Goal: Task Accomplishment & Management: Use online tool/utility

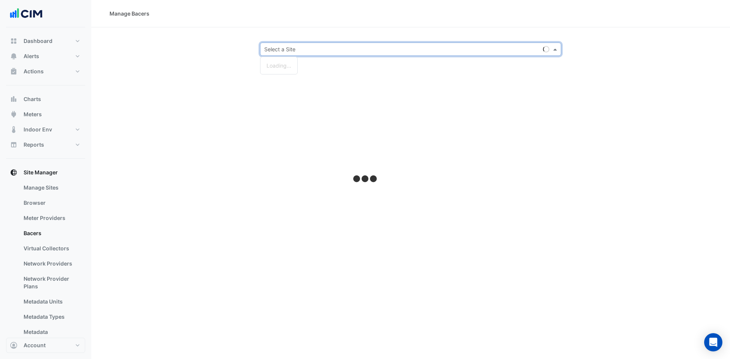
click at [306, 46] on input "text" at bounding box center [403, 50] width 278 height 8
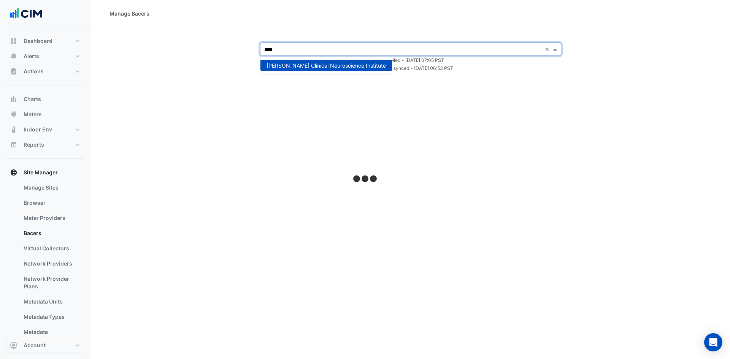
type input "****"
click at [321, 67] on span "Maurice Wohl Clinical Neuroscience Institute" at bounding box center [326, 65] width 119 height 6
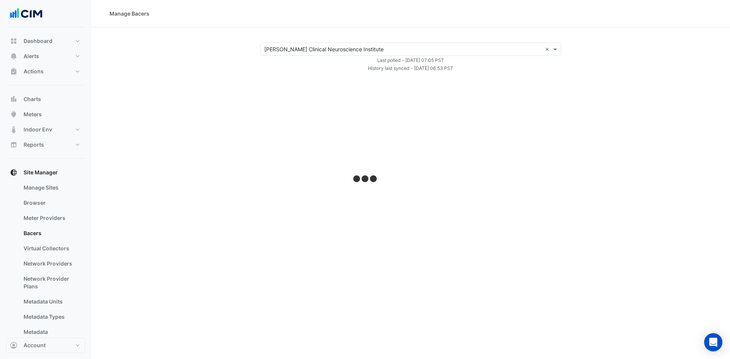
select select "***"
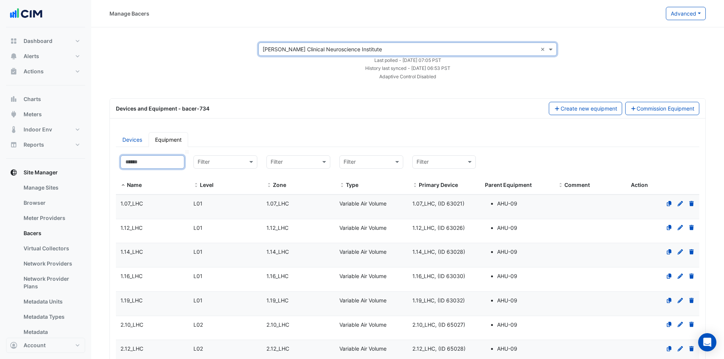
click at [155, 165] on input at bounding box center [153, 162] width 64 height 13
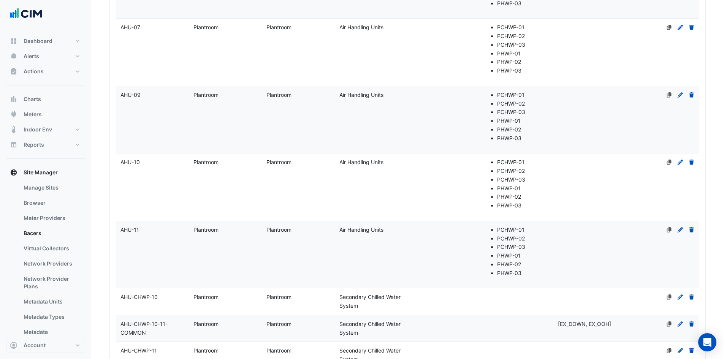
scroll to position [380, 0]
type input "***"
click at [143, 229] on div "AHU-11" at bounding box center [152, 228] width 73 height 9
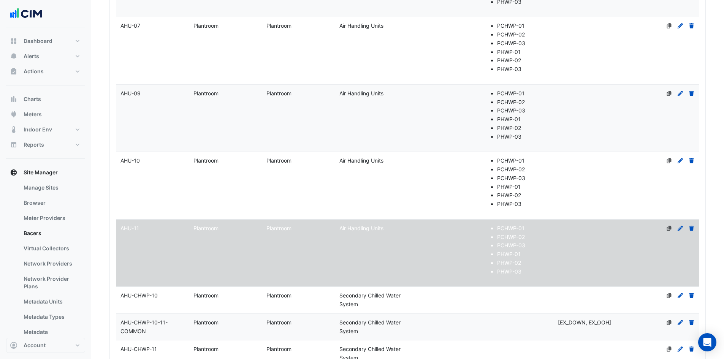
select select "***"
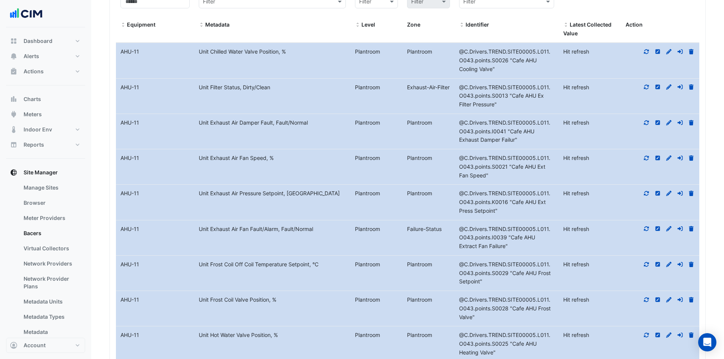
scroll to position [1065, 0]
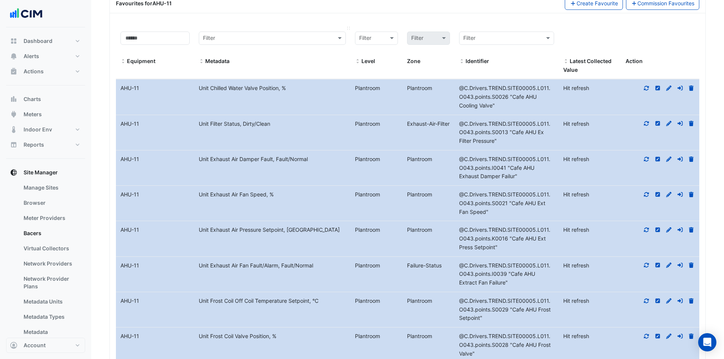
click at [200, 60] on span at bounding box center [201, 62] width 5 height 6
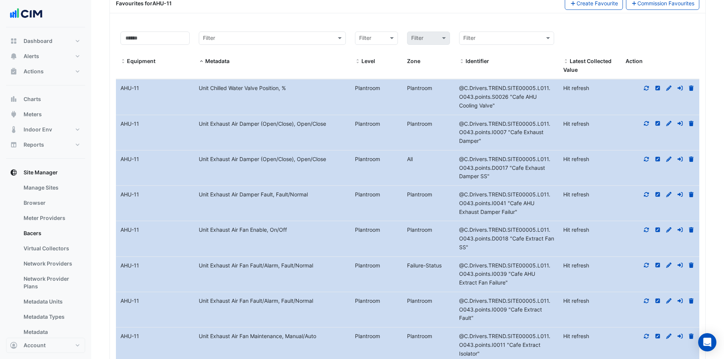
click at [646, 88] on icon at bounding box center [646, 88] width 7 height 5
click at [646, 121] on icon at bounding box center [646, 123] width 7 height 5
click at [647, 158] on icon at bounding box center [646, 159] width 7 height 5
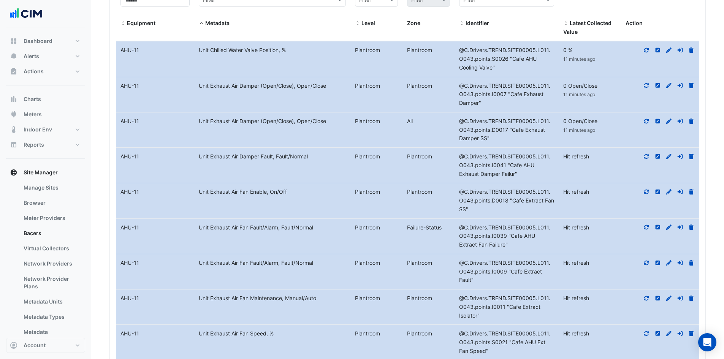
click at [647, 156] on icon at bounding box center [646, 156] width 7 height 5
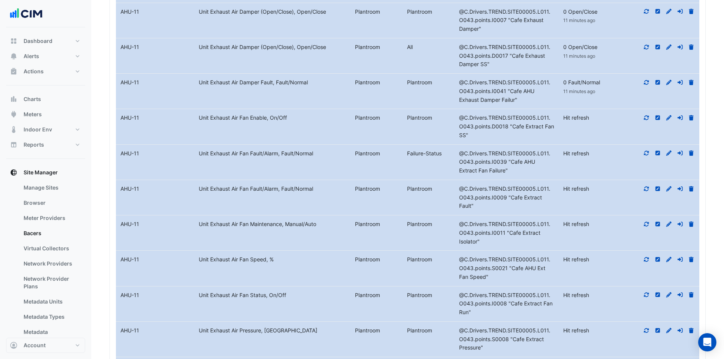
scroll to position [1179, 0]
click at [643, 114] on icon at bounding box center [646, 115] width 7 height 5
click at [648, 151] on icon at bounding box center [646, 151] width 7 height 5
click at [645, 187] on icon at bounding box center [646, 186] width 5 height 5
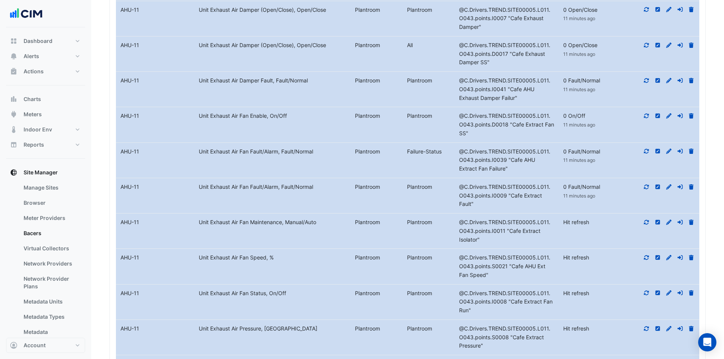
click at [647, 220] on icon at bounding box center [646, 222] width 7 height 5
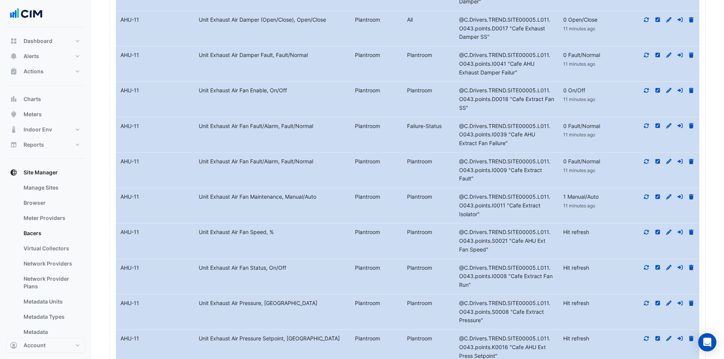
scroll to position [1217, 0]
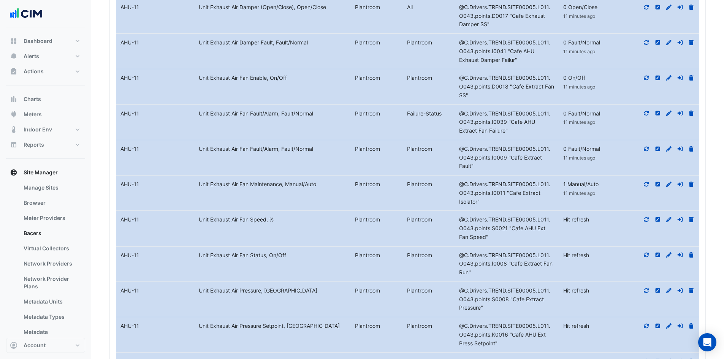
click at [648, 217] on icon at bounding box center [646, 219] width 7 height 5
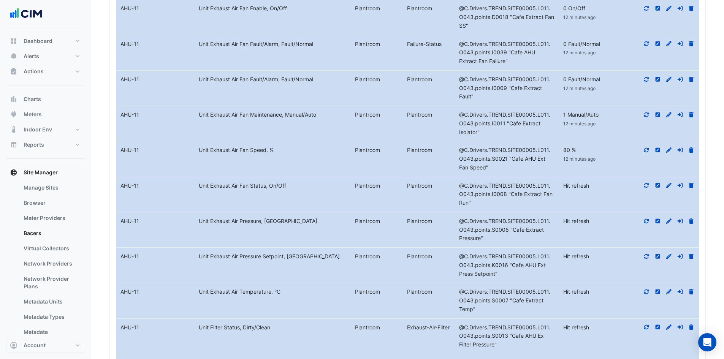
scroll to position [1293, 0]
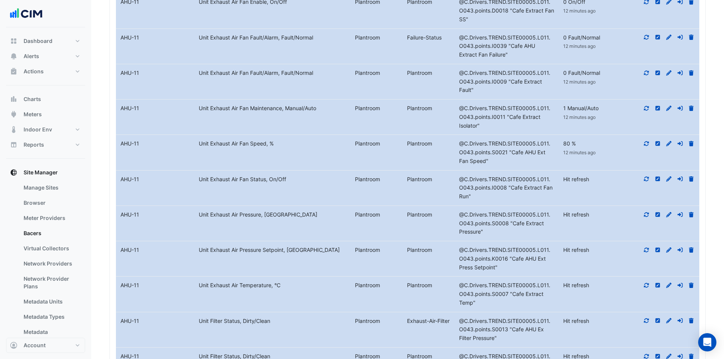
click at [646, 177] on icon at bounding box center [646, 179] width 5 height 5
click at [648, 212] on icon at bounding box center [646, 214] width 7 height 5
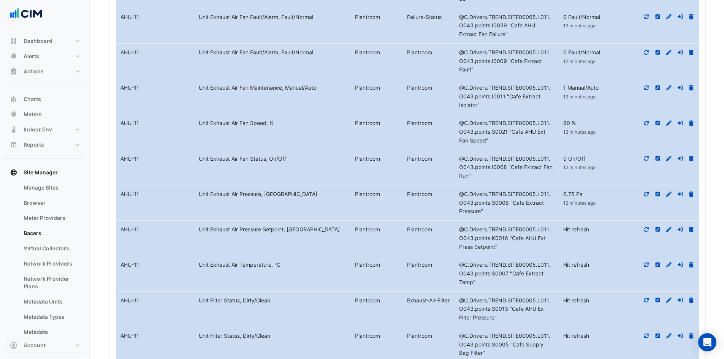
scroll to position [1331, 0]
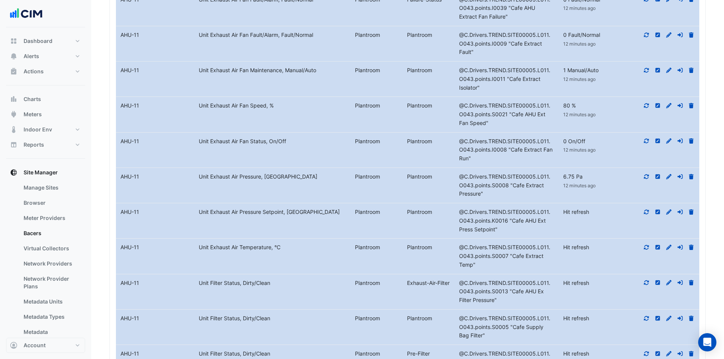
click at [645, 210] on icon at bounding box center [646, 212] width 5 height 5
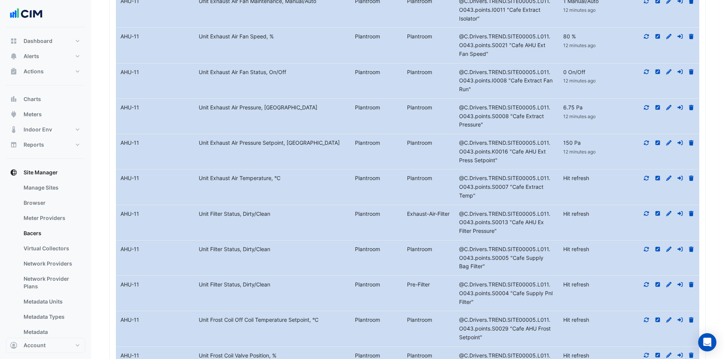
scroll to position [1407, 0]
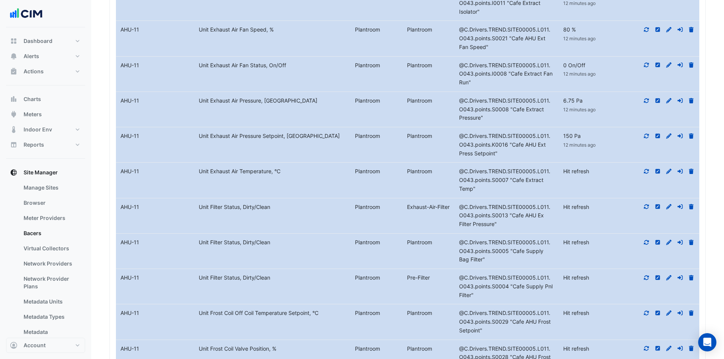
click at [644, 204] on icon at bounding box center [646, 206] width 7 height 5
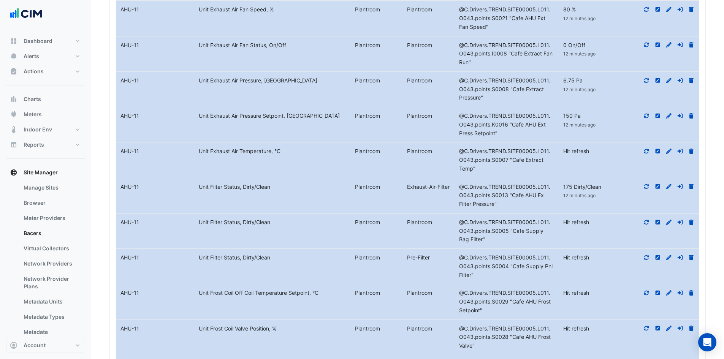
scroll to position [1445, 0]
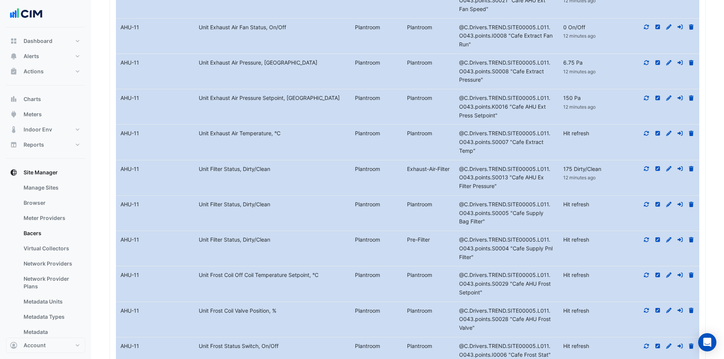
click at [648, 202] on icon at bounding box center [646, 204] width 7 height 5
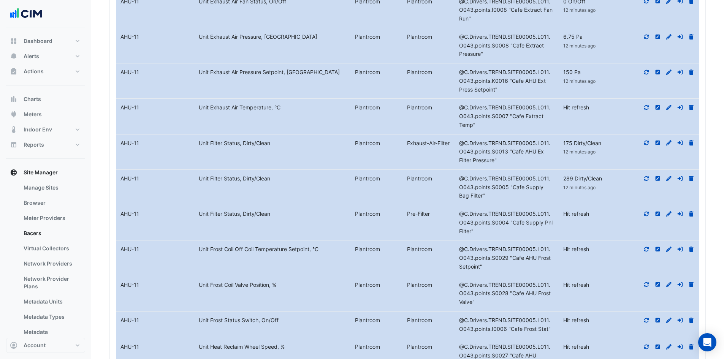
scroll to position [1483, 0]
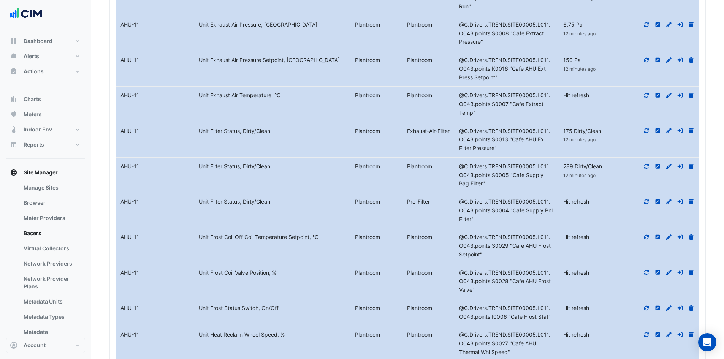
click at [646, 199] on icon at bounding box center [646, 201] width 7 height 5
click at [646, 235] on icon at bounding box center [646, 237] width 7 height 5
click at [648, 270] on icon at bounding box center [646, 272] width 7 height 5
click at [647, 306] on icon at bounding box center [646, 308] width 7 height 5
click at [647, 333] on icon at bounding box center [646, 335] width 5 height 5
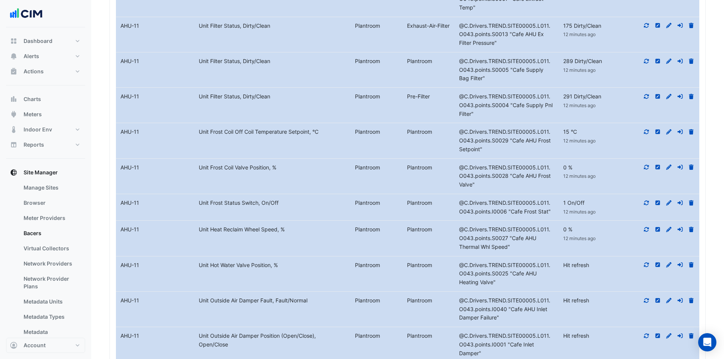
scroll to position [1597, 0]
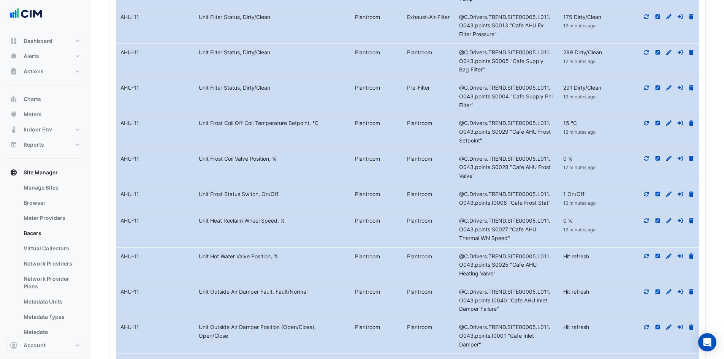
click at [648, 254] on icon at bounding box center [646, 256] width 5 height 5
click at [650, 289] on icon at bounding box center [646, 291] width 7 height 5
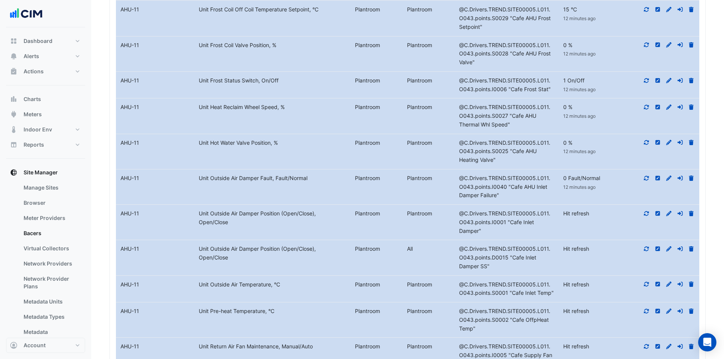
scroll to position [1711, 0]
click at [651, 209] on div at bounding box center [660, 213] width 78 height 9
click at [646, 246] on icon at bounding box center [646, 248] width 5 height 5
click at [648, 210] on fa-icon at bounding box center [646, 213] width 7 height 6
click at [648, 281] on icon at bounding box center [646, 283] width 7 height 5
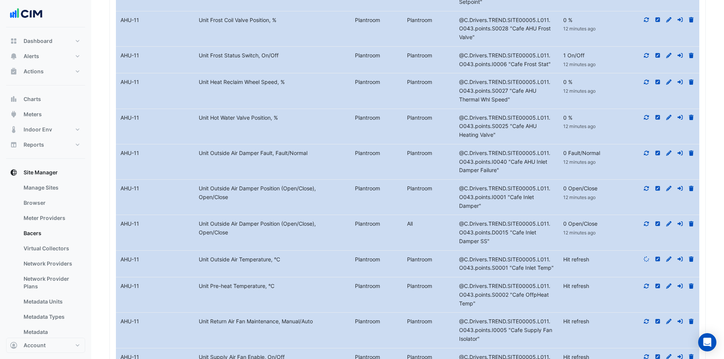
scroll to position [1749, 0]
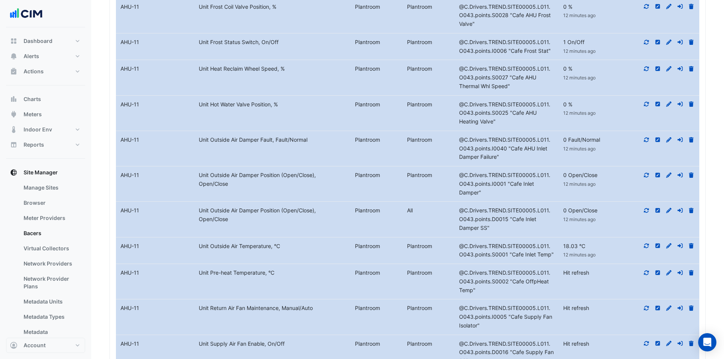
click at [649, 264] on datatable-body-cell "Action" at bounding box center [660, 281] width 78 height 35
click at [647, 270] on icon at bounding box center [646, 272] width 7 height 5
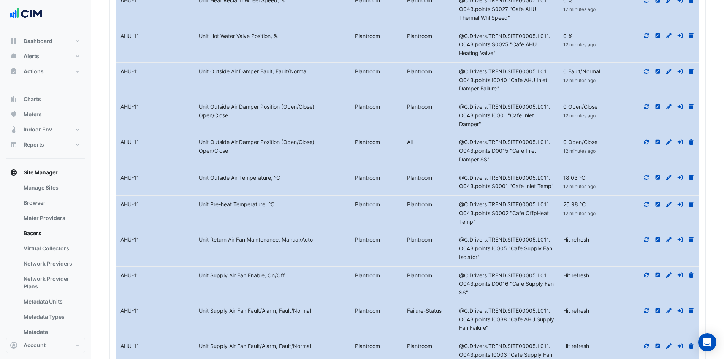
scroll to position [1825, 0]
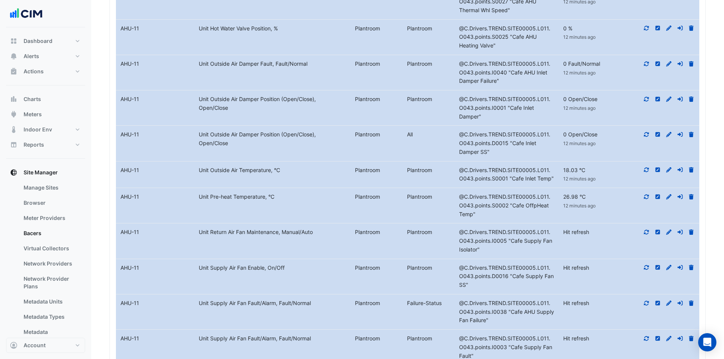
click at [649, 230] on icon at bounding box center [646, 232] width 7 height 5
click at [645, 265] on icon at bounding box center [646, 267] width 7 height 5
click at [644, 299] on div at bounding box center [660, 303] width 78 height 9
click at [646, 301] on icon at bounding box center [646, 303] width 5 height 5
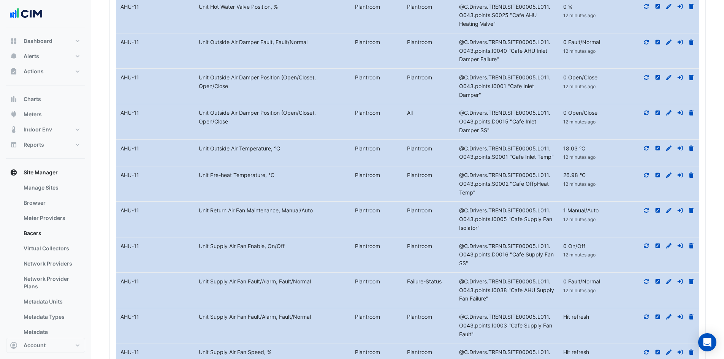
scroll to position [1863, 0]
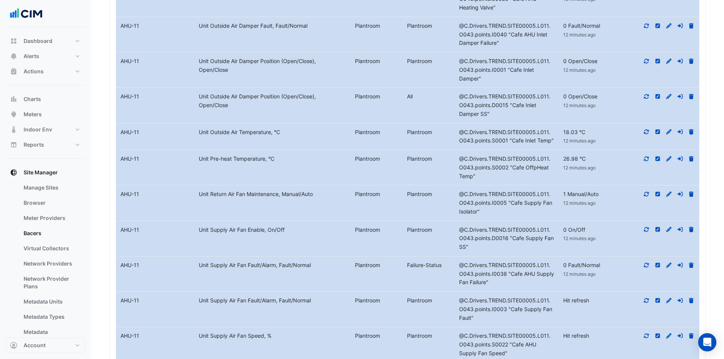
click at [649, 298] on icon at bounding box center [646, 300] width 7 height 5
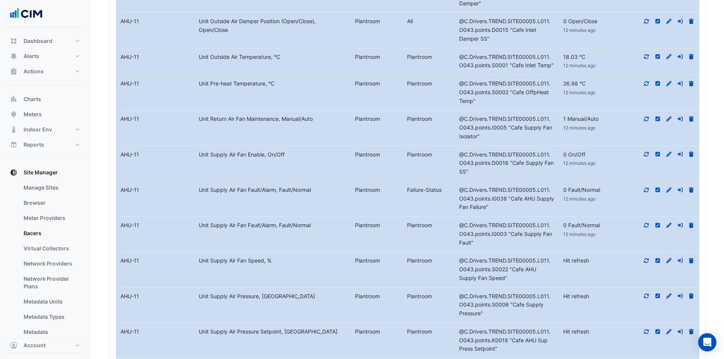
scroll to position [1939, 0]
click at [647, 258] on icon at bounding box center [646, 260] width 5 height 5
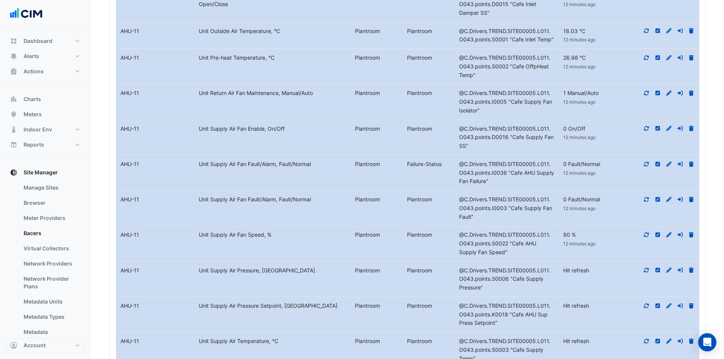
scroll to position [1977, 0]
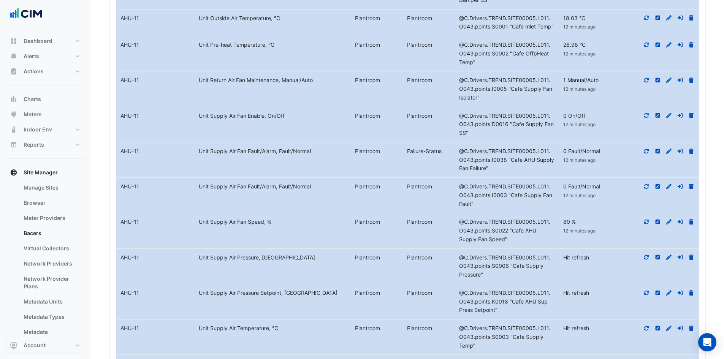
click at [648, 255] on icon at bounding box center [646, 257] width 7 height 5
click at [648, 290] on icon at bounding box center [646, 292] width 5 height 5
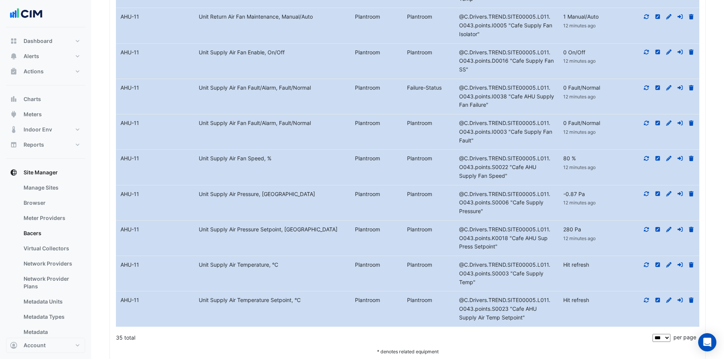
scroll to position [2041, 0]
click at [648, 260] on div at bounding box center [660, 264] width 78 height 9
click at [647, 262] on icon at bounding box center [646, 264] width 7 height 5
click at [648, 297] on icon at bounding box center [646, 299] width 7 height 5
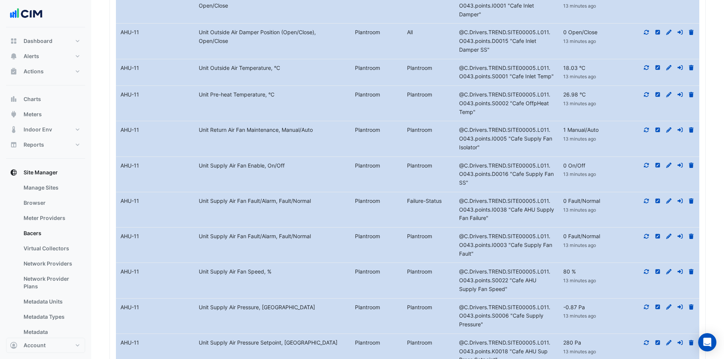
scroll to position [1889, 0]
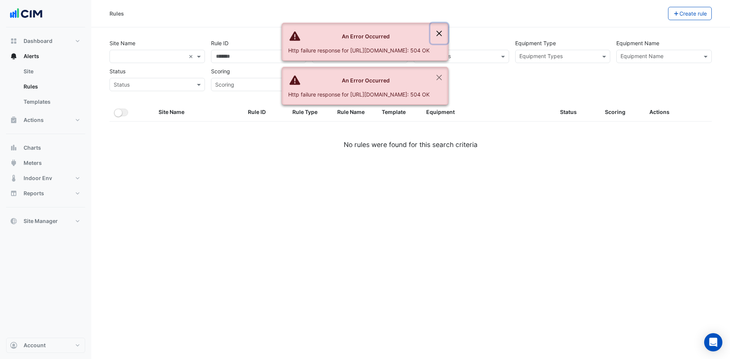
click at [448, 29] on button "Close" at bounding box center [438, 33] width 17 height 21
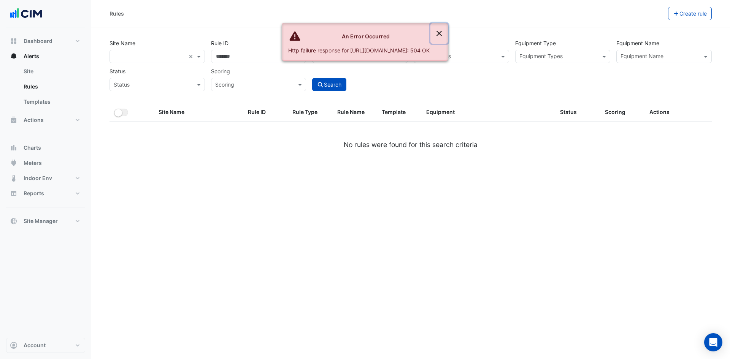
click at [448, 29] on button "Close" at bounding box center [438, 33] width 17 height 21
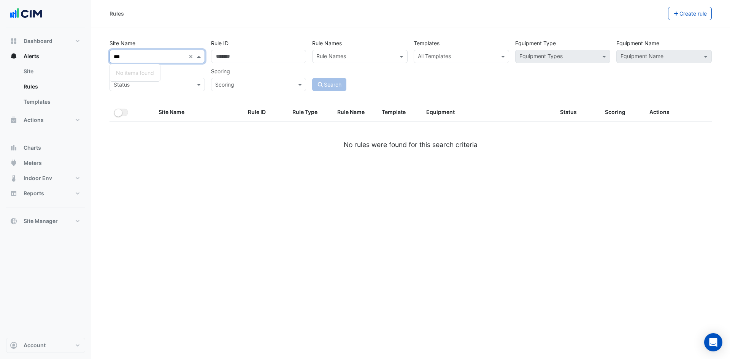
type input "****"
click at [172, 59] on input "text" at bounding box center [150, 57] width 72 height 8
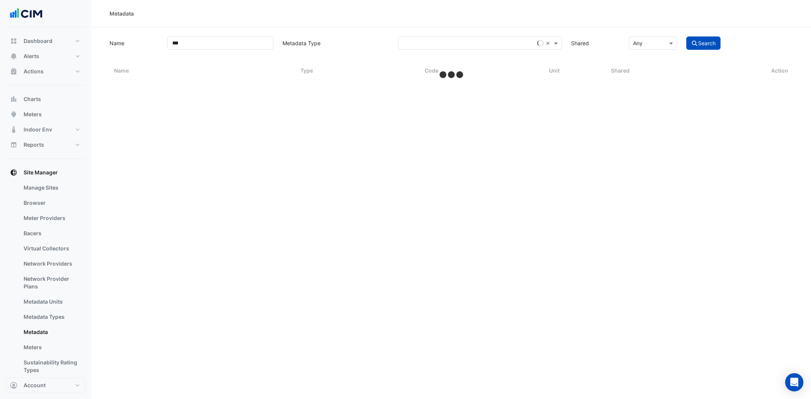
select select "***"
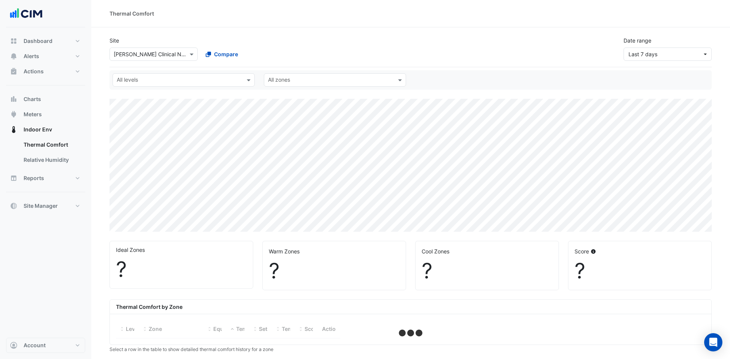
select select "***"
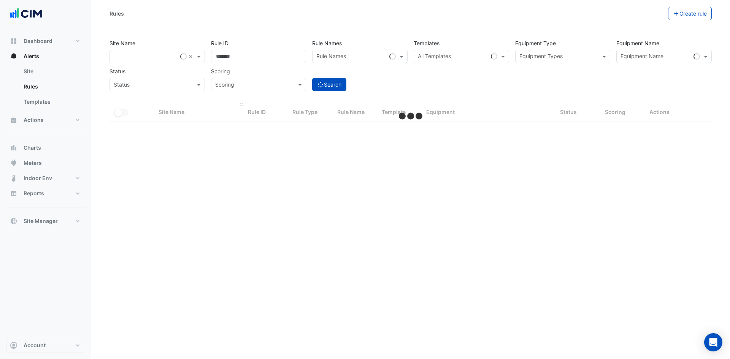
click at [178, 116] on div "Site Name" at bounding box center [199, 112] width 80 height 9
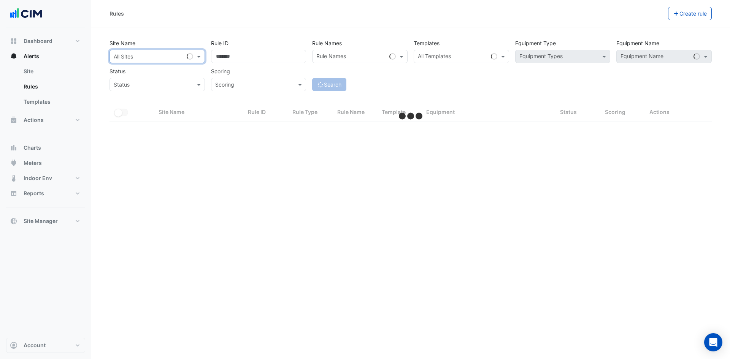
click at [178, 58] on input "text" at bounding box center [150, 57] width 72 height 8
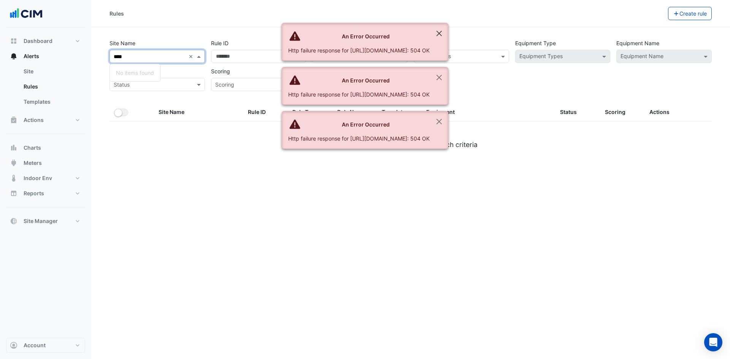
type input "****"
click at [448, 32] on button "Close" at bounding box center [438, 33] width 17 height 21
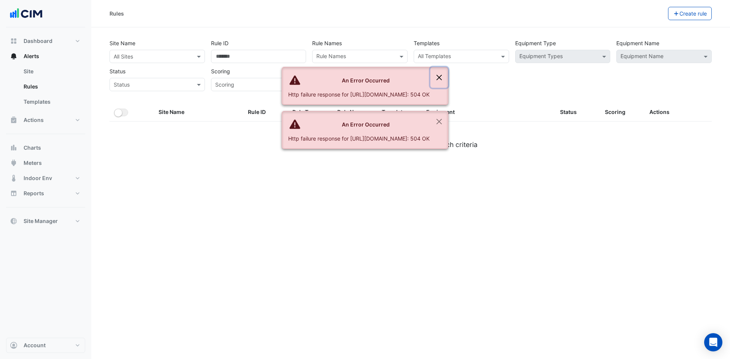
click at [448, 67] on button "Close" at bounding box center [438, 77] width 17 height 21
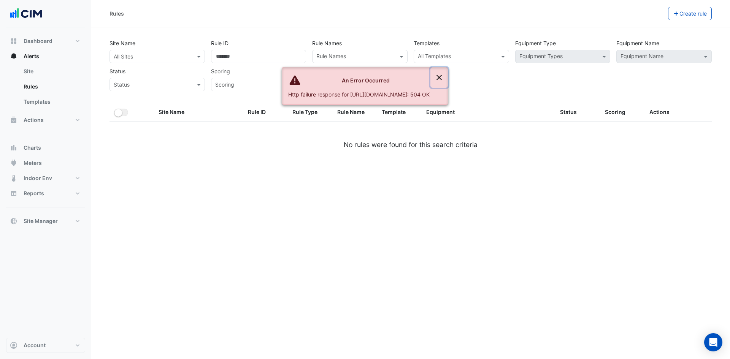
click at [448, 67] on button "Close" at bounding box center [438, 77] width 17 height 21
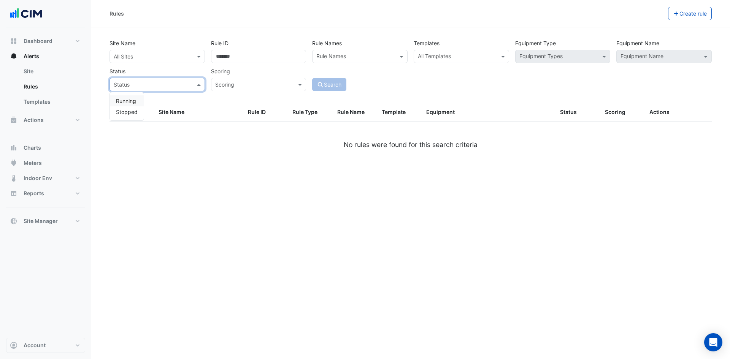
click at [185, 87] on input "text" at bounding box center [150, 85] width 72 height 8
click at [46, 74] on link "Site" at bounding box center [51, 71] width 68 height 15
click at [45, 71] on link "Site" at bounding box center [51, 71] width 68 height 15
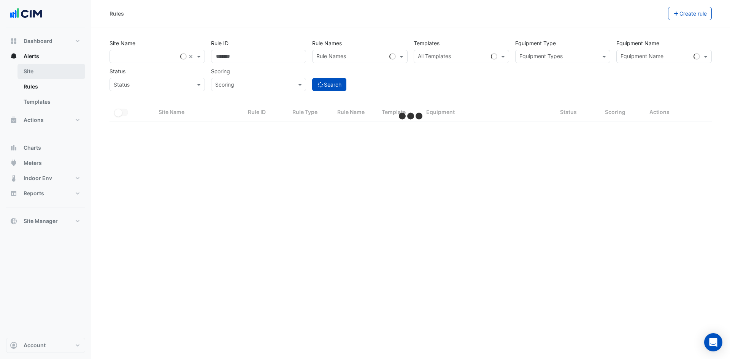
click at [54, 73] on link "Site" at bounding box center [51, 71] width 68 height 15
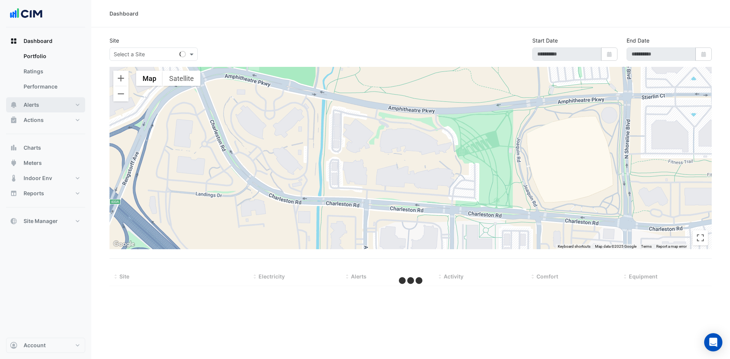
click at [67, 108] on button "Alerts" at bounding box center [45, 104] width 79 height 15
click at [43, 73] on link "Site" at bounding box center [51, 71] width 68 height 15
click at [35, 73] on link "Site" at bounding box center [51, 71] width 68 height 15
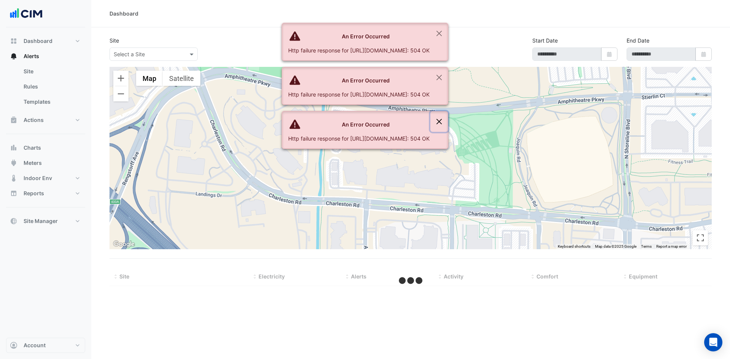
click at [448, 124] on button "Close" at bounding box center [438, 121] width 17 height 21
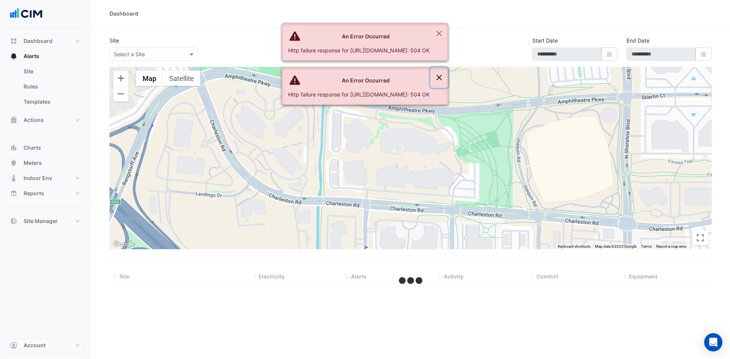
click at [448, 85] on button "Close" at bounding box center [438, 77] width 17 height 21
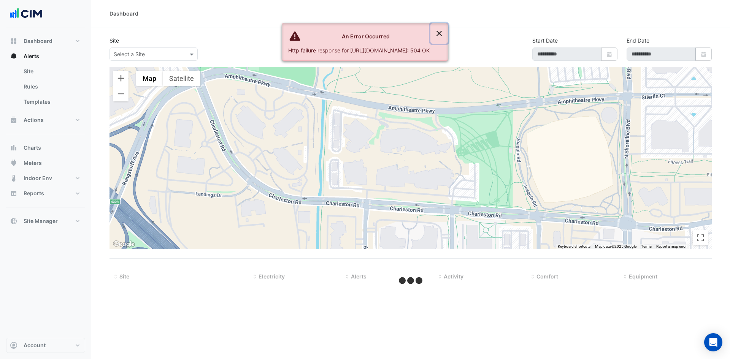
click at [448, 33] on button "Close" at bounding box center [438, 33] width 17 height 21
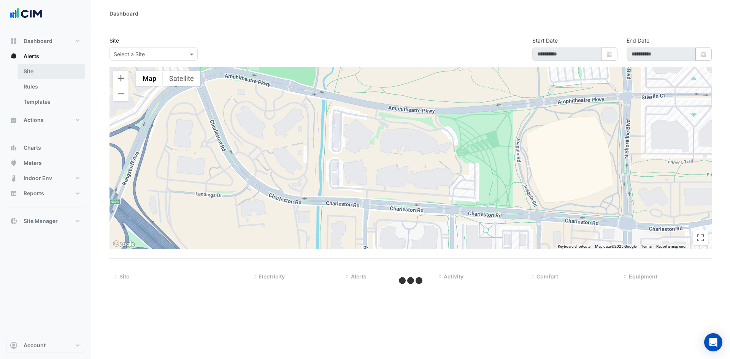
click at [35, 67] on link "Site" at bounding box center [51, 71] width 68 height 15
click at [31, 71] on link "Site" at bounding box center [51, 71] width 68 height 15
click at [34, 89] on link "Rules" at bounding box center [51, 86] width 68 height 15
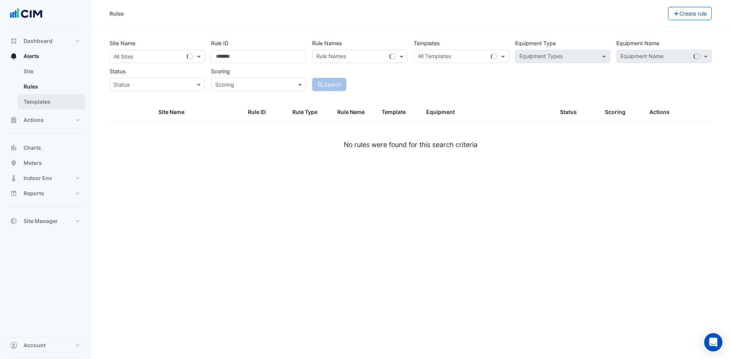
click at [49, 103] on link "Templates" at bounding box center [51, 101] width 68 height 15
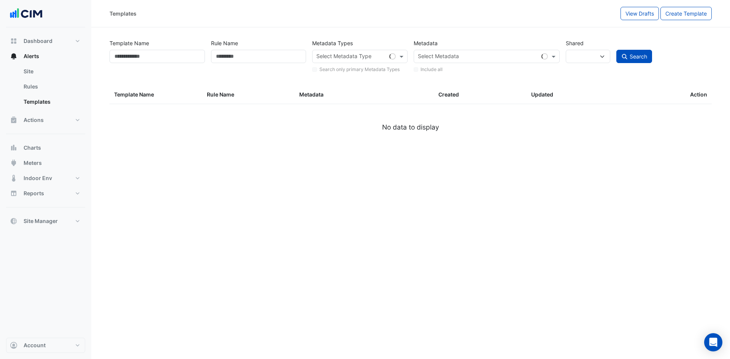
select select
select select "***"
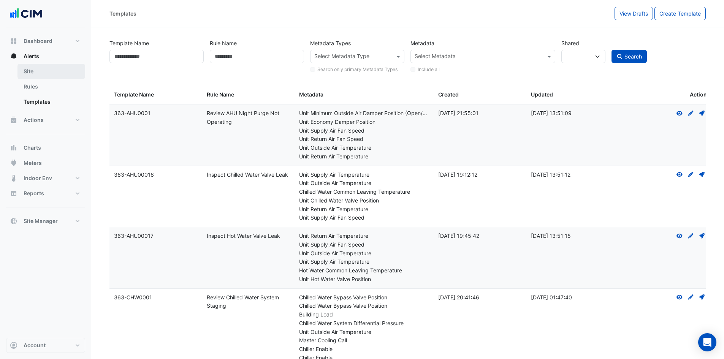
click at [59, 68] on link "Site" at bounding box center [51, 71] width 68 height 15
click at [23, 72] on link "Site" at bounding box center [51, 71] width 68 height 15
click at [45, 74] on link "Site" at bounding box center [51, 71] width 68 height 15
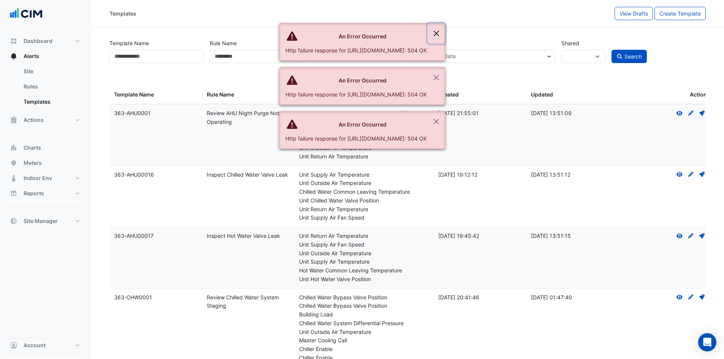
click at [445, 31] on button "Close" at bounding box center [436, 33] width 17 height 21
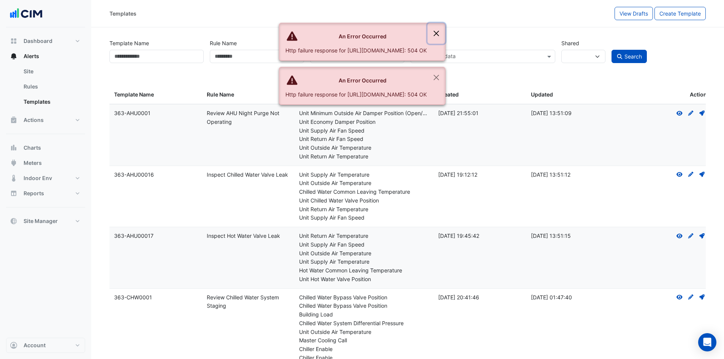
click at [445, 31] on button "Close" at bounding box center [436, 33] width 17 height 21
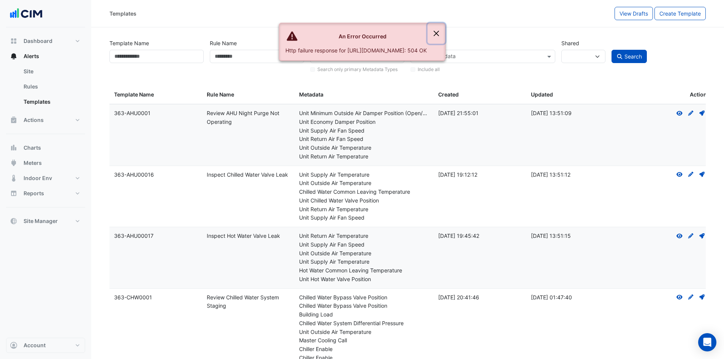
click at [445, 31] on button "Close" at bounding box center [436, 33] width 17 height 21
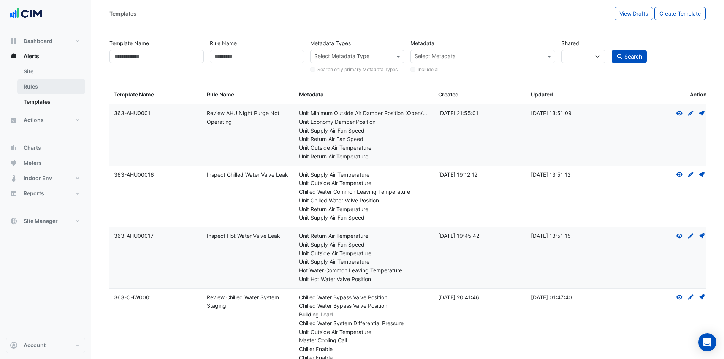
click at [37, 84] on link "Rules" at bounding box center [51, 86] width 68 height 15
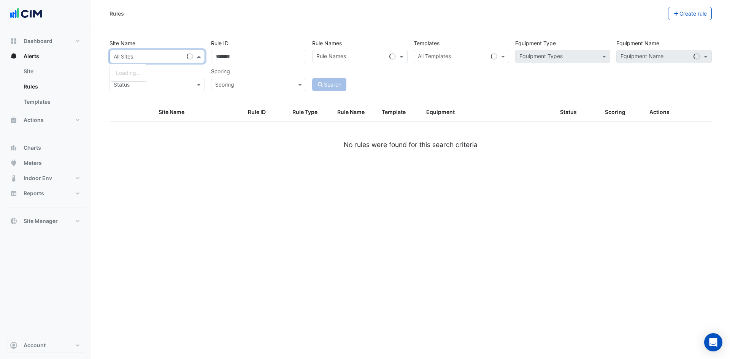
click at [200, 57] on span at bounding box center [200, 56] width 10 height 8
type input "**"
click at [33, 71] on link "Site" at bounding box center [51, 71] width 68 height 15
click at [34, 71] on link "Site" at bounding box center [51, 71] width 68 height 15
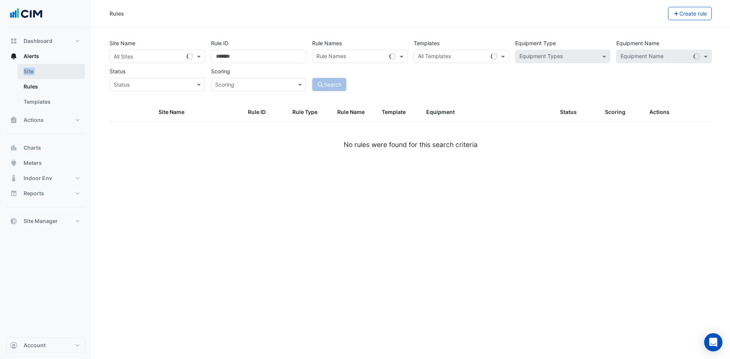
click at [34, 71] on link "Site" at bounding box center [51, 71] width 68 height 15
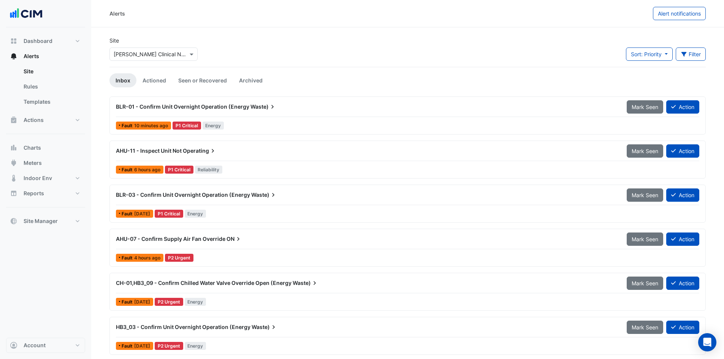
click at [205, 150] on span "Operating" at bounding box center [200, 151] width 34 height 8
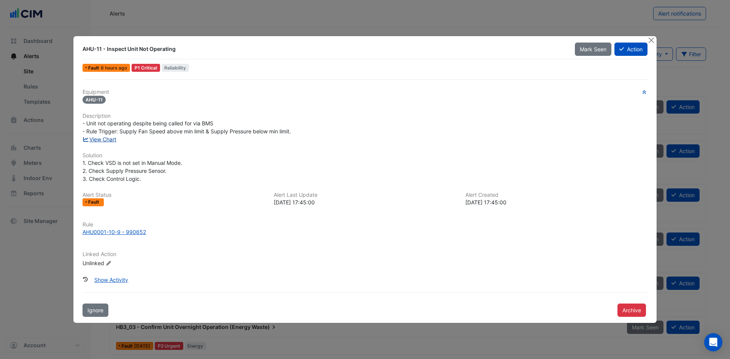
click at [111, 140] on link "View Chart" at bounding box center [100, 139] width 34 height 6
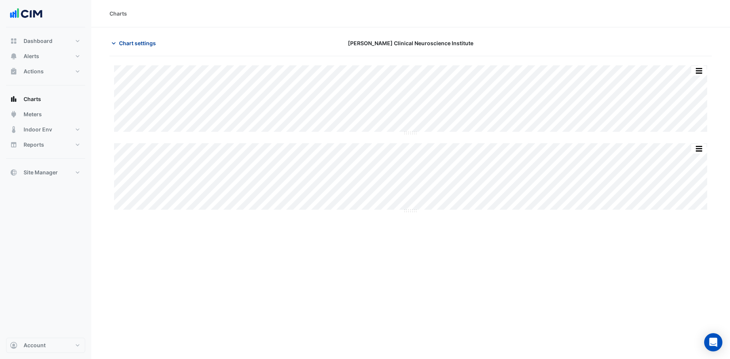
click at [114, 44] on icon "button" at bounding box center [114, 44] width 8 height 8
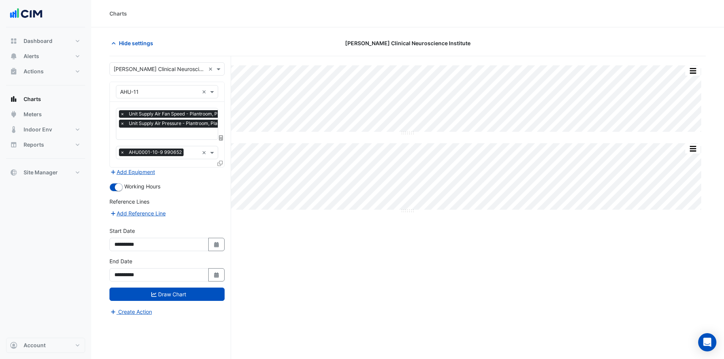
scroll to position [0, 4]
click at [136, 133] on input "text" at bounding box center [176, 134] width 121 height 8
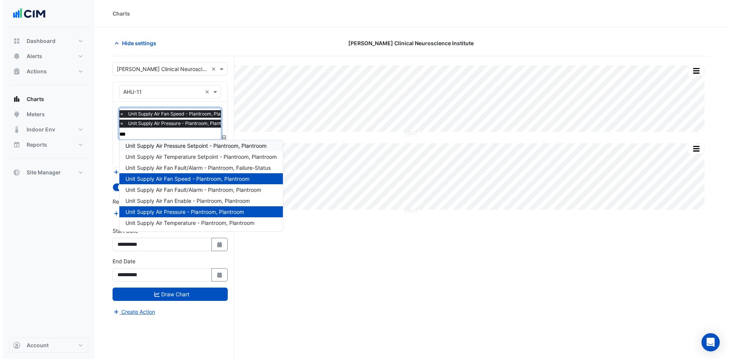
scroll to position [3, 0]
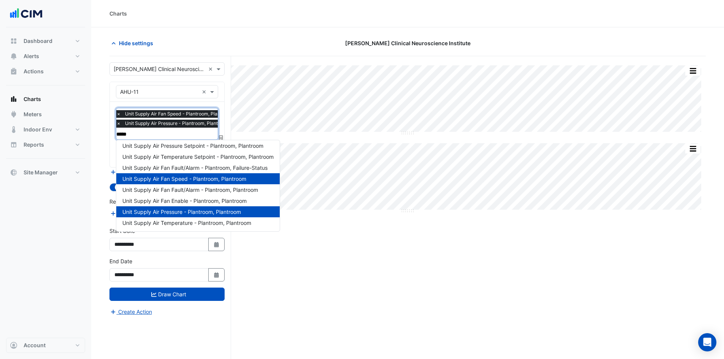
type input "******"
click at [175, 204] on span "Unit Supply Air Fan Enable - Plantroom, Plantroom" at bounding box center [184, 201] width 124 height 6
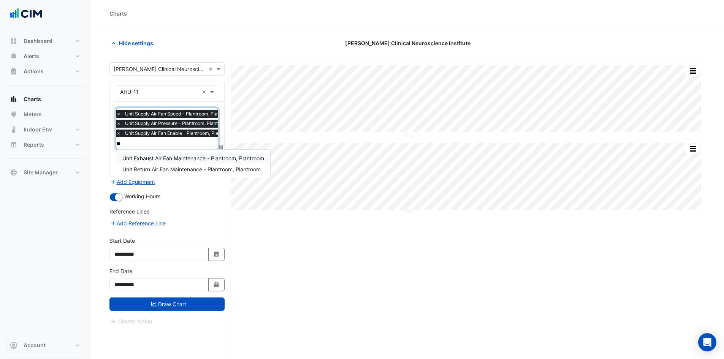
type input "*"
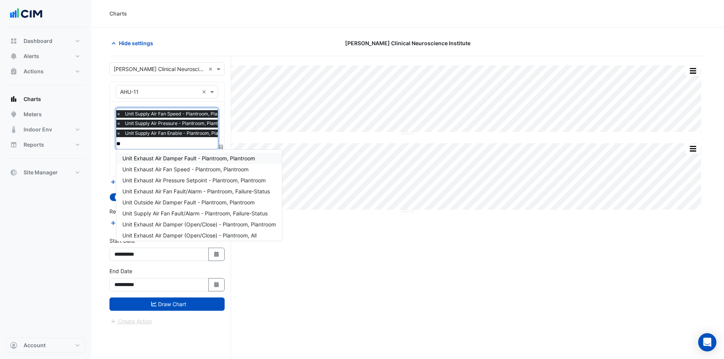
type input "*"
click at [316, 273] on div "Split All Split None Print Save as JPEG Save as PNG Pivot Data Table Export CSV…" at bounding box center [408, 222] width 597 height 332
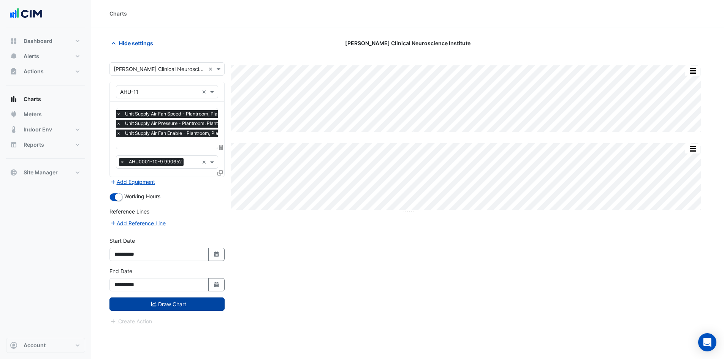
click at [185, 302] on button "Draw Chart" at bounding box center [167, 304] width 115 height 13
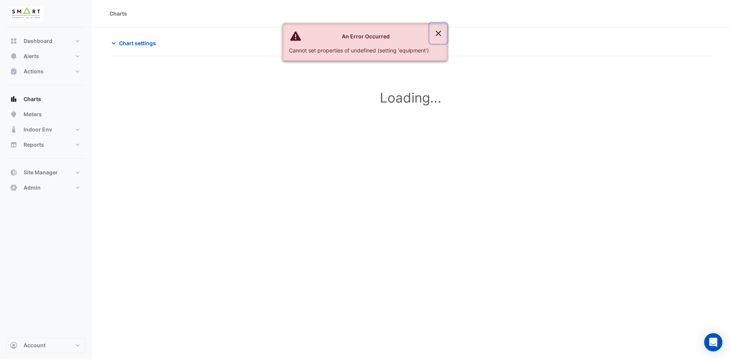
click at [440, 31] on button "Close" at bounding box center [438, 33] width 17 height 21
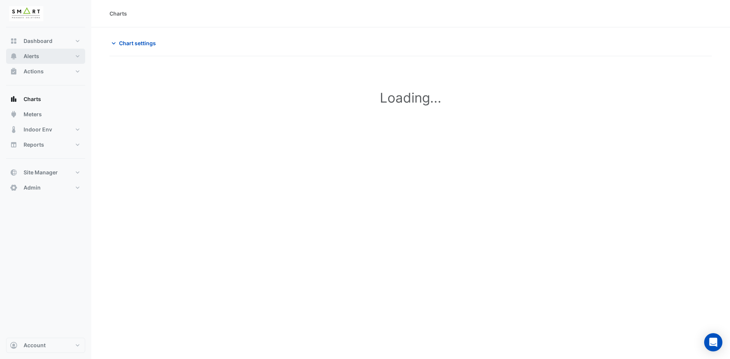
click at [57, 53] on button "Alerts" at bounding box center [45, 56] width 79 height 15
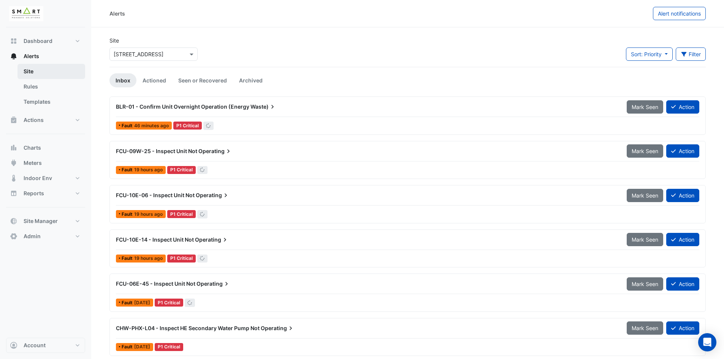
click at [42, 71] on link "Site" at bounding box center [51, 71] width 68 height 15
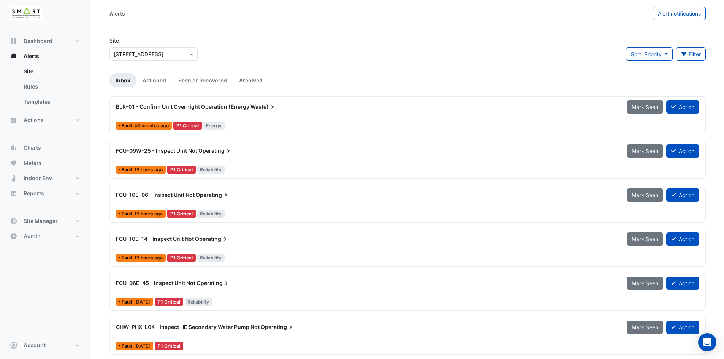
click at [224, 110] on span "BLR-01 - Confirm Unit Overnight Operation (Energy" at bounding box center [182, 106] width 133 height 6
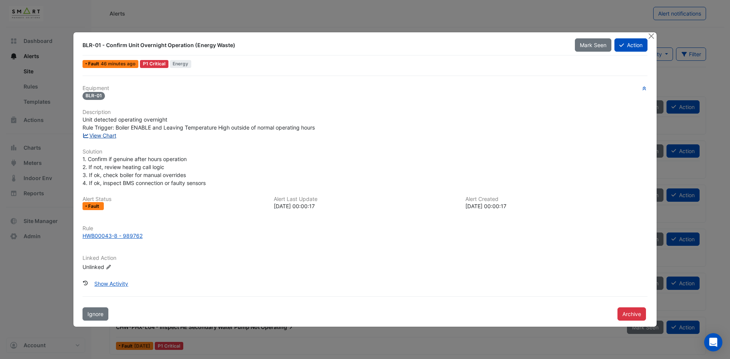
click at [105, 133] on link "View Chart" at bounding box center [100, 135] width 34 height 6
click at [650, 35] on button "Close" at bounding box center [651, 36] width 8 height 8
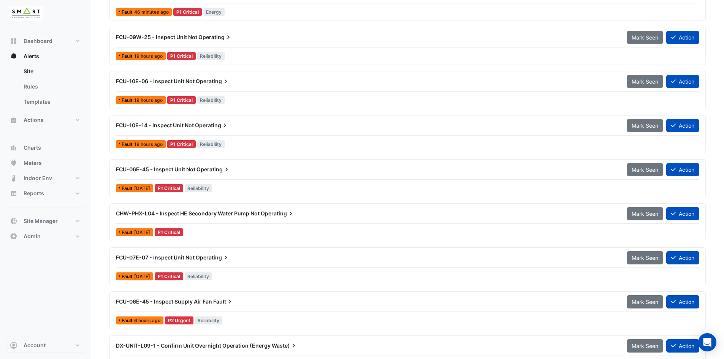
scroll to position [114, 0]
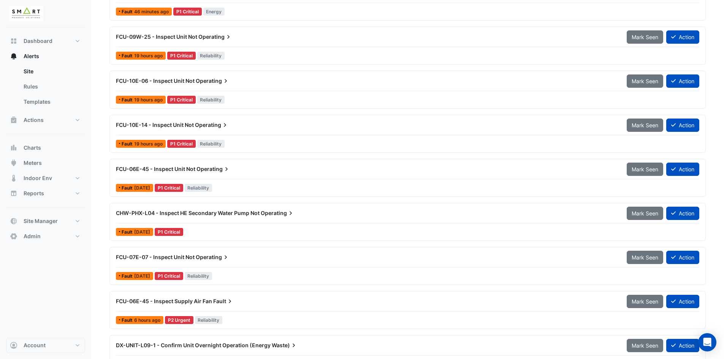
click at [213, 213] on span "CHW-PHX-L04 - Inspect HE Secondary Water Pump Not" at bounding box center [188, 213] width 144 height 6
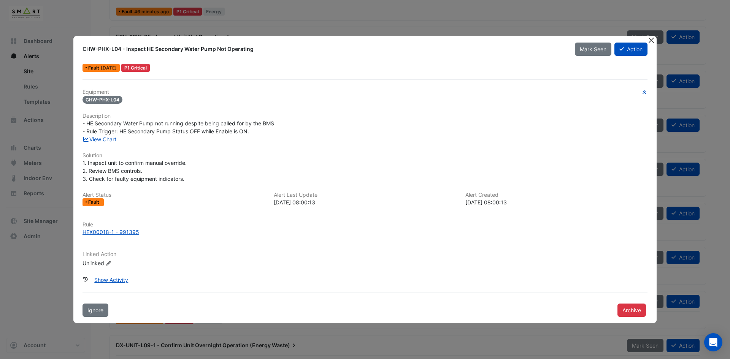
click at [650, 40] on button "Close" at bounding box center [651, 40] width 8 height 8
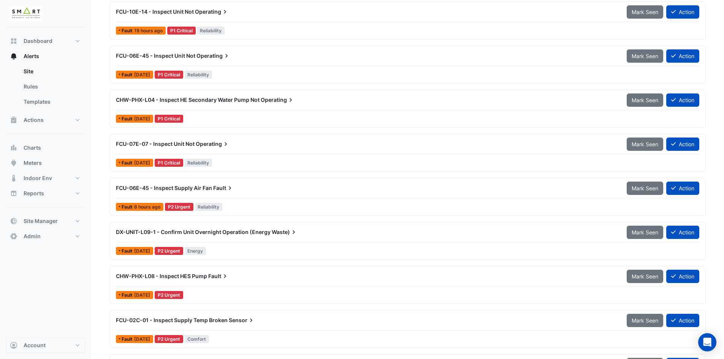
scroll to position [228, 0]
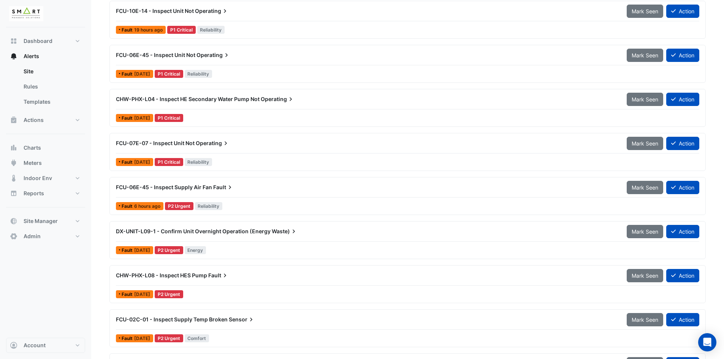
click at [166, 100] on span "CHW-PHX-L04 - Inspect HE Secondary Water Pump Not" at bounding box center [188, 99] width 144 height 6
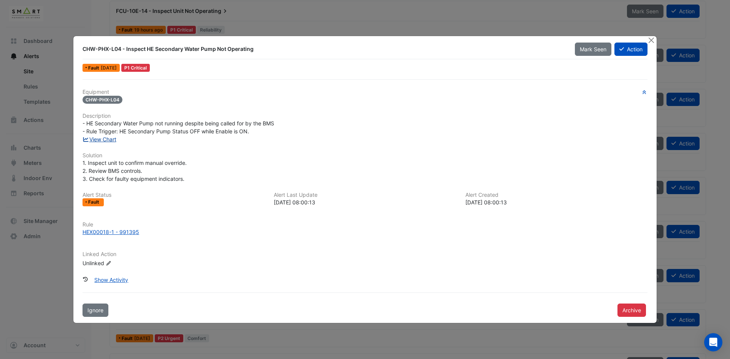
click at [108, 141] on link "View Chart" at bounding box center [100, 139] width 34 height 6
click at [652, 41] on button "Close" at bounding box center [651, 40] width 8 height 8
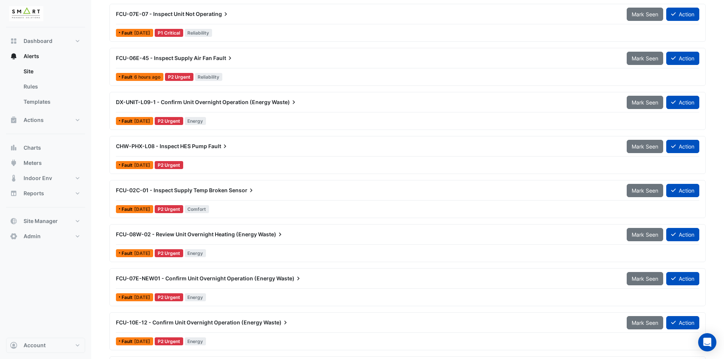
scroll to position [380, 0]
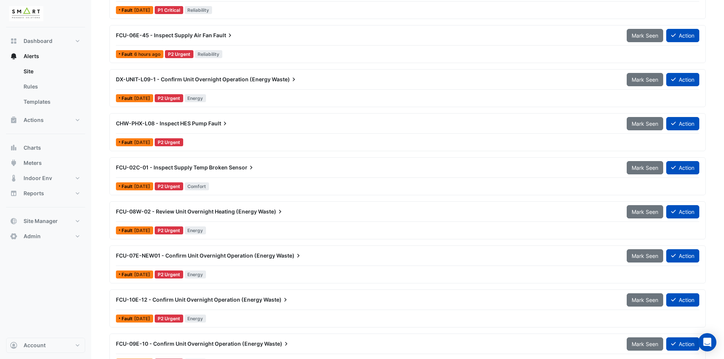
click at [199, 168] on span "FCU-02C-01 - Inspect Supply Temp Broken" at bounding box center [172, 167] width 112 height 6
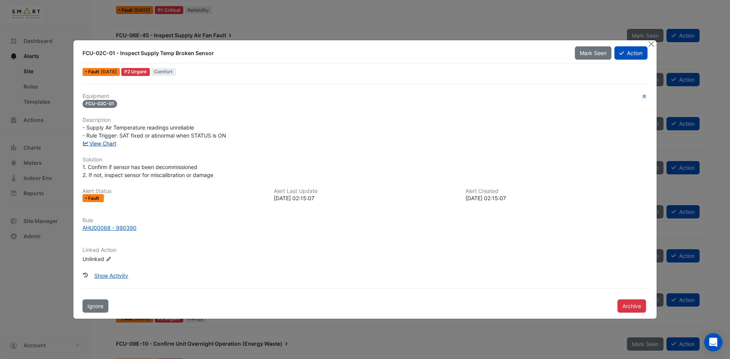
click at [105, 143] on link "View Chart" at bounding box center [100, 143] width 34 height 6
click at [99, 143] on link "View Chart" at bounding box center [100, 143] width 34 height 6
click at [653, 44] on button "Close" at bounding box center [651, 44] width 8 height 8
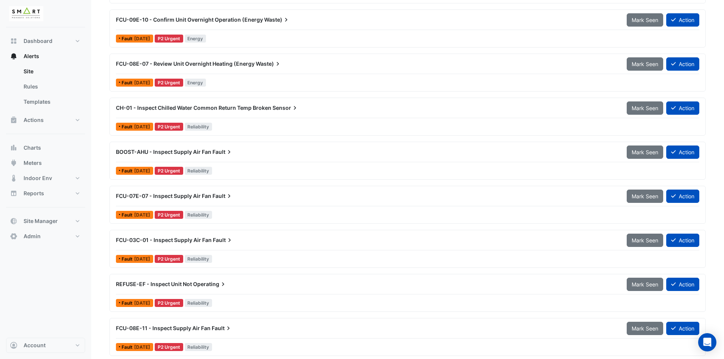
scroll to position [722, 0]
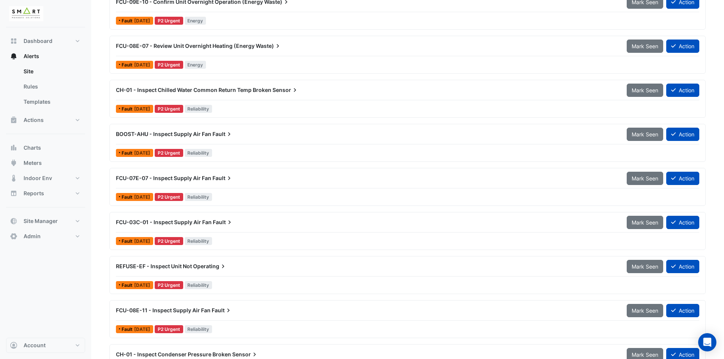
click at [194, 220] on span "FCU-03C-01 - Inspect Supply Air Fan" at bounding box center [164, 222] width 96 height 6
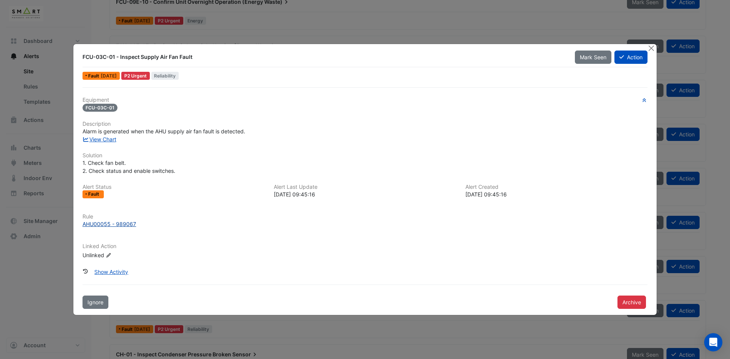
click at [139, 224] on div "AHU00055 - 989067" at bounding box center [365, 224] width 565 height 8
click at [113, 138] on link "View Chart" at bounding box center [100, 139] width 34 height 6
click at [651, 48] on button "Close" at bounding box center [651, 48] width 8 height 8
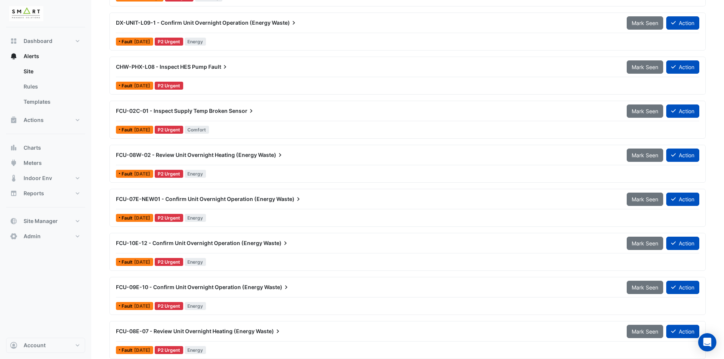
scroll to position [418, 0]
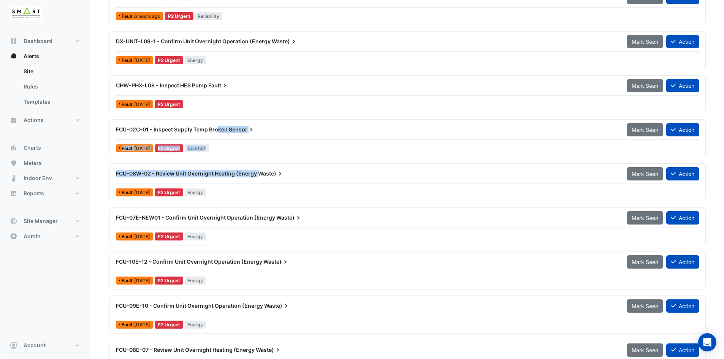
drag, startPoint x: 217, startPoint y: 129, endPoint x: 284, endPoint y: 165, distance: 76.4
click at [284, 164] on div "CHW-PHX-L04 - Inspect HE Secondary Water Pump Not Operating Mark Seen Action Fa…" at bounding box center [408, 185] width 597 height 573
click at [209, 129] on span "FCU-02C-01 - Inspect Supply Temp Broken" at bounding box center [172, 129] width 112 height 6
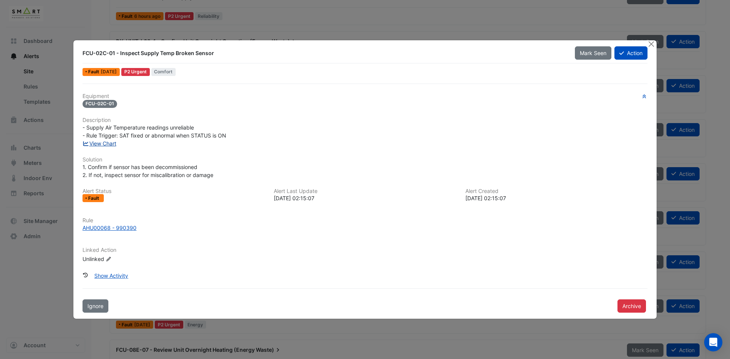
click at [107, 145] on link "View Chart" at bounding box center [100, 143] width 34 height 6
click at [124, 228] on div "AHU00068 - 990390" at bounding box center [110, 228] width 54 height 8
click at [102, 145] on link "View Chart" at bounding box center [100, 143] width 34 height 6
click at [653, 43] on button "Close" at bounding box center [651, 44] width 8 height 8
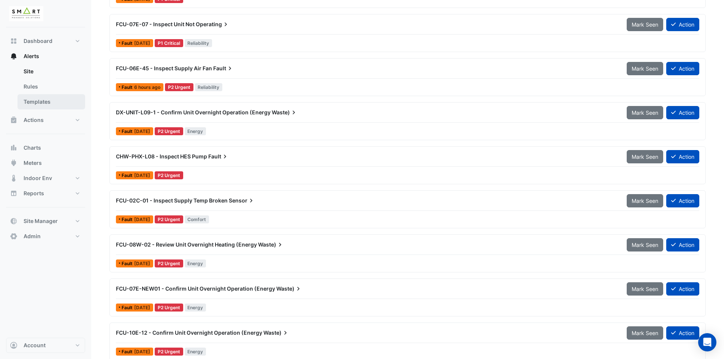
scroll to position [342, 0]
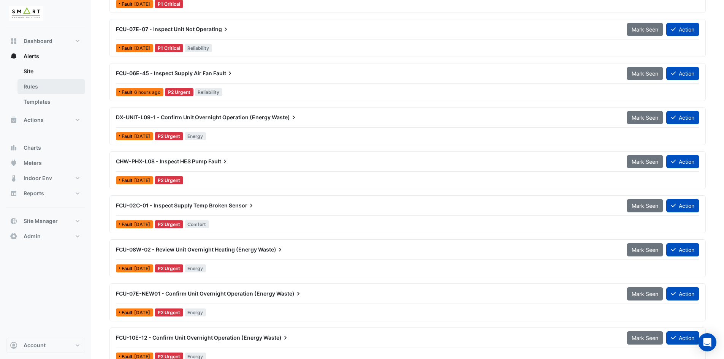
click at [40, 81] on link "Rules" at bounding box center [51, 86] width 68 height 15
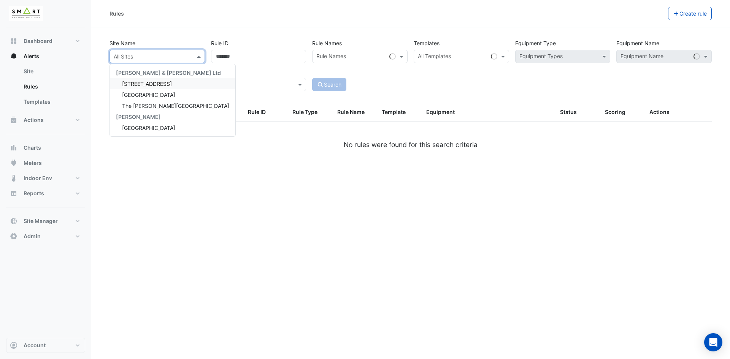
click at [144, 59] on input "text" at bounding box center [150, 57] width 72 height 8
click at [149, 85] on span "12 Hammersmith Grove" at bounding box center [147, 84] width 50 height 6
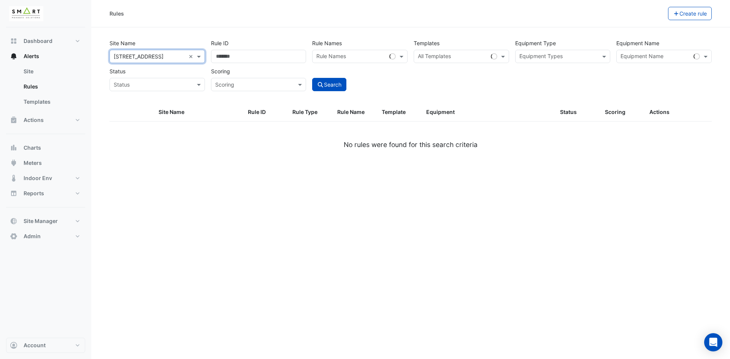
drag, startPoint x: 694, startPoint y: 55, endPoint x: 686, endPoint y: 55, distance: 8.4
click at [694, 55] on div at bounding box center [696, 56] width 9 height 9
type input "*"
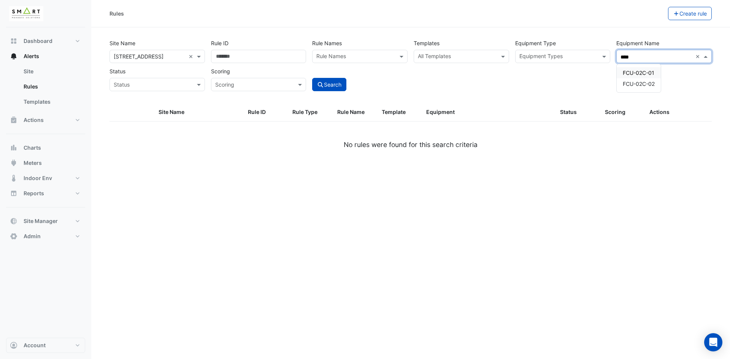
type input "****"
click at [631, 72] on span "FCU-02C-01" at bounding box center [639, 73] width 32 height 6
click at [332, 86] on button "Search" at bounding box center [329, 84] width 34 height 13
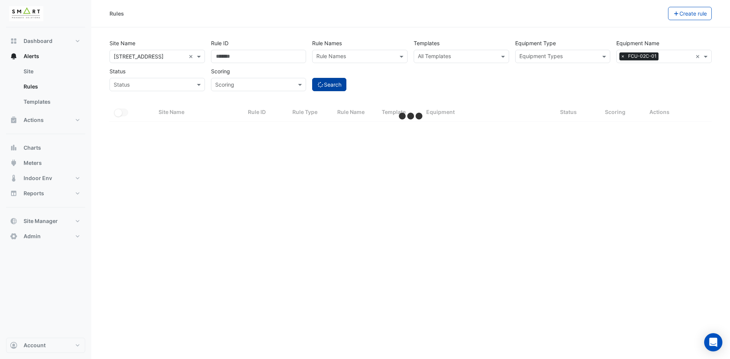
select select "***"
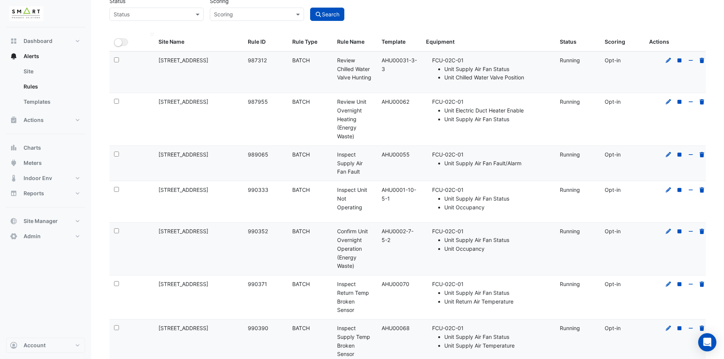
scroll to position [57, 0]
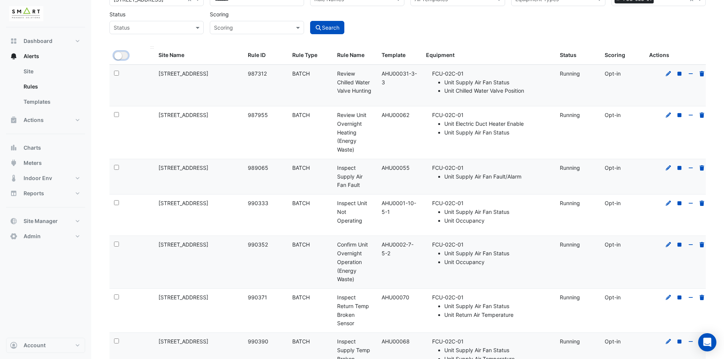
click at [124, 57] on button "All Selected" at bounding box center [121, 56] width 14 height 8
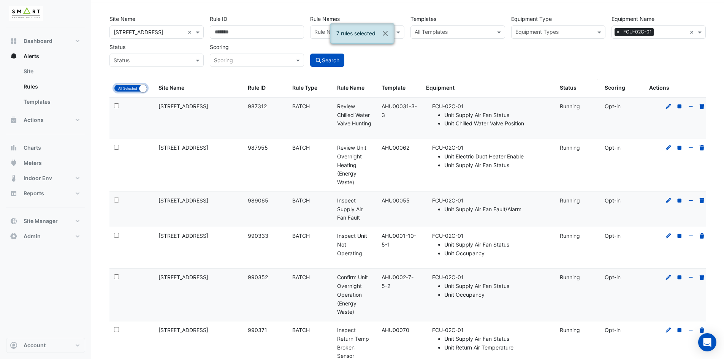
scroll to position [0, 0]
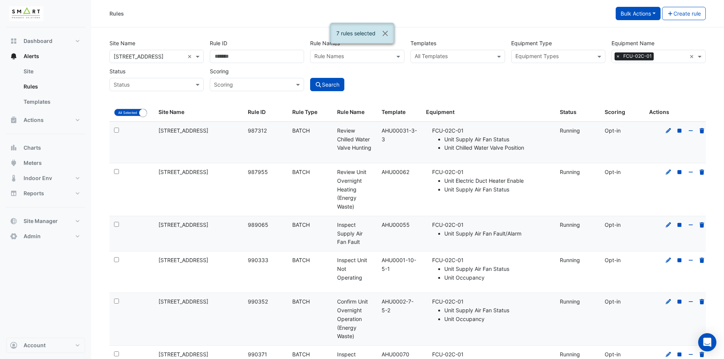
click at [654, 14] on button "Bulk Actions" at bounding box center [638, 13] width 45 height 13
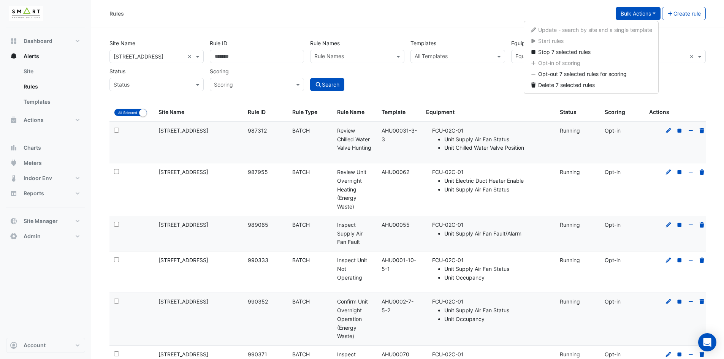
click at [463, 21] on div "Rules Bulk Actions Create rule" at bounding box center [407, 13] width 633 height 27
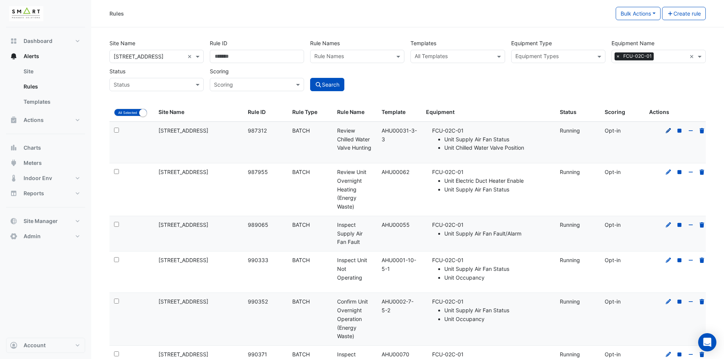
click at [667, 130] on icon at bounding box center [668, 130] width 7 height 5
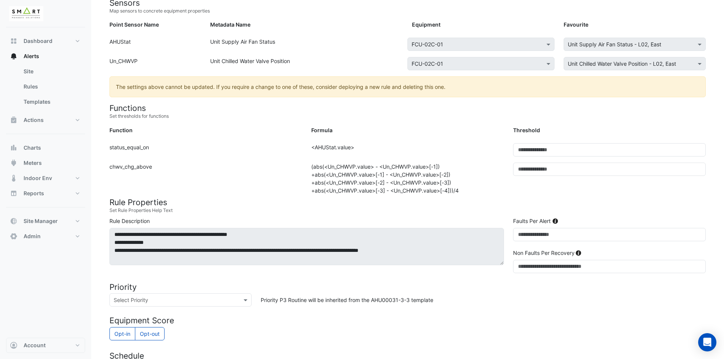
scroll to position [70, 0]
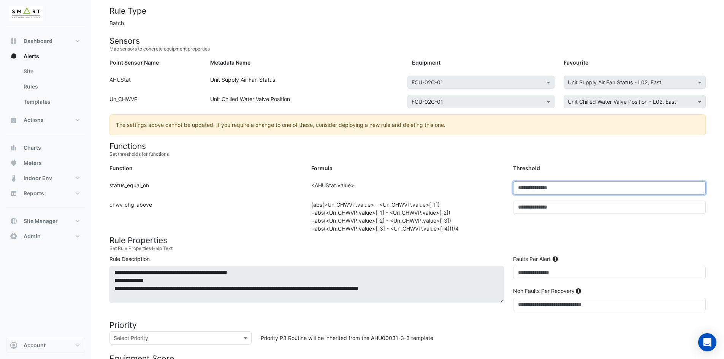
click at [611, 188] on input "*" at bounding box center [609, 187] width 193 height 13
type input "*"
click at [698, 192] on input "*" at bounding box center [609, 187] width 193 height 13
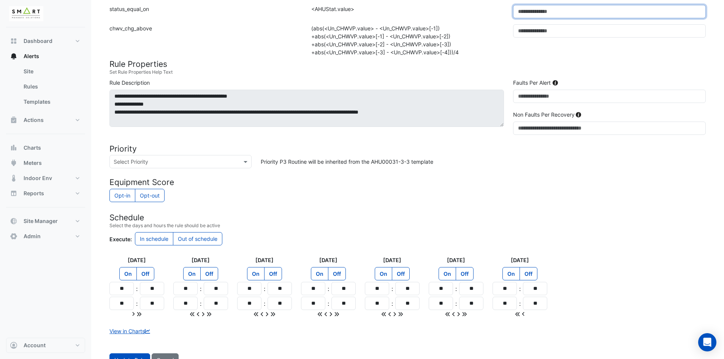
scroll to position [260, 0]
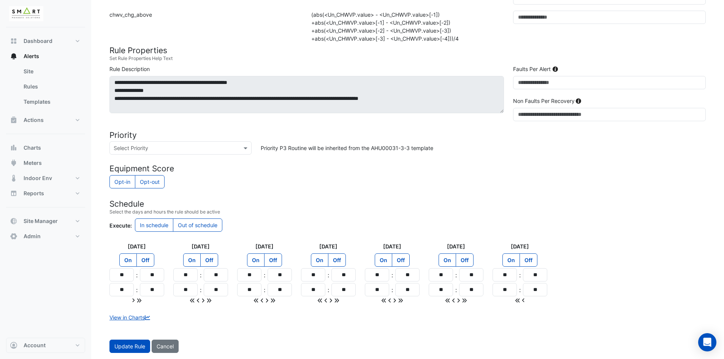
click at [352, 319] on div "View in Charts" at bounding box center [408, 318] width 606 height 8
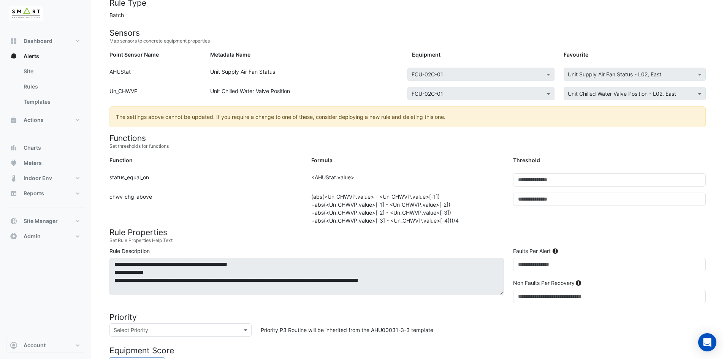
scroll to position [0, 0]
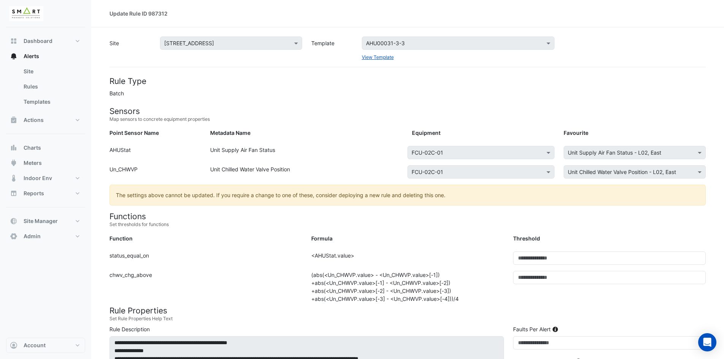
click at [322, 92] on form "Rule Type Batch Sensors Map sensors to concrete equipment properties Point Sens…" at bounding box center [408, 344] width 597 height 537
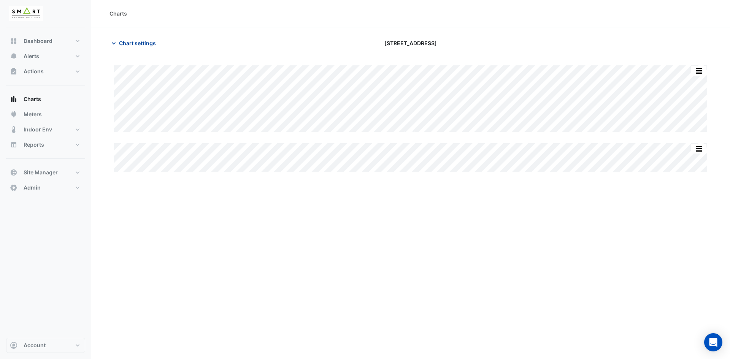
click at [116, 44] on icon "button" at bounding box center [114, 44] width 8 height 8
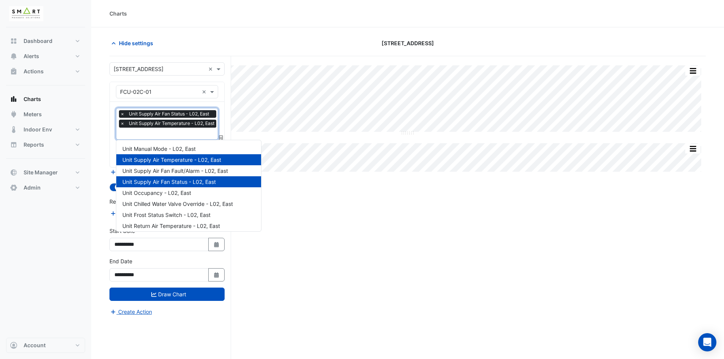
click at [155, 132] on input "text" at bounding box center [169, 134] width 98 height 8
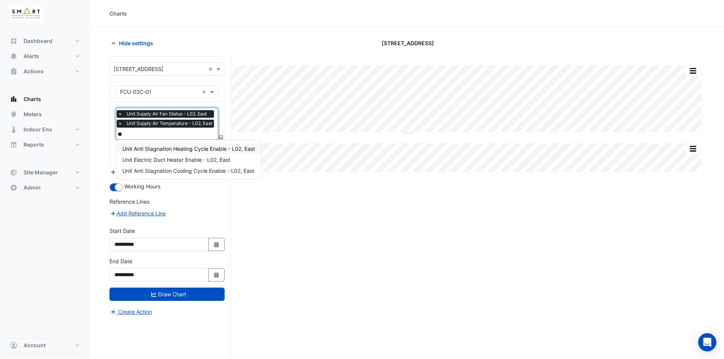
type input "*"
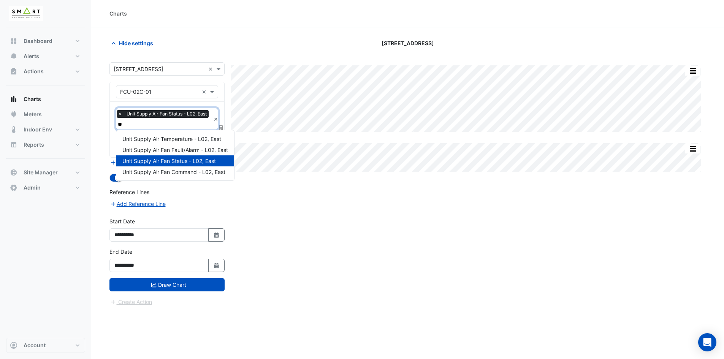
type input "*"
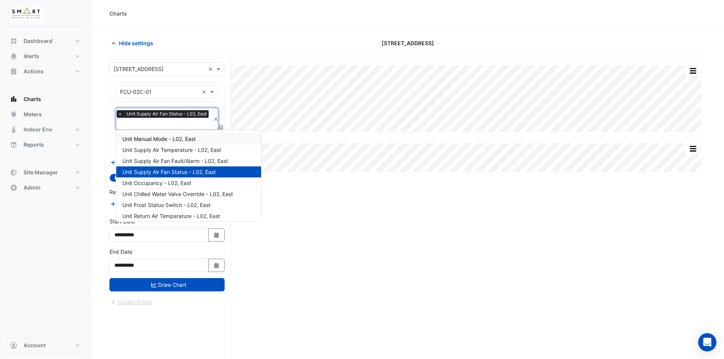
type input "*"
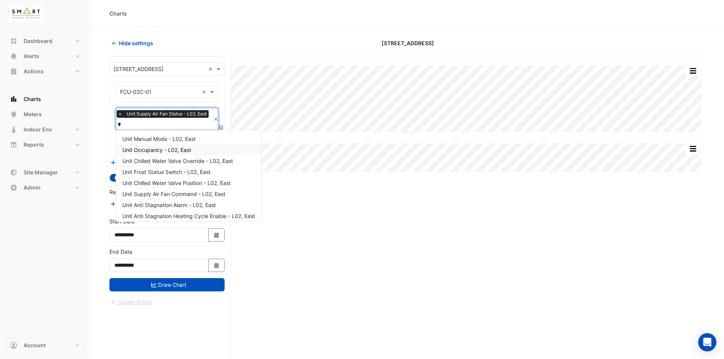
click at [154, 148] on span "Unit Occupancy - L02, East" at bounding box center [156, 150] width 69 height 6
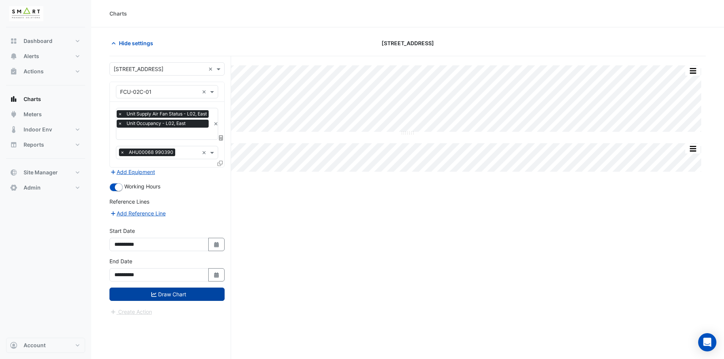
click at [171, 294] on button "Draw Chart" at bounding box center [167, 294] width 115 height 13
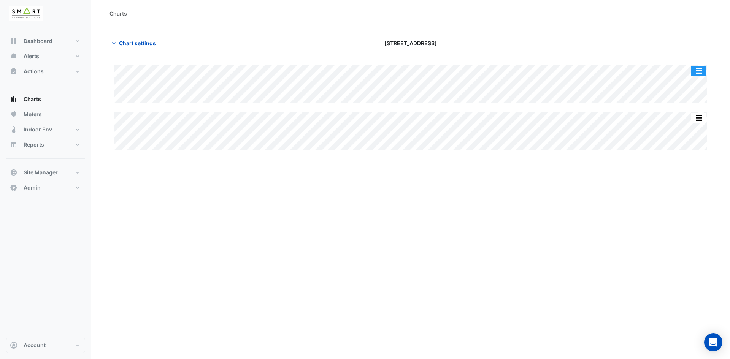
click at [698, 69] on button "button" at bounding box center [698, 71] width 15 height 10
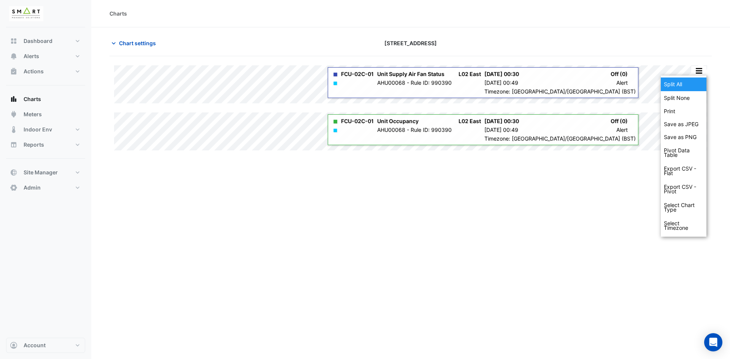
click at [684, 84] on div "Split All" at bounding box center [684, 85] width 46 height 14
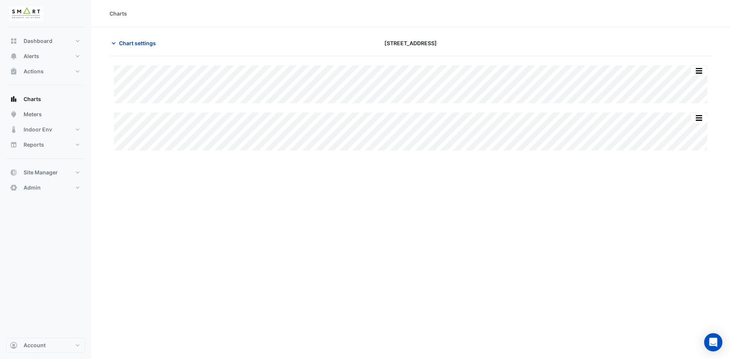
click at [117, 43] on button "Chart settings" at bounding box center [135, 43] width 51 height 13
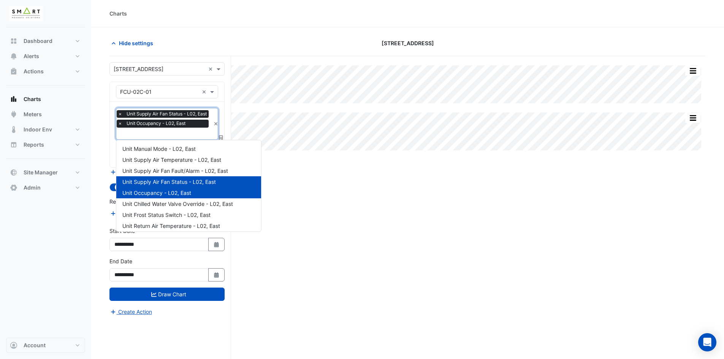
click at [176, 134] on input "text" at bounding box center [164, 134] width 93 height 8
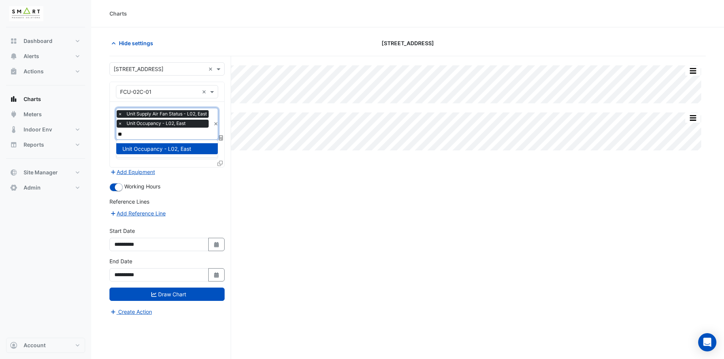
click at [154, 145] on div "Unit Occupancy - L02, East" at bounding box center [167, 148] width 102 height 11
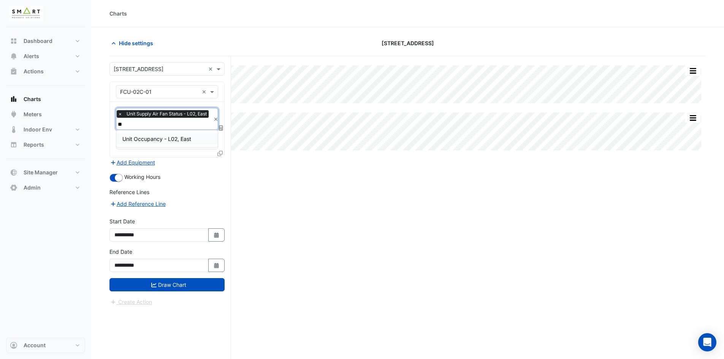
type input "*"
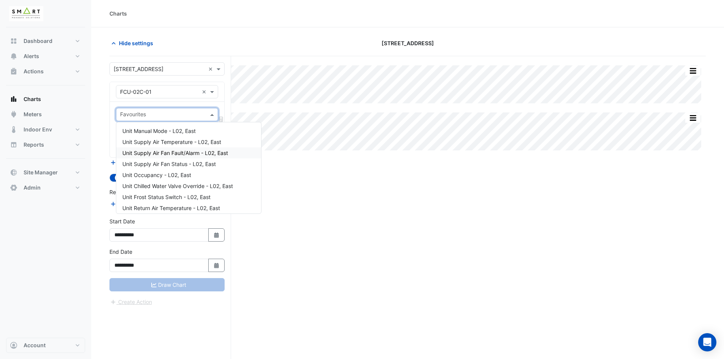
click at [377, 191] on div "Split None Print Save as JPEG Save as PNG Pivot Data Table Export CSV - Flat Ex…" at bounding box center [408, 222] width 597 height 332
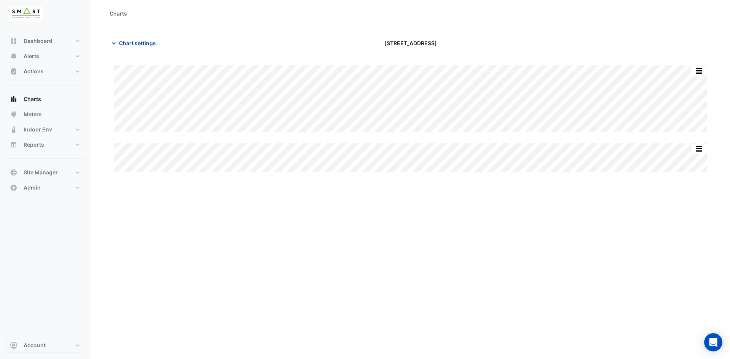
click at [111, 44] on icon "button" at bounding box center [114, 44] width 8 height 8
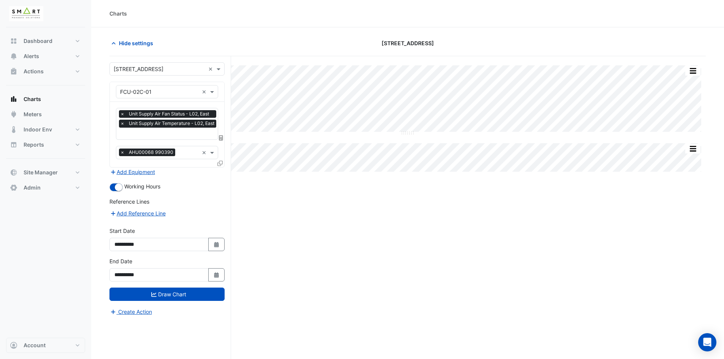
click at [159, 134] on input "text" at bounding box center [169, 134] width 98 height 8
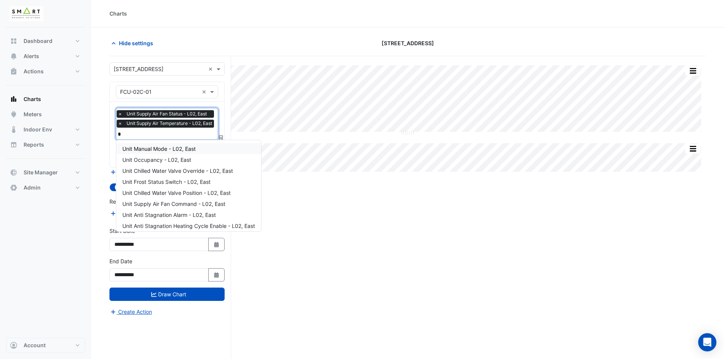
type input "**"
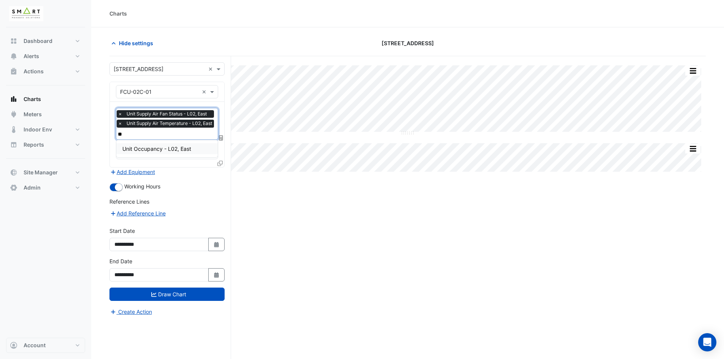
click at [152, 148] on span "Unit Occupancy - L02, East" at bounding box center [156, 149] width 69 height 6
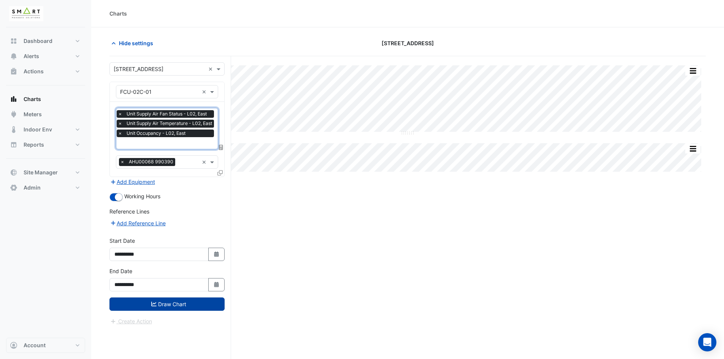
click at [176, 307] on button "Draw Chart" at bounding box center [167, 304] width 115 height 13
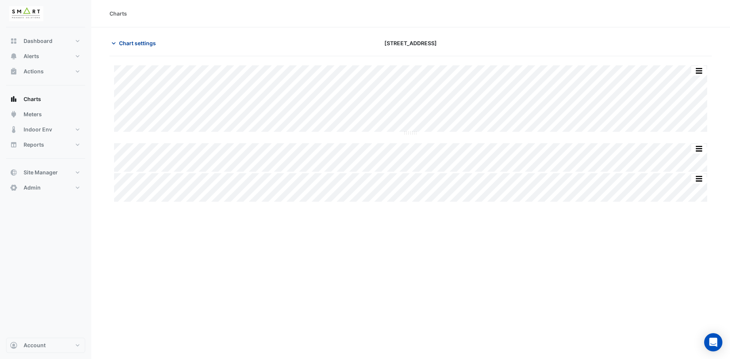
click at [114, 41] on icon "button" at bounding box center [114, 44] width 8 height 8
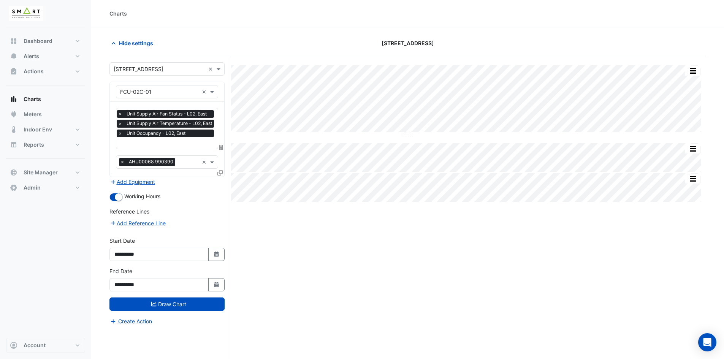
click at [220, 170] on icon at bounding box center [219, 172] width 5 height 5
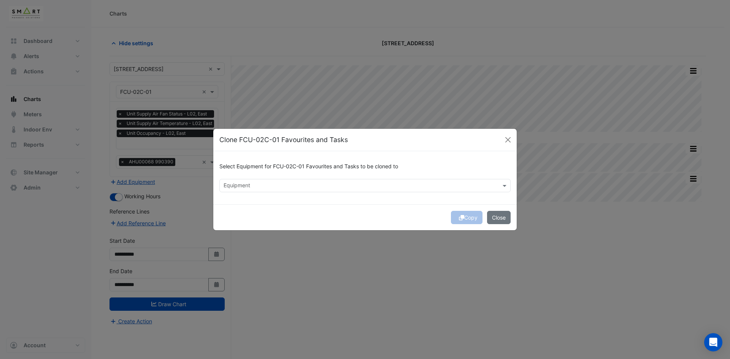
click at [269, 187] on input "text" at bounding box center [361, 187] width 274 height 8
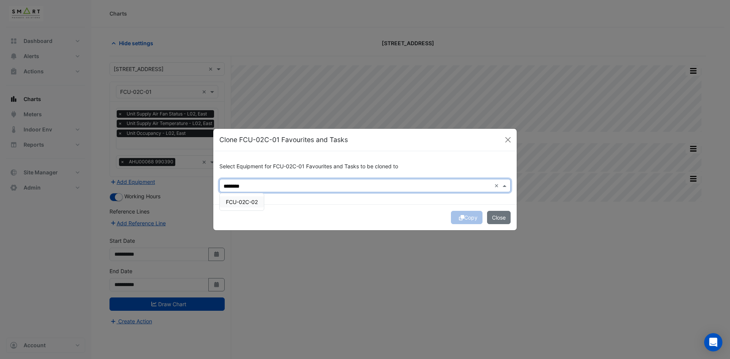
click at [234, 200] on span "FCU-02C-02" at bounding box center [242, 202] width 32 height 6
type input "********"
click at [463, 216] on button "Copy" at bounding box center [467, 217] width 32 height 13
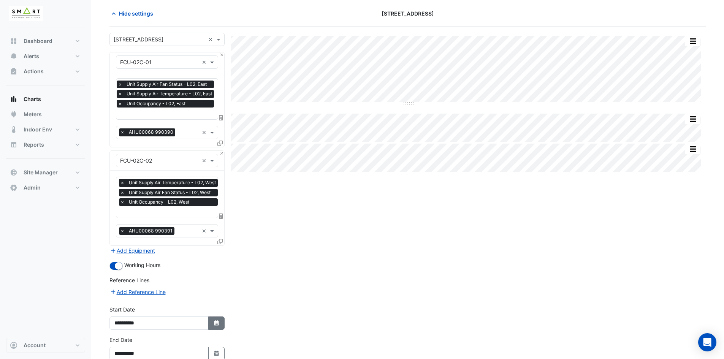
scroll to position [70, 0]
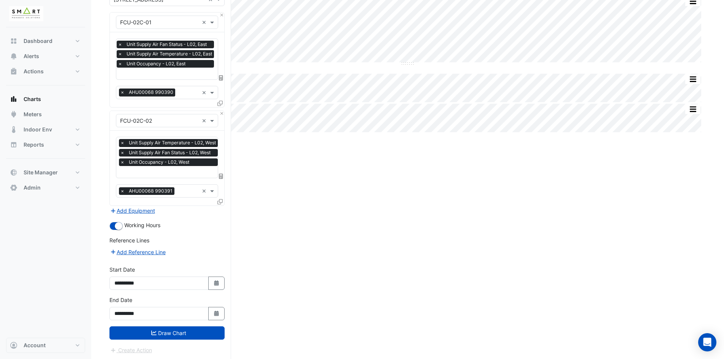
click at [210, 332] on button "Draw Chart" at bounding box center [167, 333] width 115 height 13
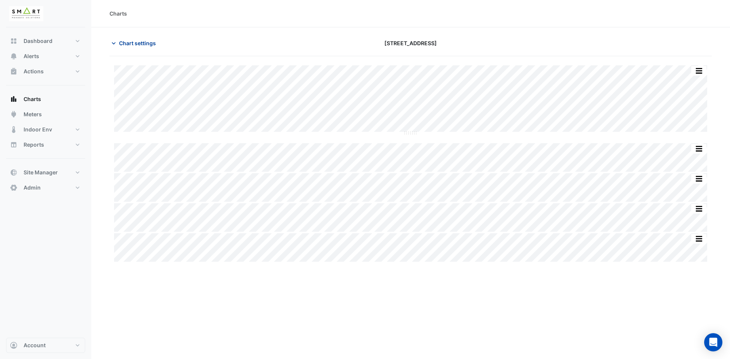
click at [114, 43] on icon "button" at bounding box center [114, 43] width 4 height 2
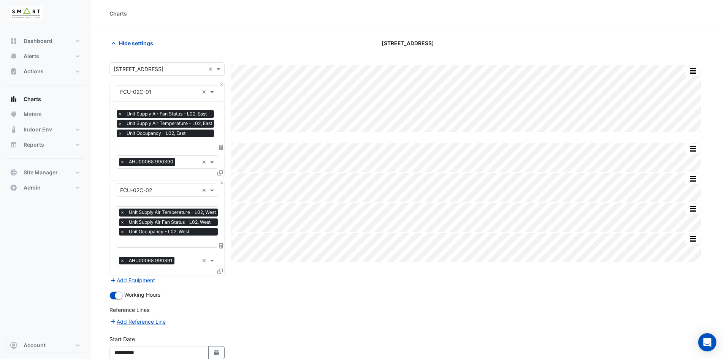
click at [220, 271] on icon at bounding box center [219, 271] width 5 height 5
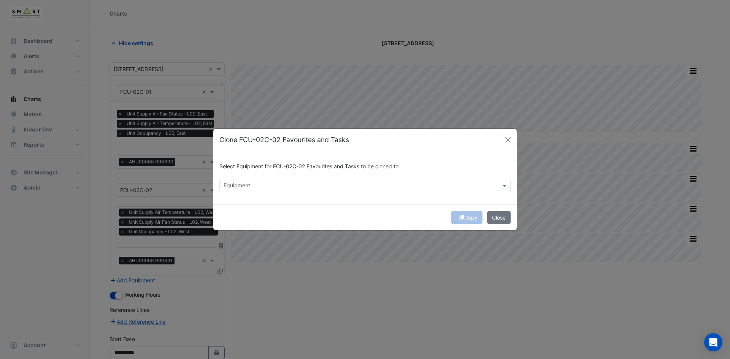
click at [290, 183] on input "text" at bounding box center [361, 187] width 274 height 8
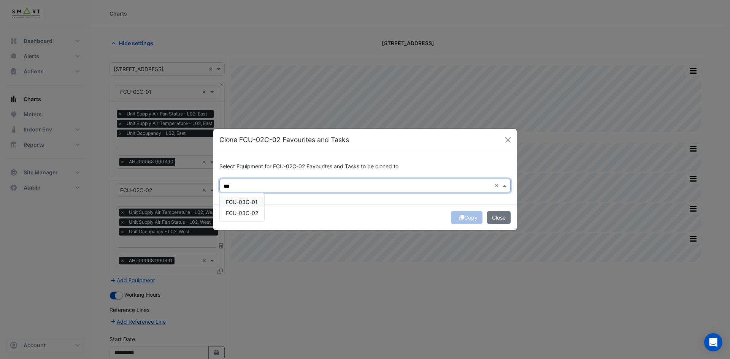
click at [230, 199] on span "FCU-03C-01" at bounding box center [242, 202] width 32 height 6
click at [233, 212] on span "FCU-03C-02" at bounding box center [242, 213] width 32 height 6
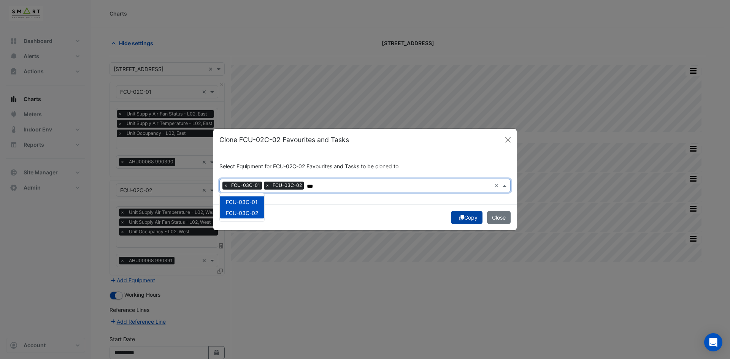
type input "***"
click at [467, 221] on button "Copy" at bounding box center [467, 217] width 32 height 13
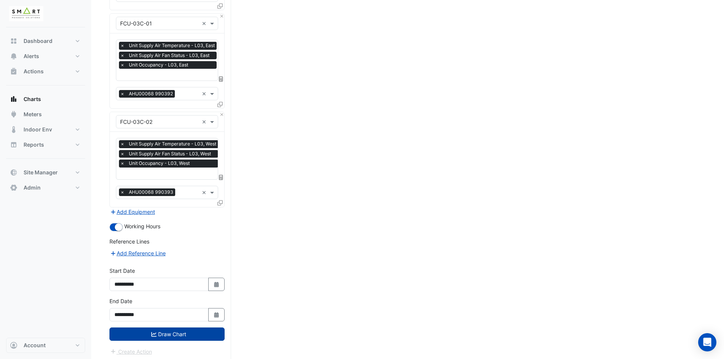
click at [211, 329] on button "Draw Chart" at bounding box center [167, 334] width 115 height 13
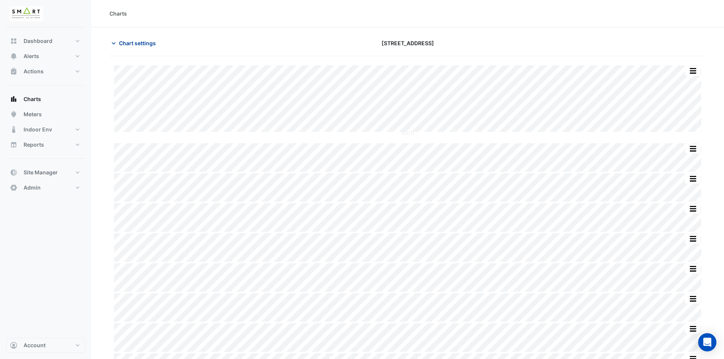
click at [114, 42] on icon "button" at bounding box center [114, 44] width 8 height 8
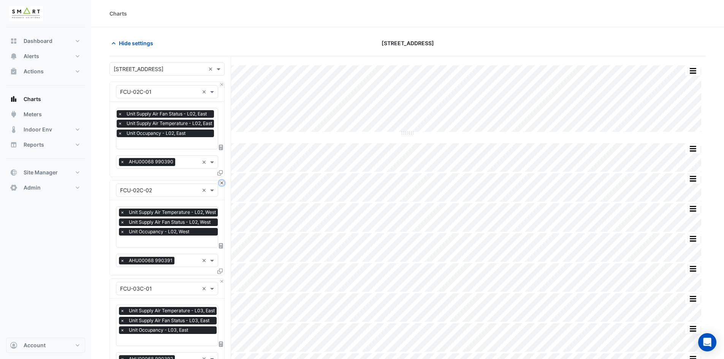
click at [224, 183] on button "Close" at bounding box center [221, 183] width 5 height 5
click at [222, 280] on button "Close" at bounding box center [221, 281] width 5 height 5
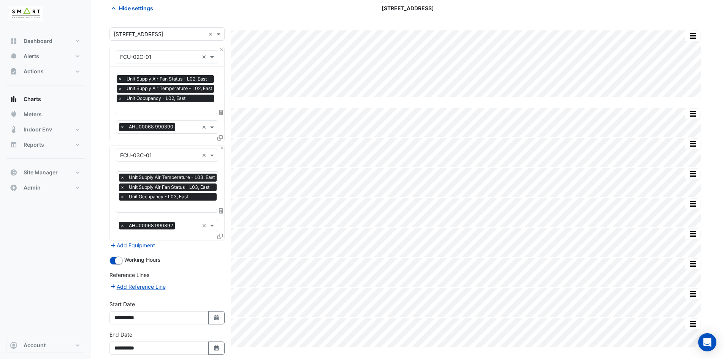
scroll to position [70, 0]
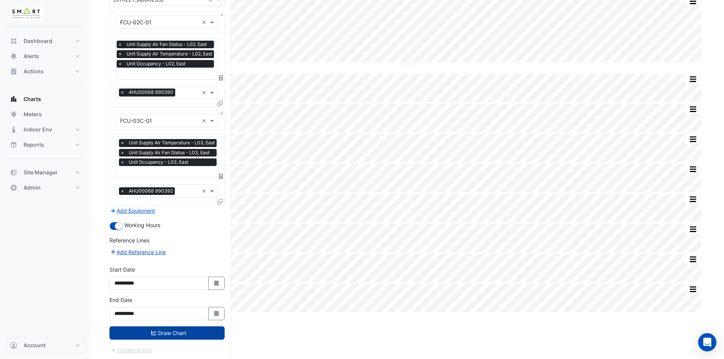
click at [196, 333] on button "Draw Chart" at bounding box center [167, 333] width 115 height 13
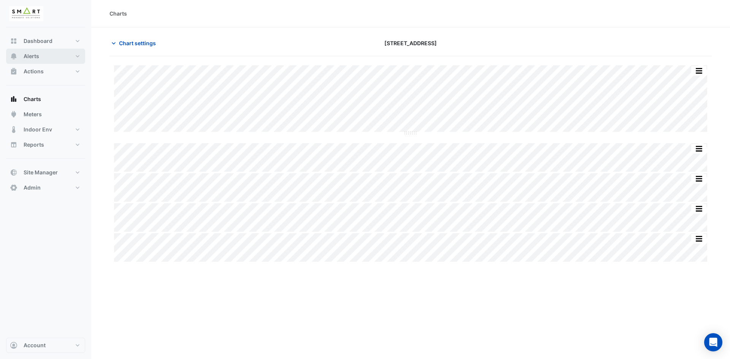
click at [43, 53] on button "Alerts" at bounding box center [45, 56] width 79 height 15
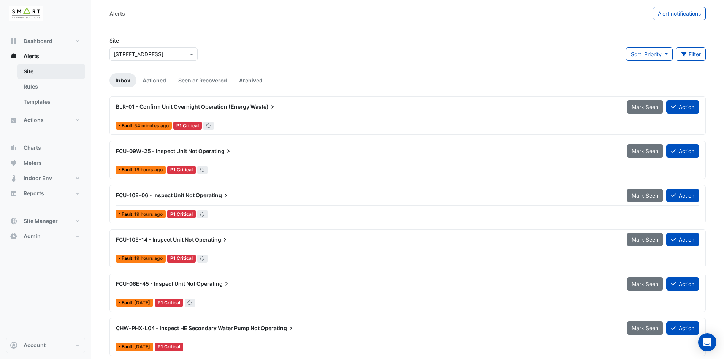
click at [63, 71] on link "Site" at bounding box center [51, 71] width 68 height 15
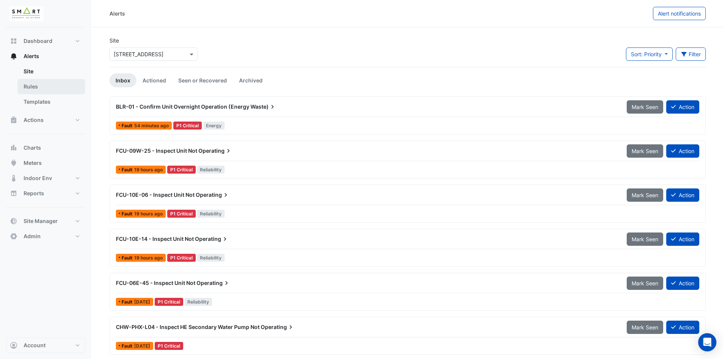
click at [32, 86] on link "Rules" at bounding box center [51, 86] width 68 height 15
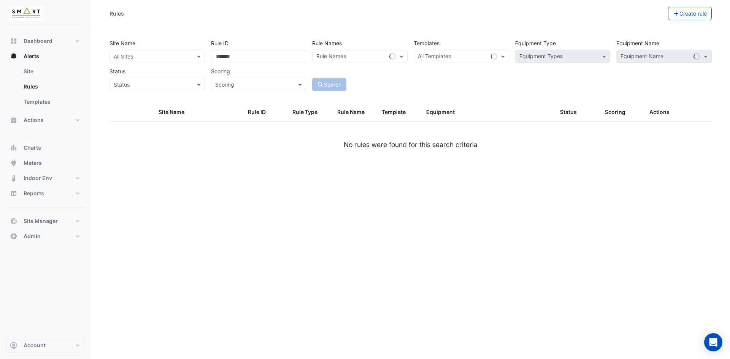
click at [150, 60] on div "All Sites" at bounding box center [151, 56] width 82 height 8
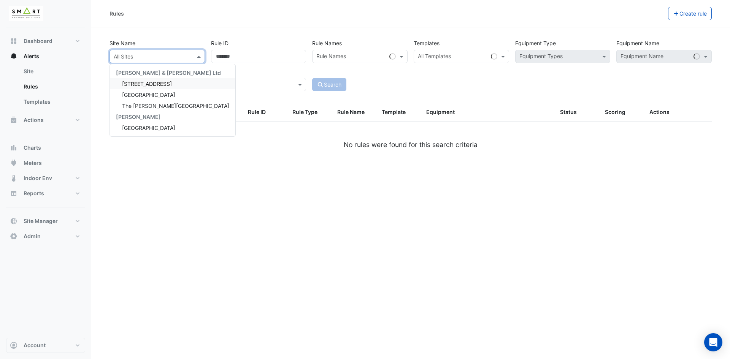
click at [142, 84] on span "12 Hammersmith Grove" at bounding box center [147, 84] width 50 height 6
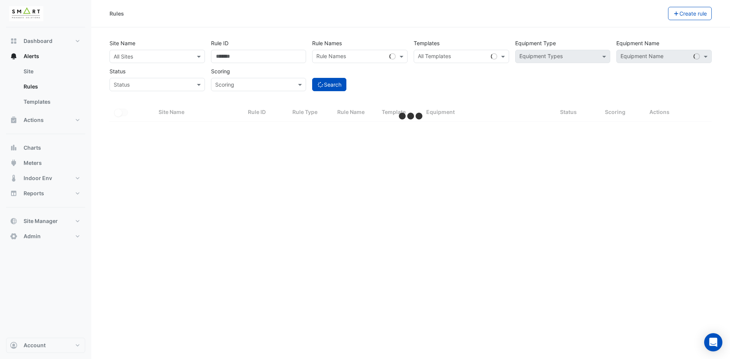
select select "***"
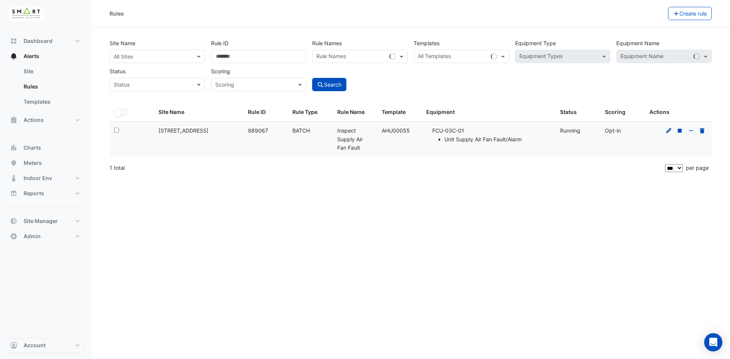
click at [670, 130] on icon at bounding box center [668, 130] width 5 height 5
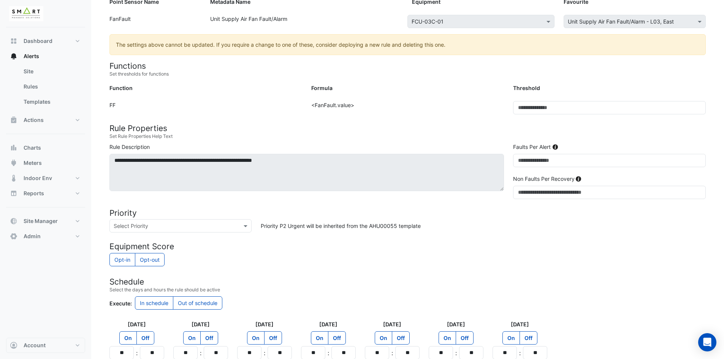
scroll to position [57, 0]
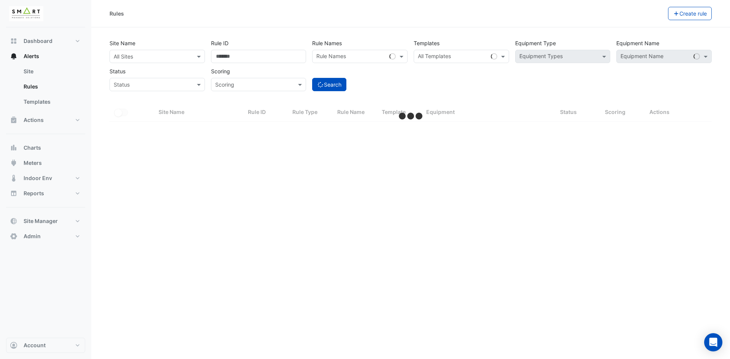
select select "***"
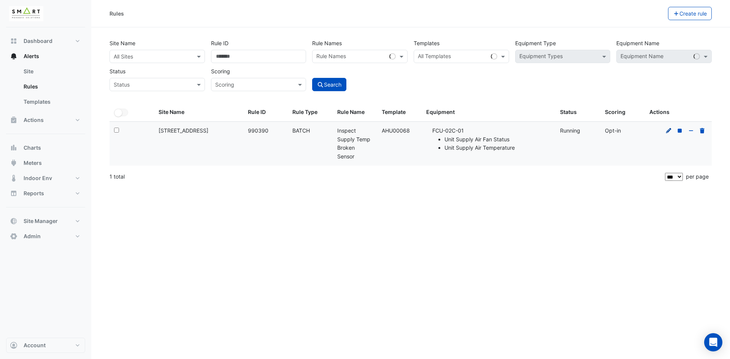
click at [668, 130] on icon at bounding box center [668, 130] width 5 height 5
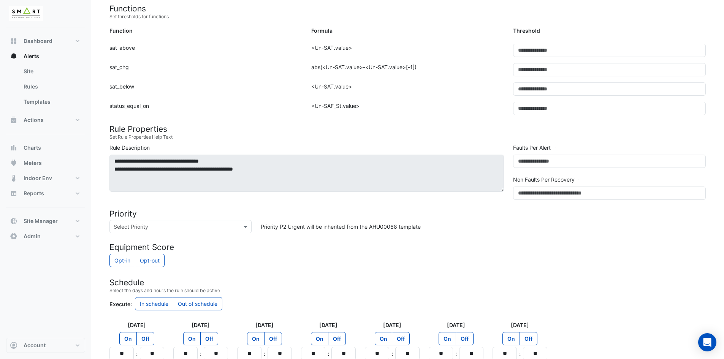
scroll to position [190, 0]
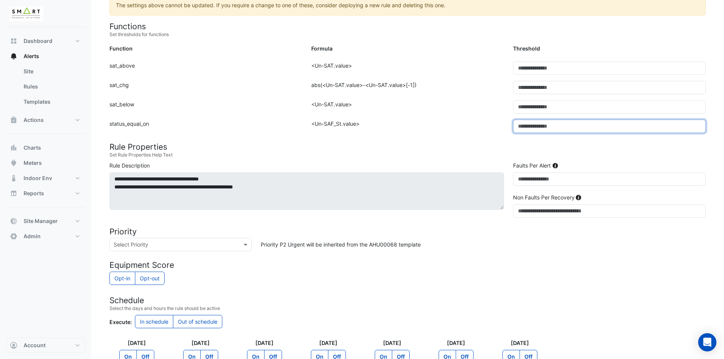
click at [646, 129] on input "*" at bounding box center [609, 126] width 193 height 13
type input "*"
click at [699, 128] on input "*" at bounding box center [609, 126] width 193 height 13
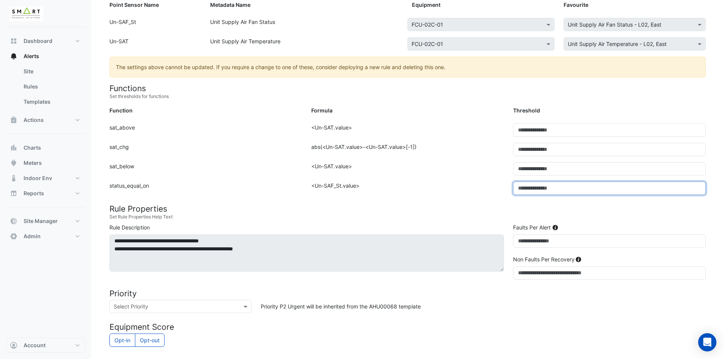
scroll to position [21, 0]
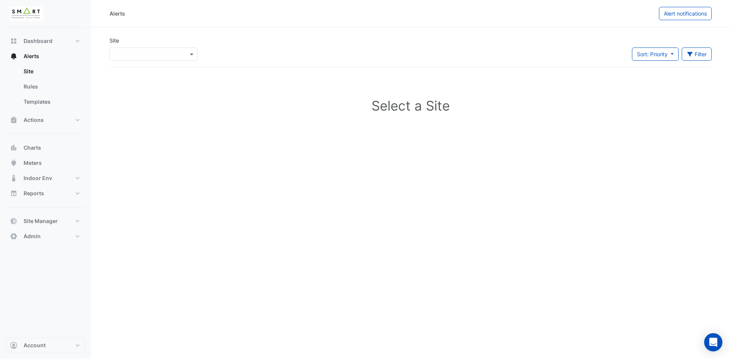
click at [154, 53] on input "text" at bounding box center [146, 55] width 65 height 8
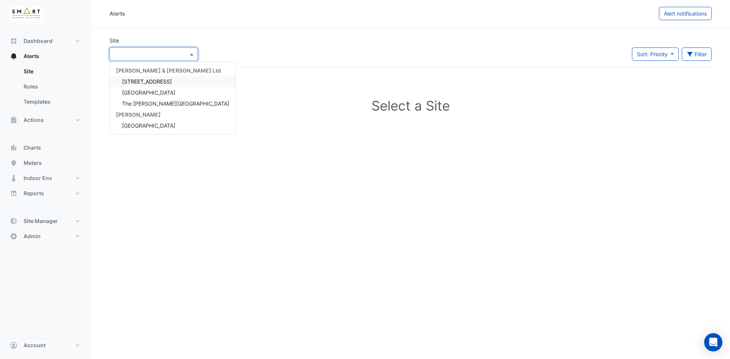
click at [156, 83] on span "[STREET_ADDRESS]" at bounding box center [147, 81] width 50 height 6
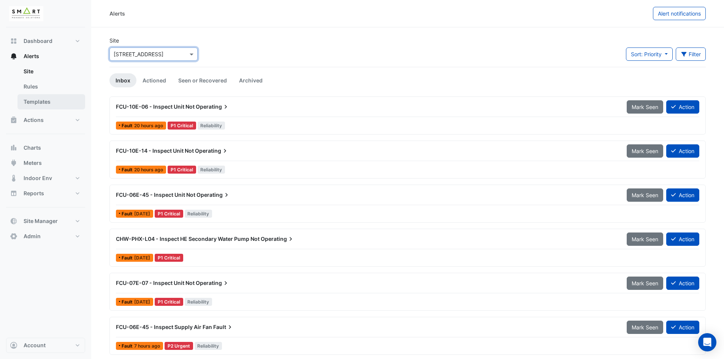
click at [48, 97] on link "Templates" at bounding box center [51, 101] width 68 height 15
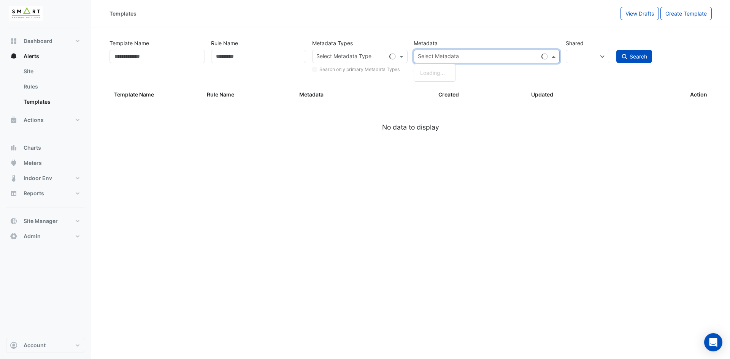
click at [449, 58] on input "text" at bounding box center [478, 57] width 121 height 8
select select
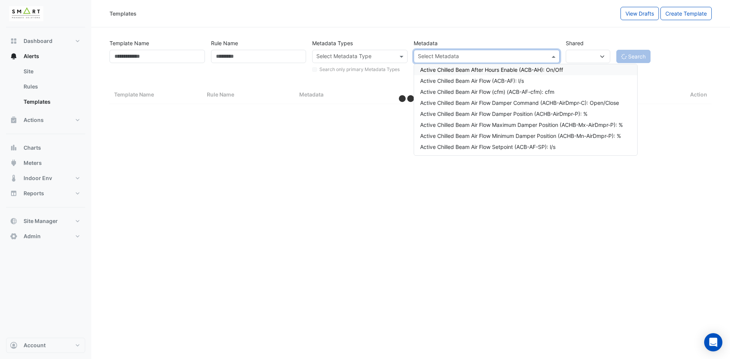
paste input "**********"
type input "**********"
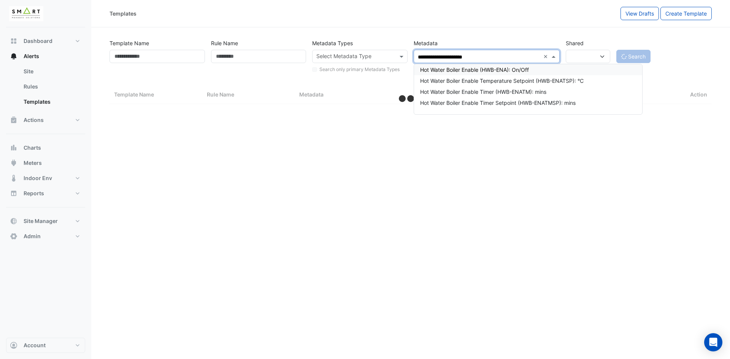
click at [456, 71] on div "Hot Water Boiler Enable (HWB-ENA): On/Off" at bounding box center [528, 70] width 216 height 8
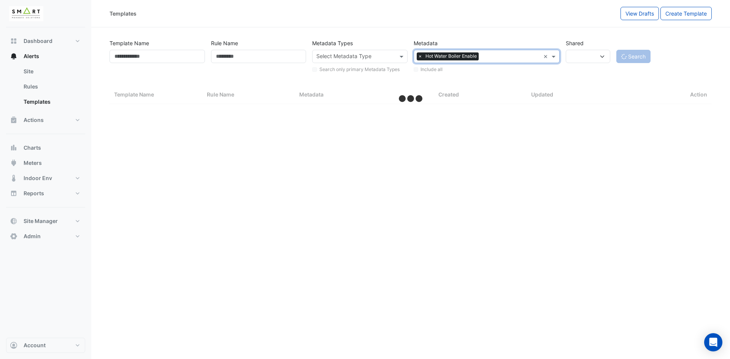
click at [643, 57] on button "Search" at bounding box center [633, 56] width 34 height 13
select select "***"
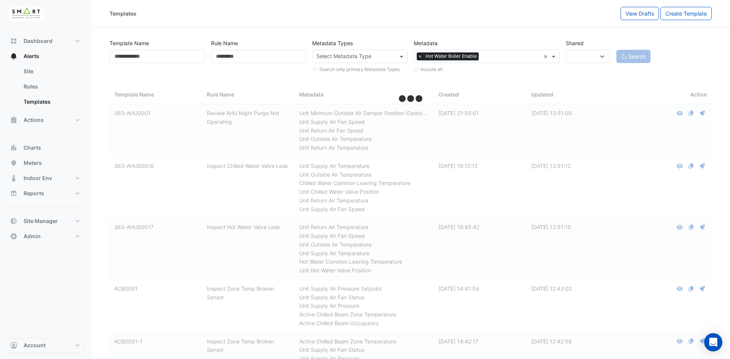
select select
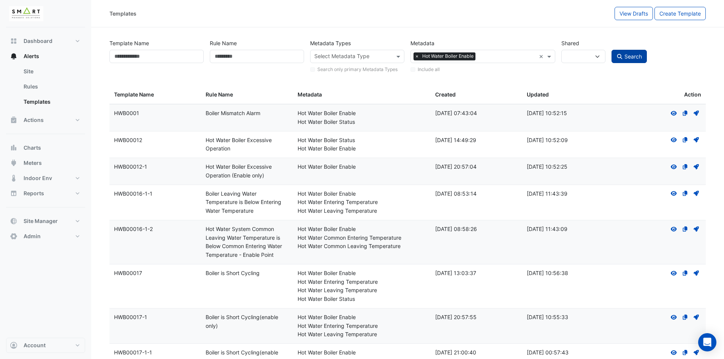
click at [634, 54] on span "Search" at bounding box center [633, 56] width 17 height 6
click at [628, 58] on span "Search" at bounding box center [633, 56] width 17 height 6
click at [628, 57] on span "Search" at bounding box center [633, 56] width 17 height 6
click at [628, 56] on span "Search" at bounding box center [633, 56] width 17 height 6
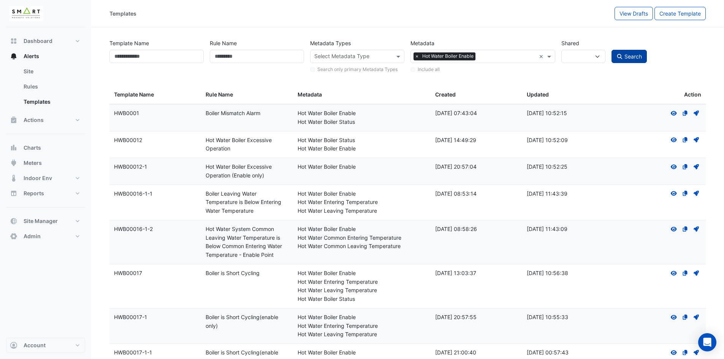
click at [628, 57] on span "Search" at bounding box center [633, 56] width 17 height 6
click at [60, 342] on button "Account" at bounding box center [45, 345] width 79 height 15
click at [47, 327] on link "Sign Out" at bounding box center [46, 326] width 72 height 15
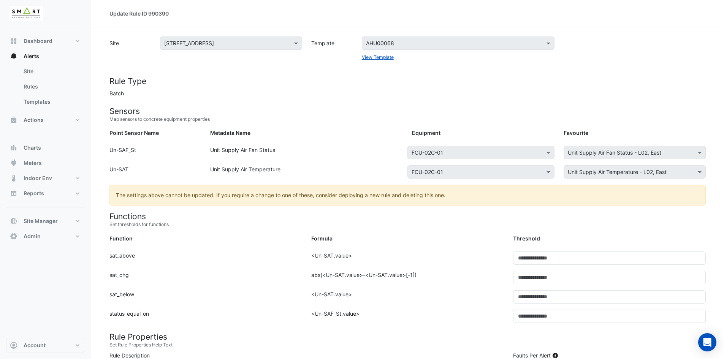
click at [309, 23] on div "Update Rule ID 990390" at bounding box center [407, 13] width 633 height 27
click at [73, 219] on button "Site Manager" at bounding box center [45, 221] width 79 height 15
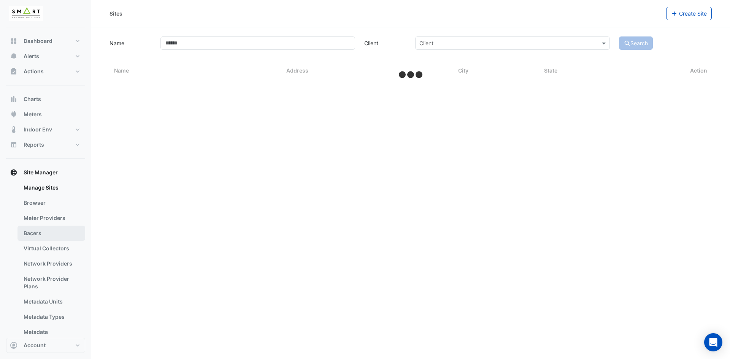
select select "***"
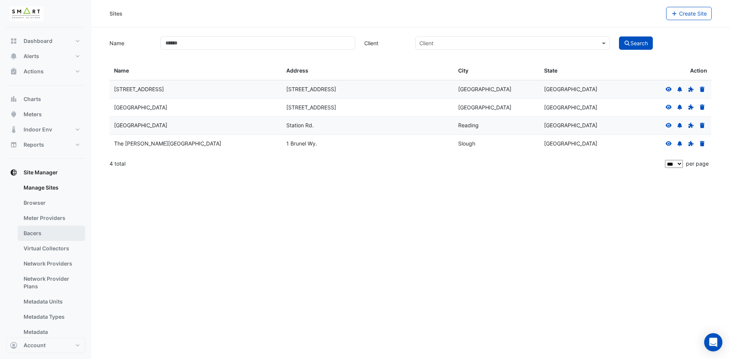
click at [46, 233] on link "Bacers" at bounding box center [51, 233] width 68 height 15
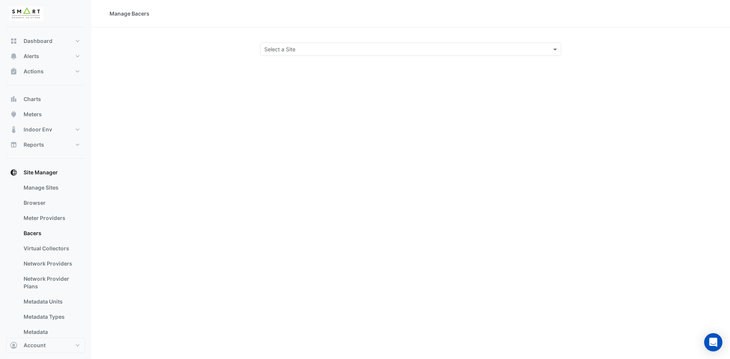
click at [496, 50] on input "text" at bounding box center [403, 50] width 278 height 8
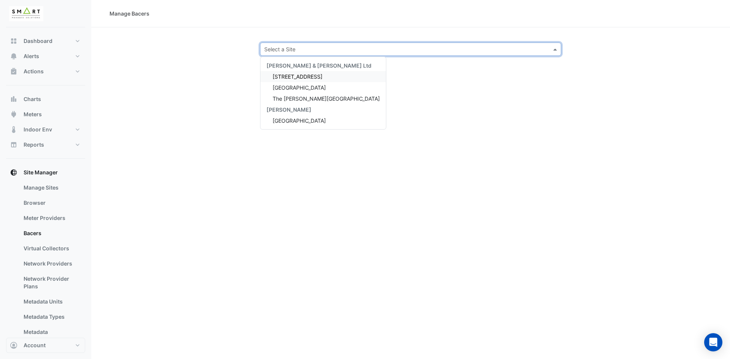
click at [275, 72] on div "[STREET_ADDRESS]" at bounding box center [322, 76] width 125 height 11
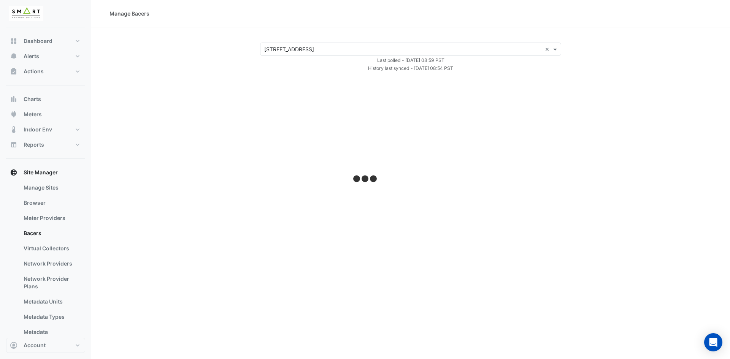
select select "***"
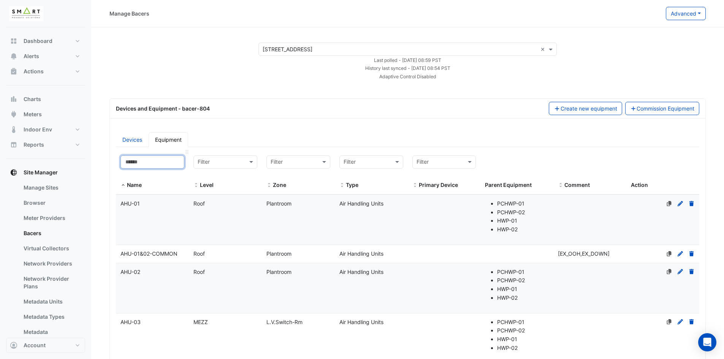
click at [148, 165] on input at bounding box center [153, 162] width 64 height 13
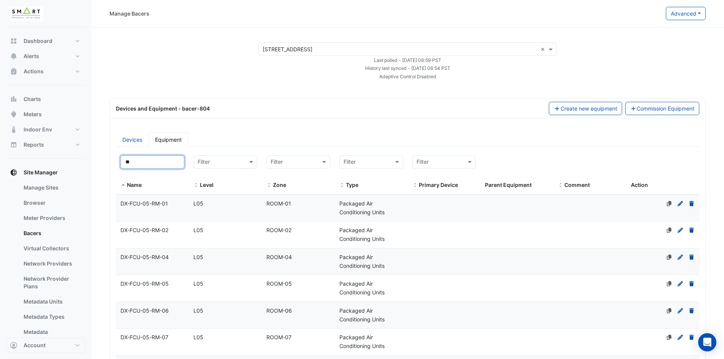
type input "**"
click at [160, 204] on span "DX-FCU-05-RM-01" at bounding box center [145, 203] width 48 height 6
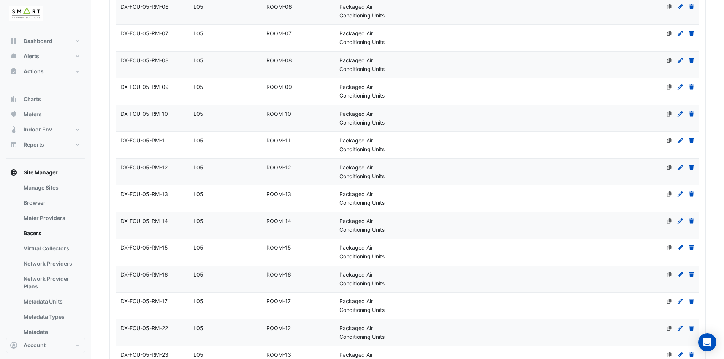
select select "***"
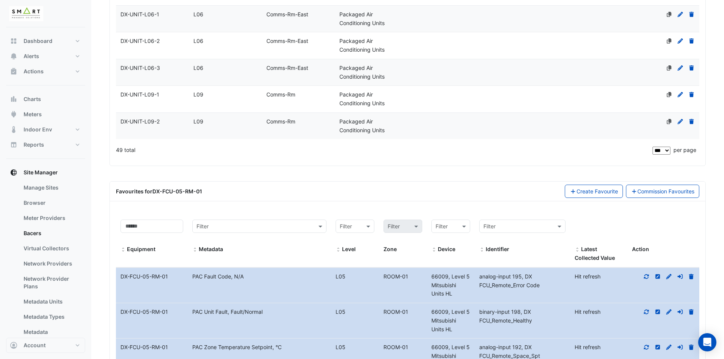
scroll to position [1576, 0]
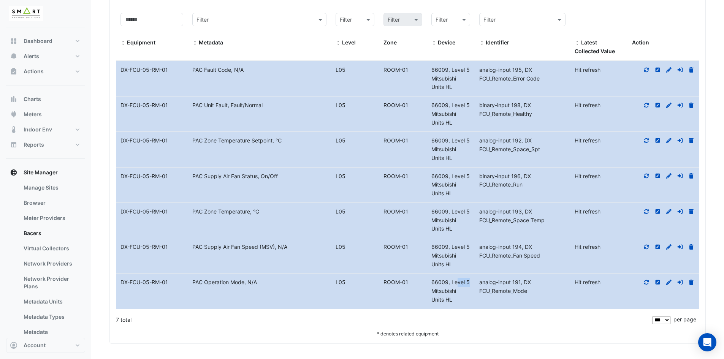
drag, startPoint x: 430, startPoint y: 283, endPoint x: 448, endPoint y: 281, distance: 18.3
click at [448, 281] on div "66009, Level 5 Mitsubishi Units HL" at bounding box center [451, 291] width 48 height 26
copy span "66009"
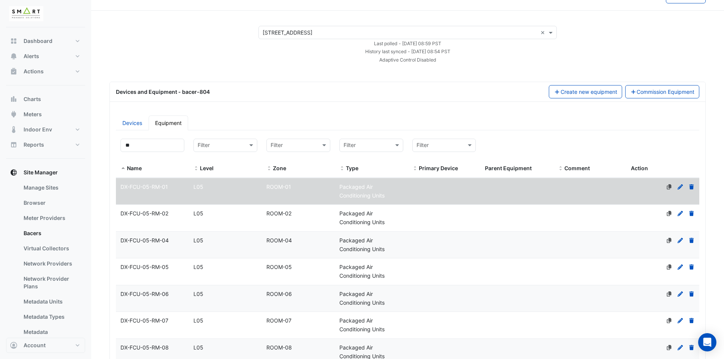
scroll to position [0, 0]
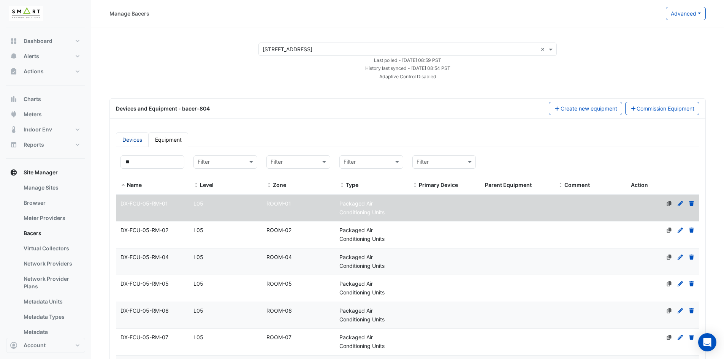
click at [124, 138] on link "Devices" at bounding box center [132, 139] width 33 height 15
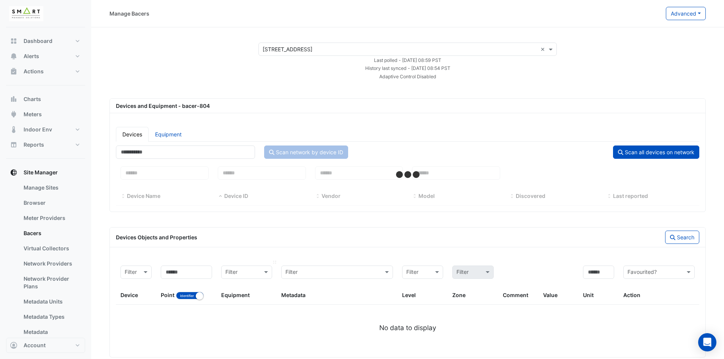
select select "***"
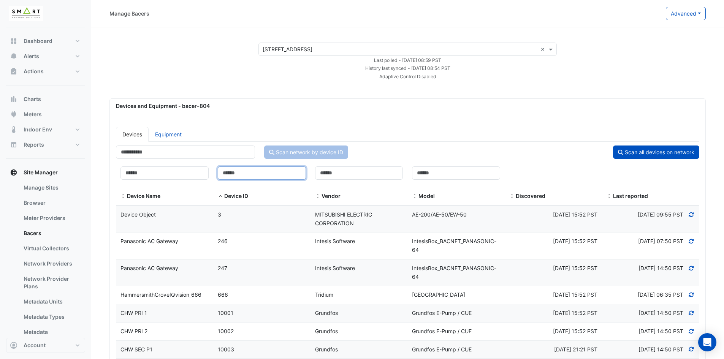
click at [250, 176] on input at bounding box center [262, 173] width 88 height 13
paste input "*****"
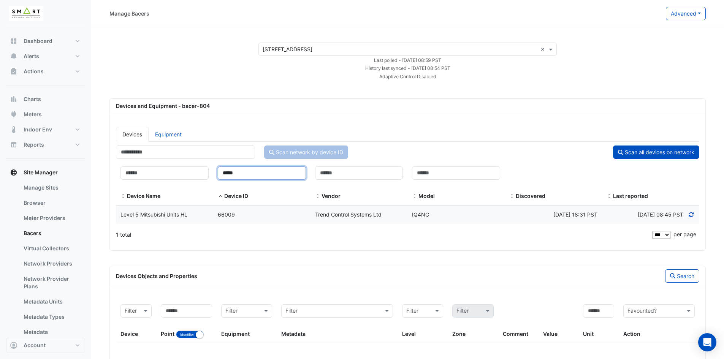
type input "*****"
click at [144, 219] on datatable-body-cell "Device Name Level 5 Mitsubishi Units HL" at bounding box center [164, 215] width 97 height 18
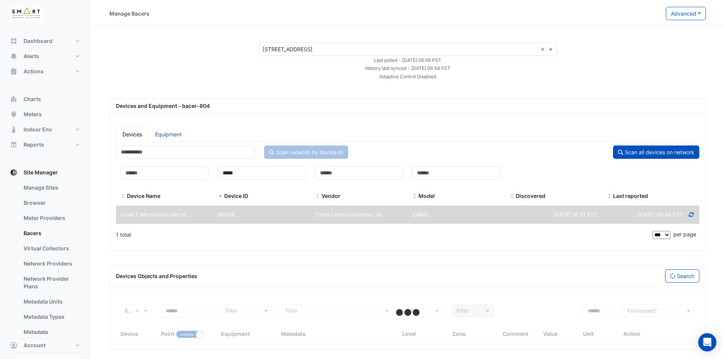
scroll to position [6, 0]
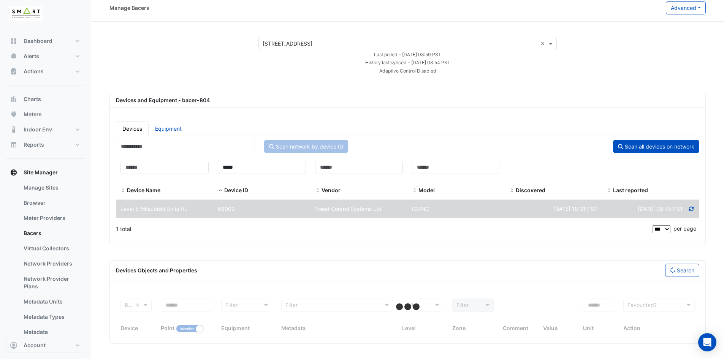
select select "***"
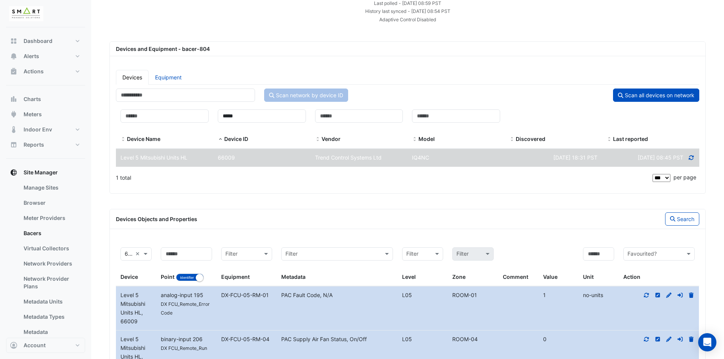
scroll to position [158, 0]
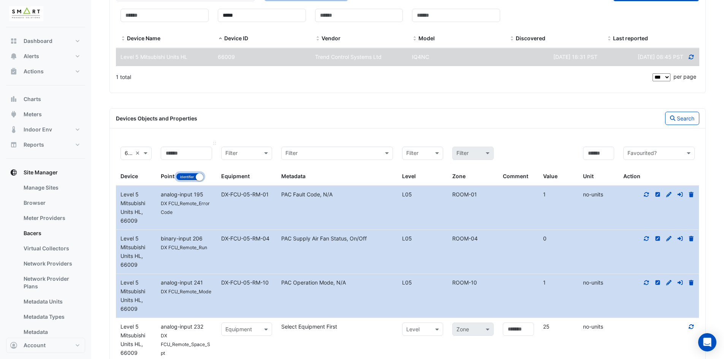
click at [185, 176] on button "Identifier Name" at bounding box center [190, 177] width 28 height 8
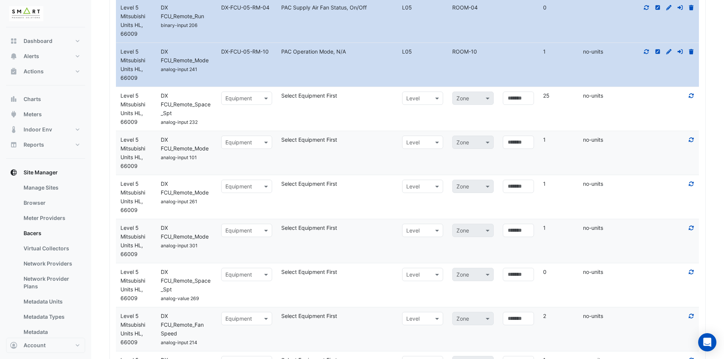
scroll to position [0, 0]
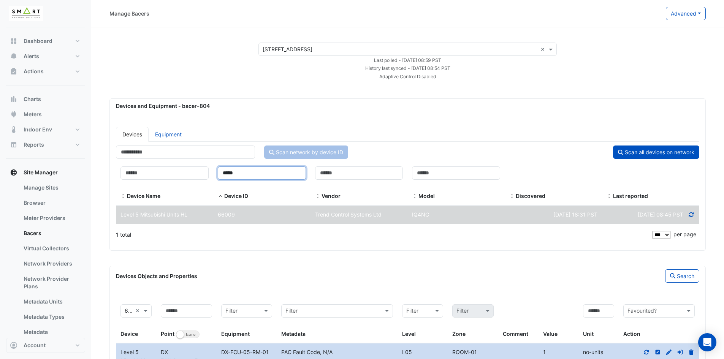
drag, startPoint x: 243, startPoint y: 175, endPoint x: 190, endPoint y: 178, distance: 52.6
click at [190, 178] on div "Device Name ***** Device ID Vendor Model Discovered Last reported" at bounding box center [408, 184] width 584 height 44
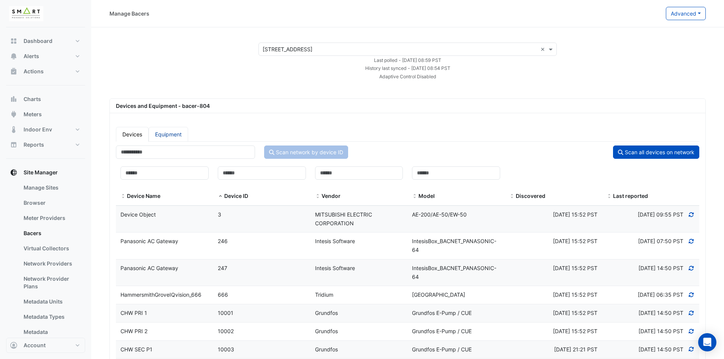
click at [178, 137] on link "Equipment" at bounding box center [169, 134] width 40 height 15
select select "***"
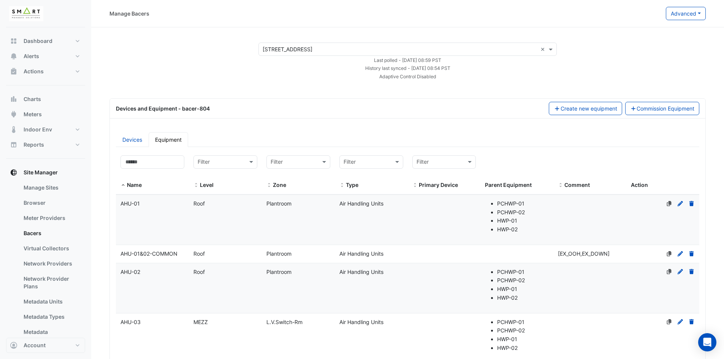
click at [175, 137] on link "Equipment" at bounding box center [169, 139] width 40 height 15
select select "***"
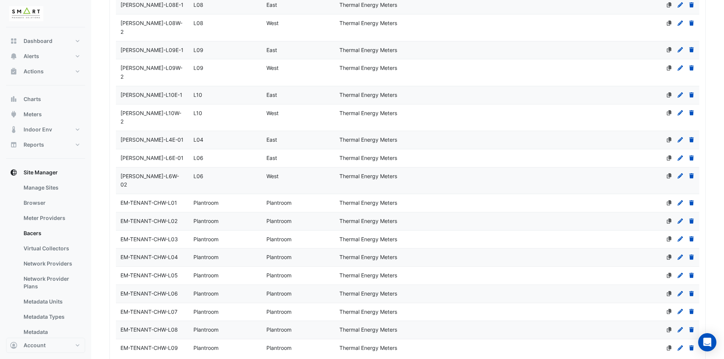
scroll to position [2531, 0]
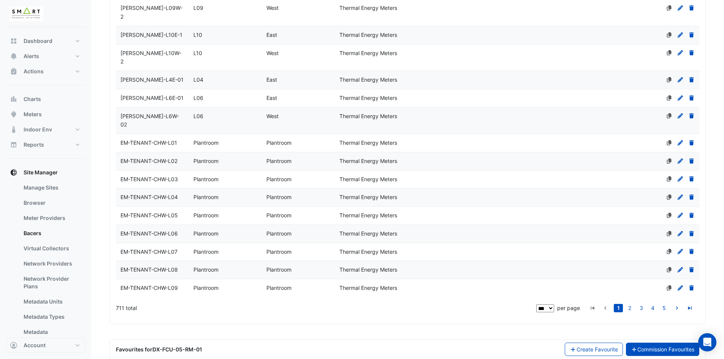
click at [656, 343] on link "Commission Favourites" at bounding box center [663, 349] width 74 height 13
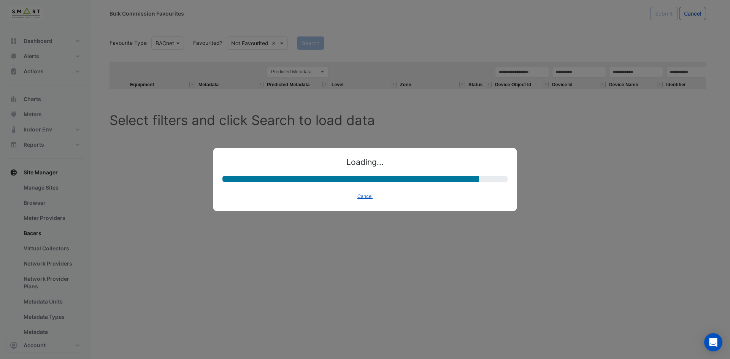
select select "********"
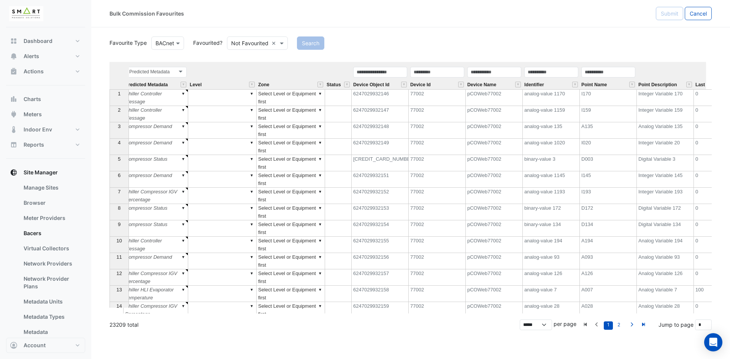
scroll to position [0, 157]
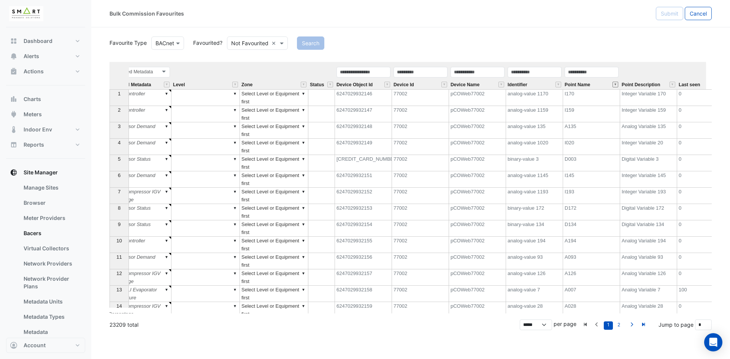
click at [617, 86] on button "" at bounding box center [616, 85] width 6 height 6
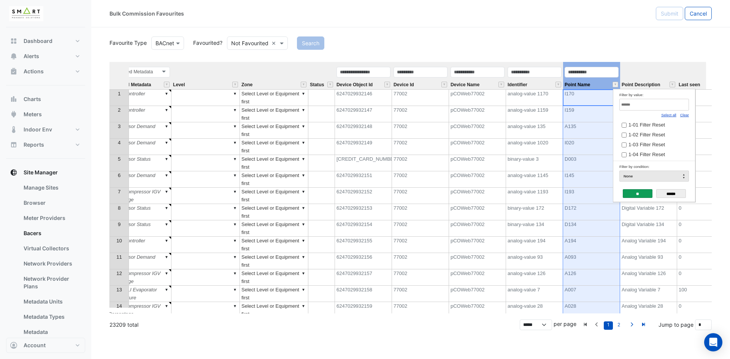
click at [684, 115] on link "Clear" at bounding box center [684, 115] width 9 height 4
click at [671, 106] on input "Filter by value:" at bounding box center [654, 105] width 70 height 12
click at [648, 106] on input "***" at bounding box center [654, 105] width 70 height 12
type input "******"
drag, startPoint x: 639, startPoint y: 104, endPoint x: 590, endPoint y: 104, distance: 48.7
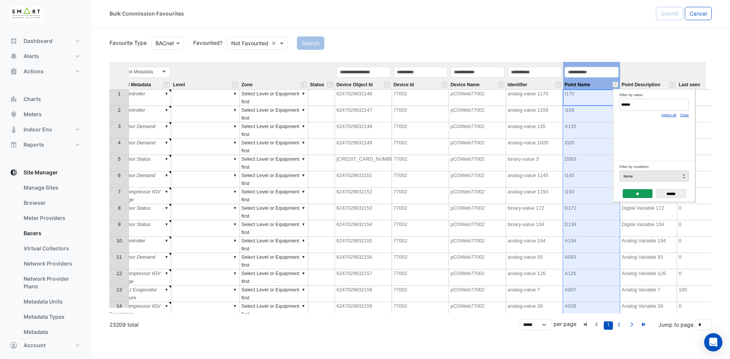
click at [590, 104] on body "Bulk Commission Favourites Submit Cancel Favourite Type Favourite Type BACnet F…" at bounding box center [365, 179] width 730 height 359
click at [618, 325] on link "2" at bounding box center [618, 326] width 9 height 8
type input "*"
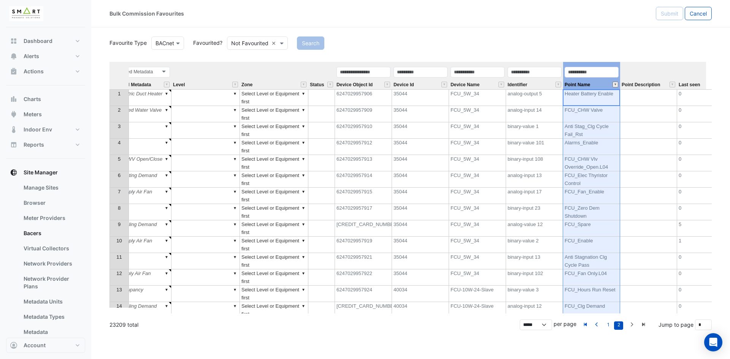
click at [617, 86] on button "" at bounding box center [616, 85] width 6 height 6
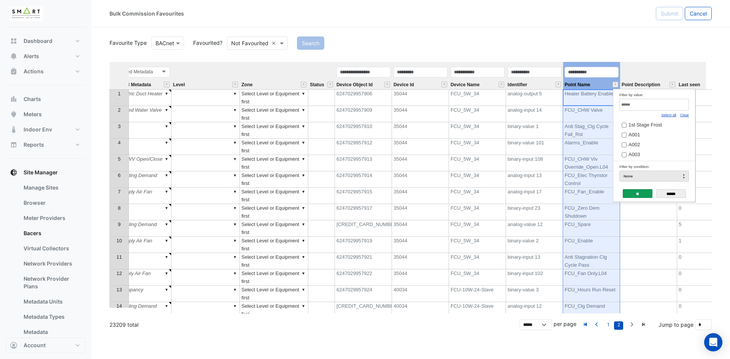
click at [643, 104] on input "Filter by value:" at bounding box center [654, 105] width 70 height 12
paste input "******"
type input "*"
click at [704, 10] on button "Cancel" at bounding box center [698, 13] width 27 height 13
select select "***"
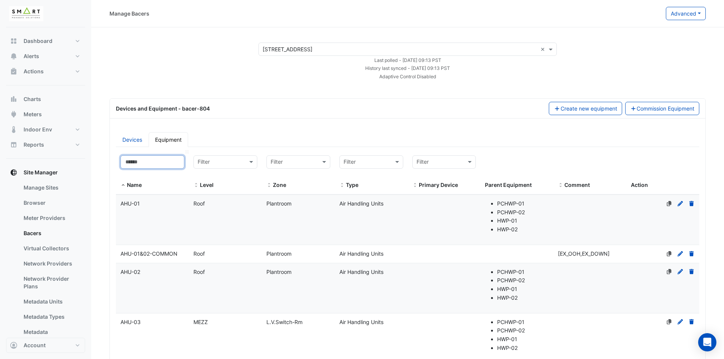
click at [152, 165] on input at bounding box center [153, 162] width 64 height 13
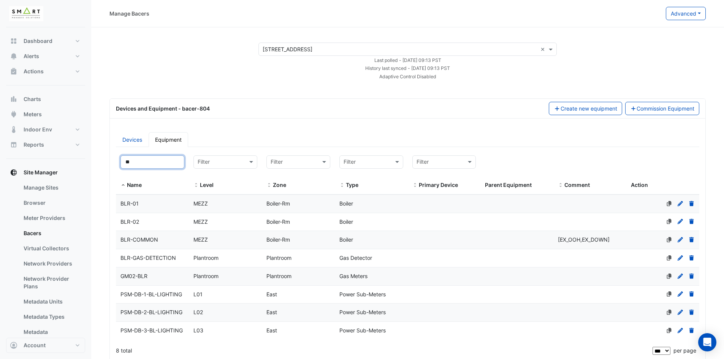
type input "**"
click at [159, 241] on div "BLR-COMMON" at bounding box center [152, 240] width 73 height 9
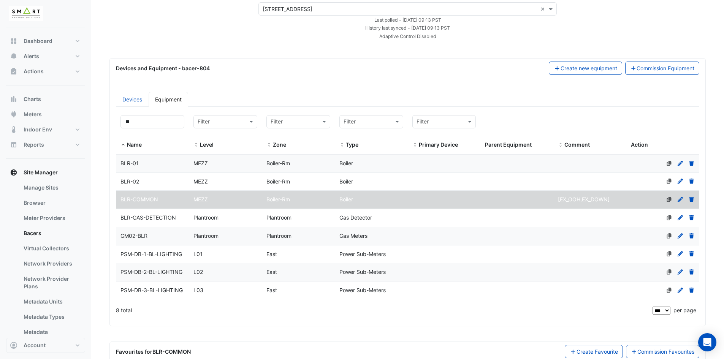
scroll to position [86, 0]
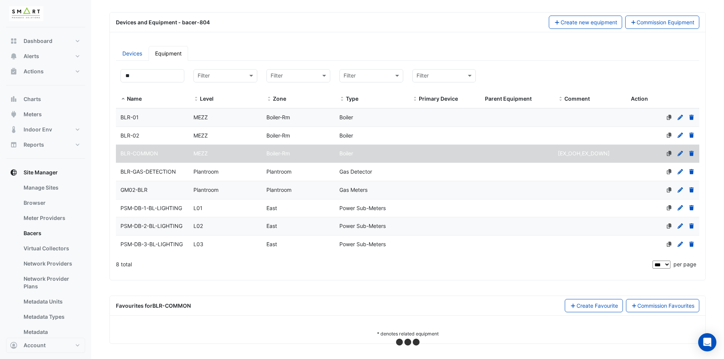
select select "***"
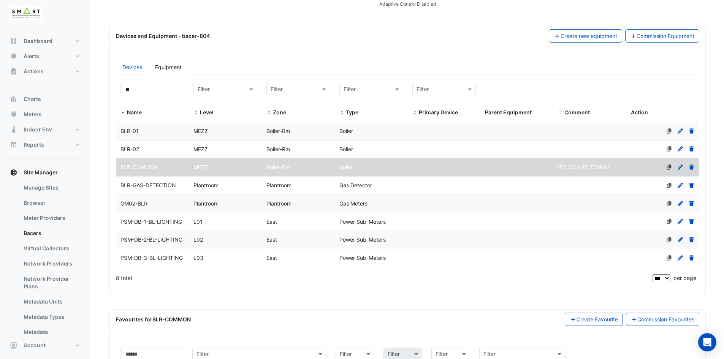
scroll to position [0, 0]
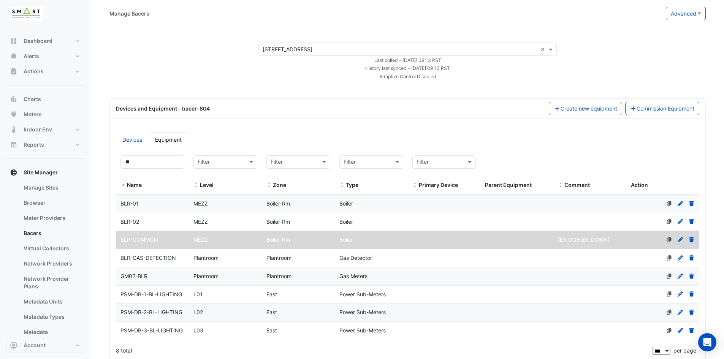
click at [160, 216] on datatable-body-cell "Name BLR-02" at bounding box center [152, 222] width 73 height 18
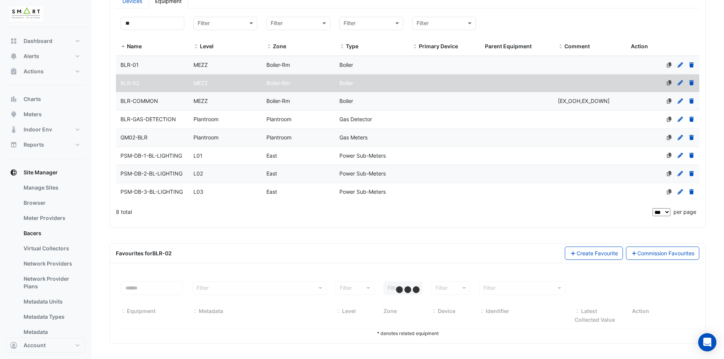
select select "***"
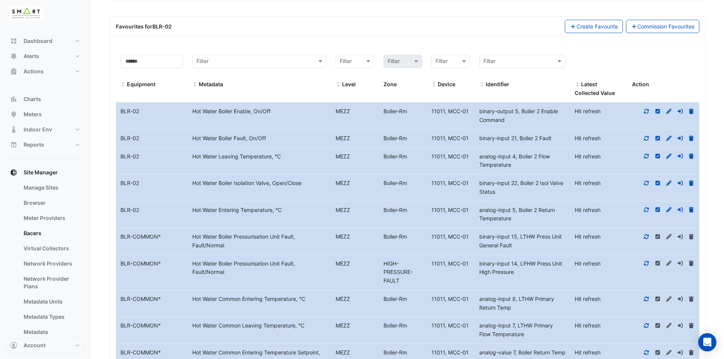
scroll to position [367, 0]
click at [648, 110] on icon at bounding box center [646, 110] width 5 height 5
click at [649, 139] on icon at bounding box center [646, 137] width 7 height 5
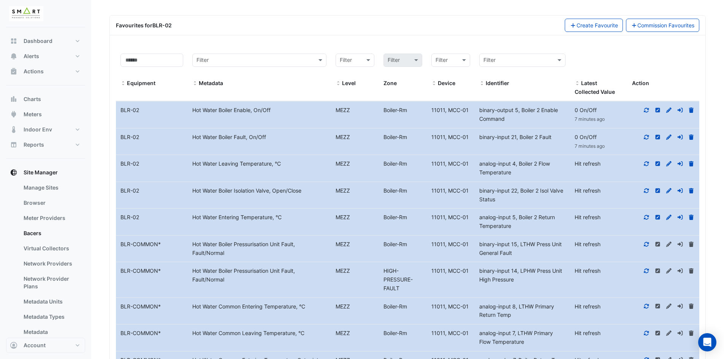
click at [644, 162] on icon at bounding box center [646, 163] width 7 height 5
click at [645, 195] on datatable-body-cell "Action" at bounding box center [664, 195] width 72 height 27
click at [646, 192] on icon at bounding box center [646, 190] width 5 height 5
drag, startPoint x: 191, startPoint y: 109, endPoint x: 251, endPoint y: 108, distance: 60.1
click at [251, 108] on div "Hot Water Boiler Enable, On/Off" at bounding box center [259, 110] width 143 height 9
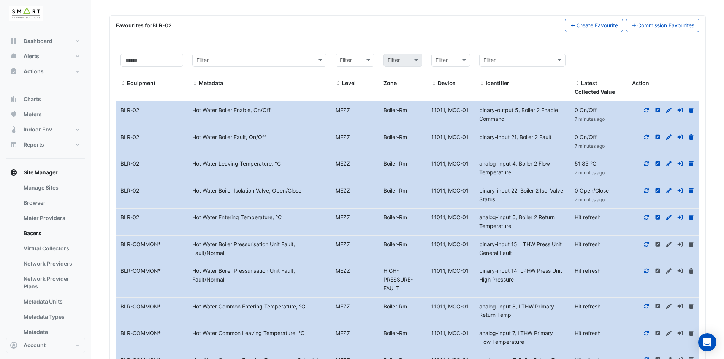
copy div "Hot Water Boiler Enable"
click at [49, 346] on button "Account" at bounding box center [45, 345] width 79 height 15
click at [54, 326] on link "Sign Out" at bounding box center [46, 326] width 72 height 15
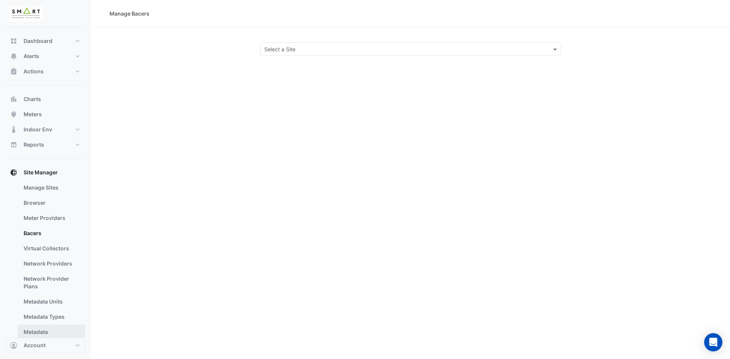
click at [46, 331] on link "Metadata" at bounding box center [51, 332] width 68 height 15
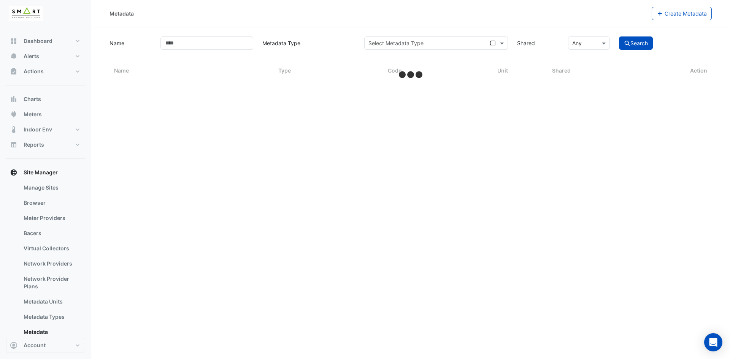
click at [402, 44] on input "text" at bounding box center [428, 44] width 120 height 8
select select "***"
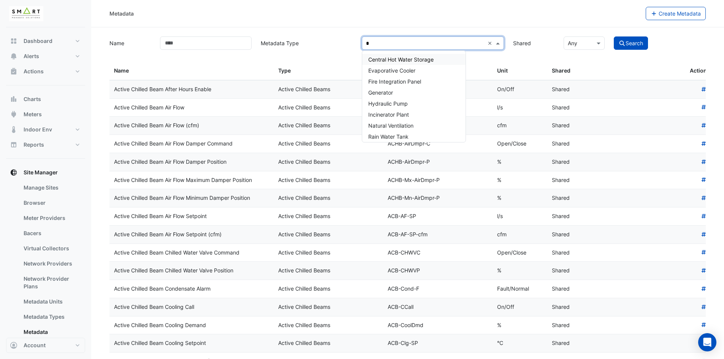
type input "**"
click at [403, 132] on div "Rain Water Tank" at bounding box center [413, 136] width 103 height 11
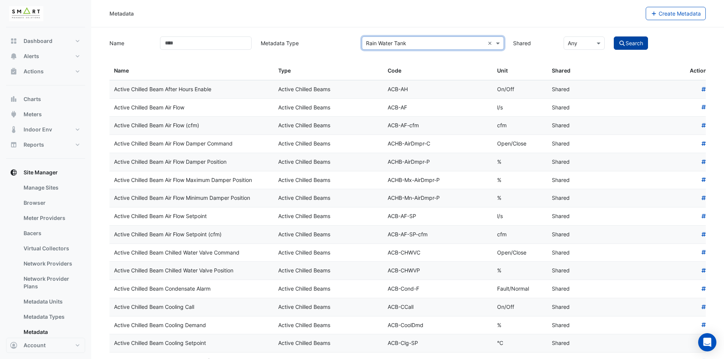
click at [636, 38] on button "Search" at bounding box center [631, 43] width 34 height 13
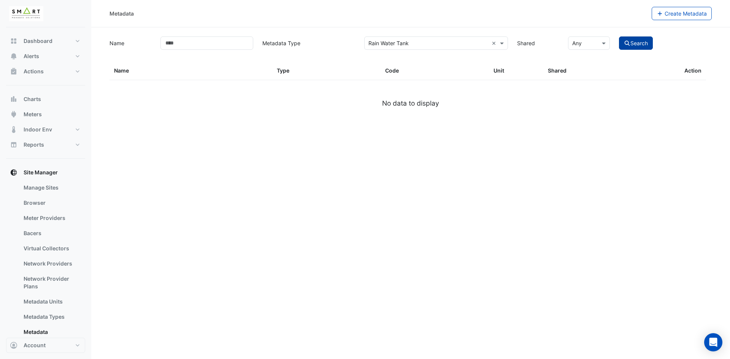
click at [635, 42] on button "Search" at bounding box center [636, 43] width 34 height 13
click at [635, 43] on button "Search" at bounding box center [636, 43] width 34 height 13
click at [636, 43] on button "Search" at bounding box center [636, 43] width 34 height 13
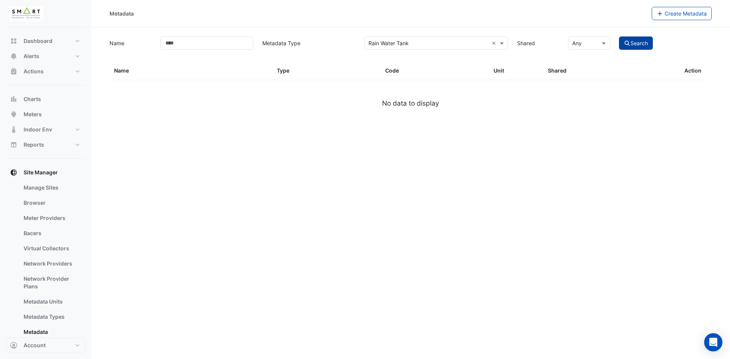
click at [636, 43] on button "Search" at bounding box center [636, 43] width 34 height 13
click at [229, 44] on input "Name" at bounding box center [206, 43] width 93 height 13
click at [626, 41] on icon "submit" at bounding box center [627, 43] width 7 height 5
click at [627, 41] on icon "submit" at bounding box center [627, 43] width 5 height 5
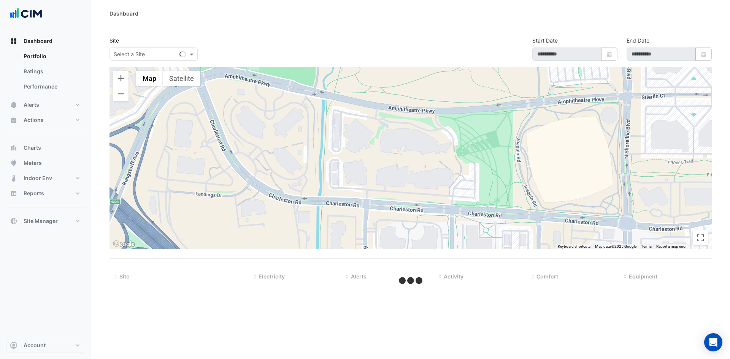
select select "***"
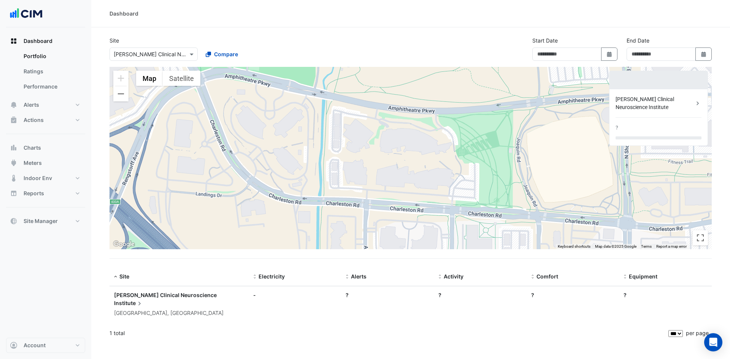
type input "**********"
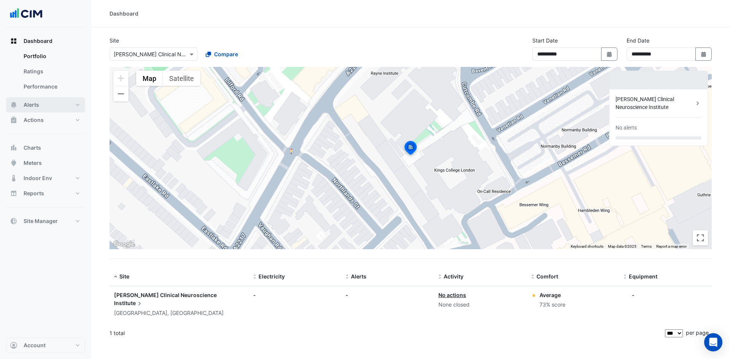
click at [77, 102] on button "Alerts" at bounding box center [45, 104] width 79 height 15
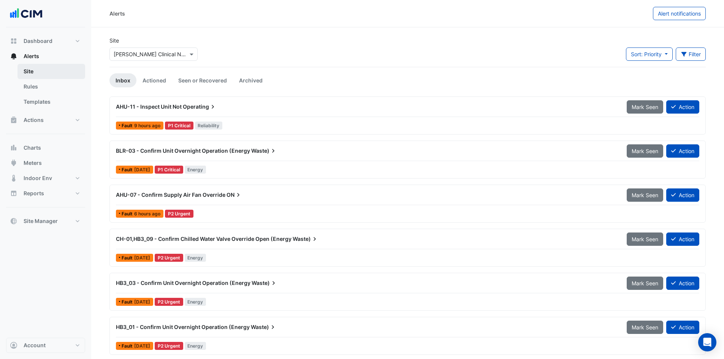
click at [53, 72] on link "Site" at bounding box center [51, 71] width 68 height 15
click at [46, 86] on link "Rules" at bounding box center [51, 86] width 68 height 15
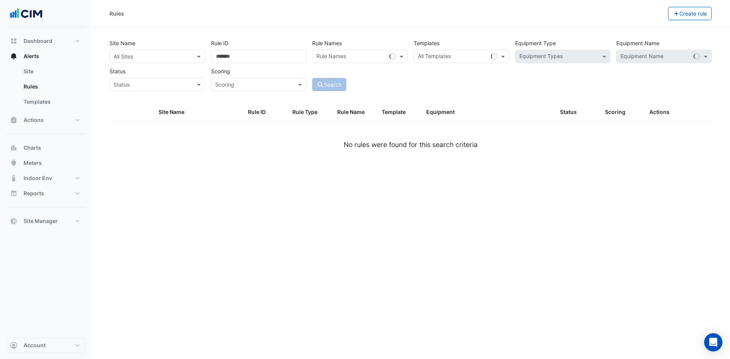
click at [183, 46] on div "Site Name All Sites" at bounding box center [157, 50] width 102 height 27
click at [180, 57] on input "text" at bounding box center [150, 57] width 72 height 8
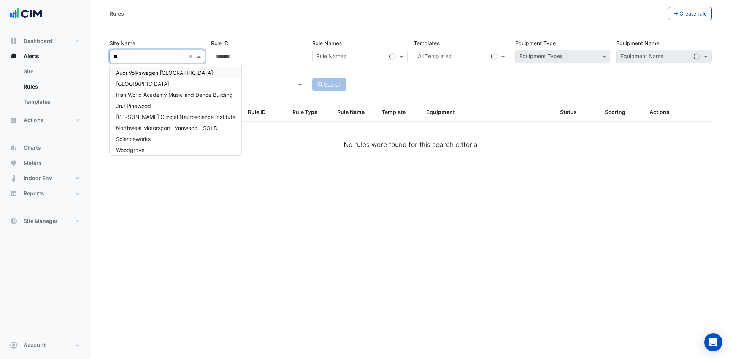
type input "***"
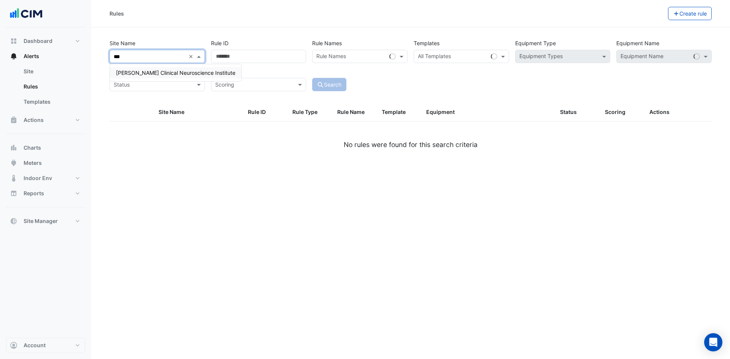
click at [165, 73] on span "Maurice Wohl Clinical Neuroscience Institute" at bounding box center [175, 73] width 119 height 6
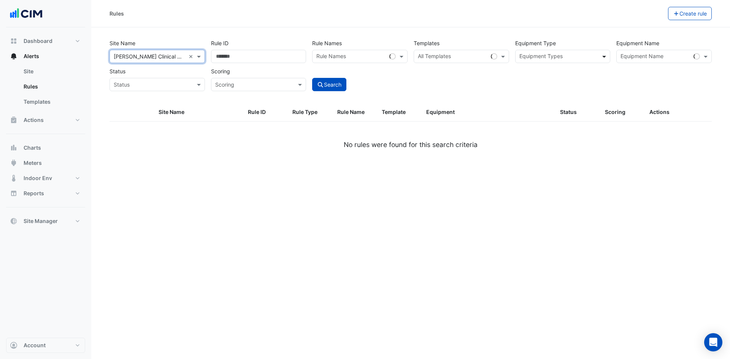
click at [604, 56] on span at bounding box center [605, 56] width 10 height 8
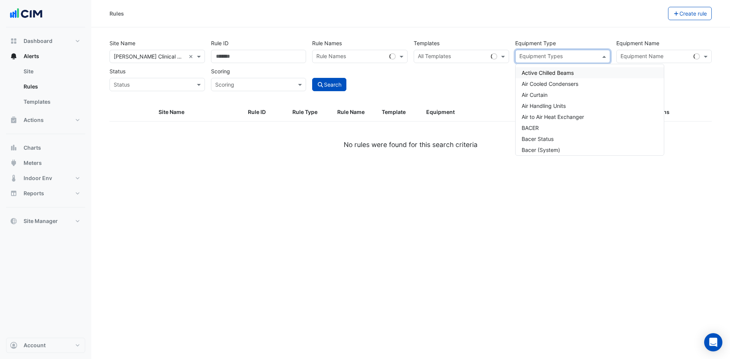
click at [573, 74] on span "Active Chilled Beams" at bounding box center [548, 73] width 52 height 6
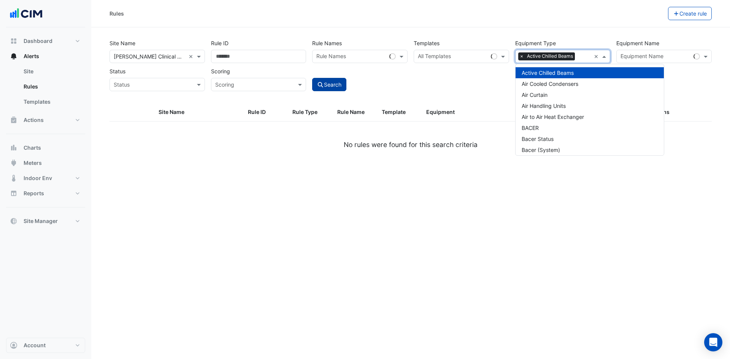
click at [335, 87] on button "Search" at bounding box center [329, 84] width 34 height 13
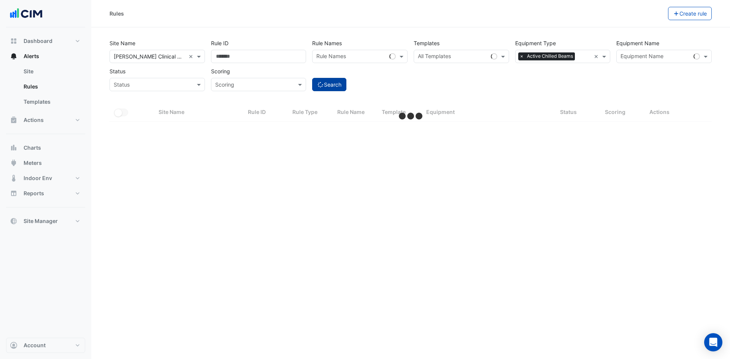
select select "***"
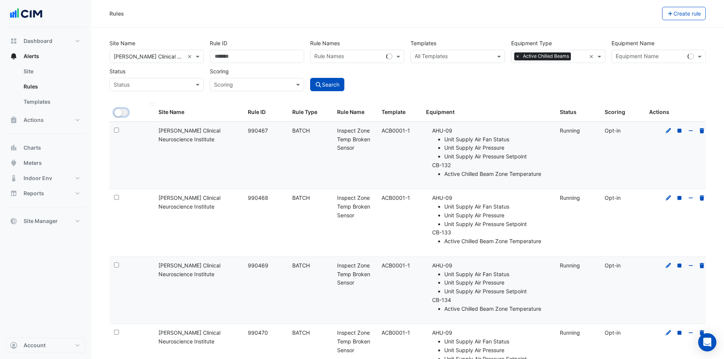
click at [125, 114] on button "All Selected" at bounding box center [121, 113] width 14 height 8
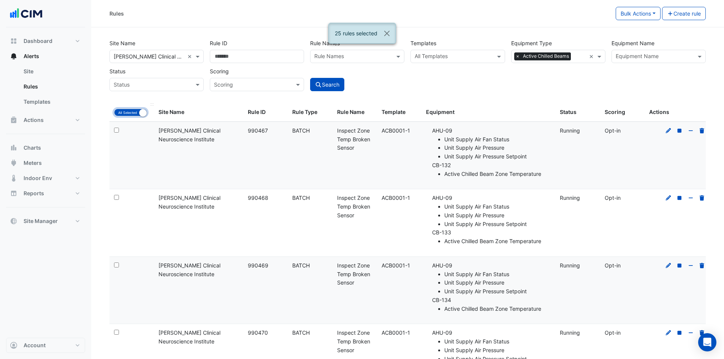
click at [126, 113] on button "All Selected" at bounding box center [130, 113] width 33 height 8
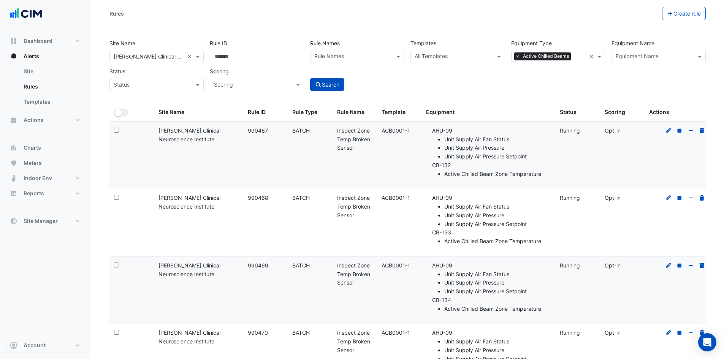
drag, startPoint x: 383, startPoint y: 129, endPoint x: 410, endPoint y: 128, distance: 27.4
click at [410, 128] on div "Template: ACB0001-1" at bounding box center [399, 131] width 35 height 9
copy div "ACB0001-1"
click at [52, 100] on link "Templates" at bounding box center [51, 101] width 68 height 15
select select
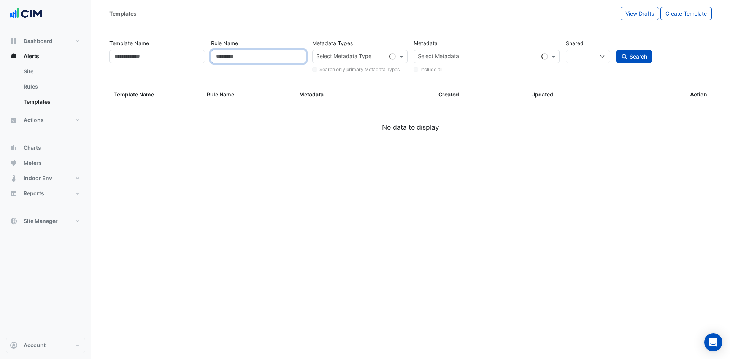
click at [257, 56] on input "Rule Name" at bounding box center [258, 56] width 95 height 13
paste input "*********"
type input "*********"
select select
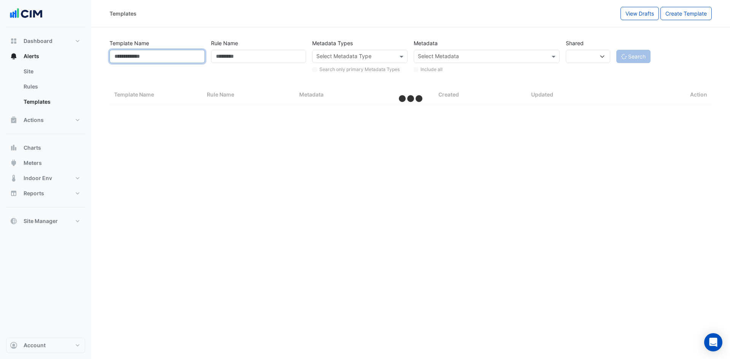
click at [170, 59] on input "Template Name" at bounding box center [157, 56] width 95 height 13
paste input "*********"
type input "*********"
select select "***"
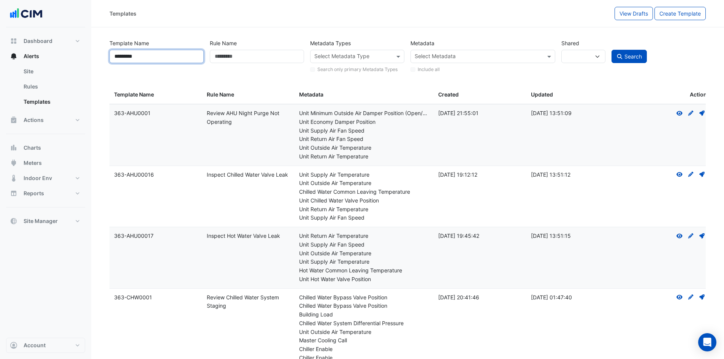
type input "*********"
click at [612, 50] on button "Search" at bounding box center [630, 56] width 36 height 13
select select
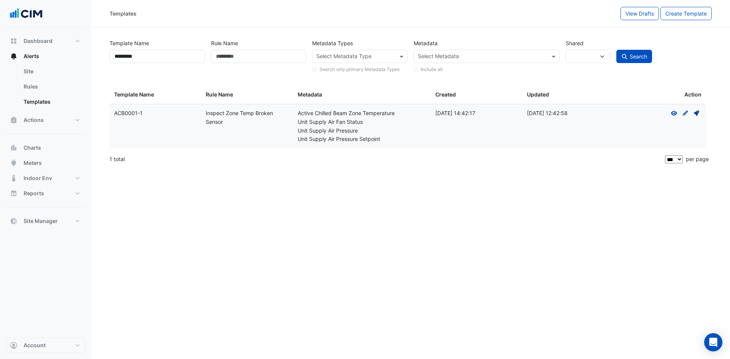
click at [698, 112] on icon "Deploy" at bounding box center [696, 113] width 7 height 5
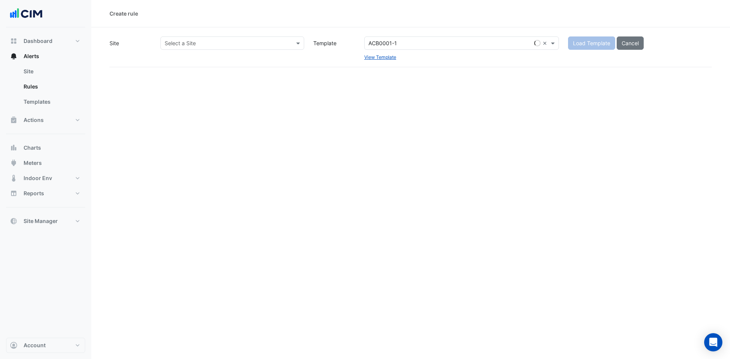
click at [243, 41] on input "text" at bounding box center [225, 44] width 120 height 8
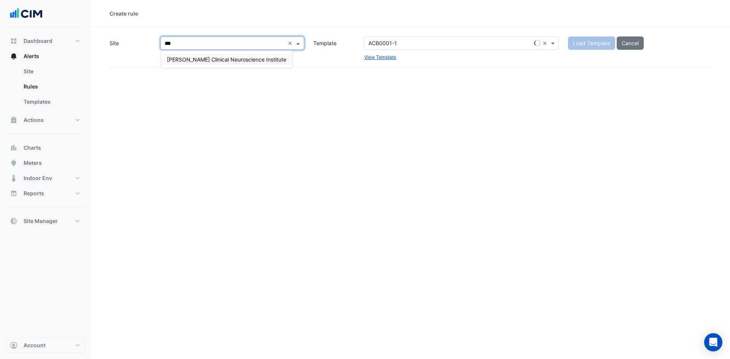
type input "****"
click at [234, 62] on span "Maurice Wohl Clinical Neuroscience Institute" at bounding box center [226, 59] width 119 height 6
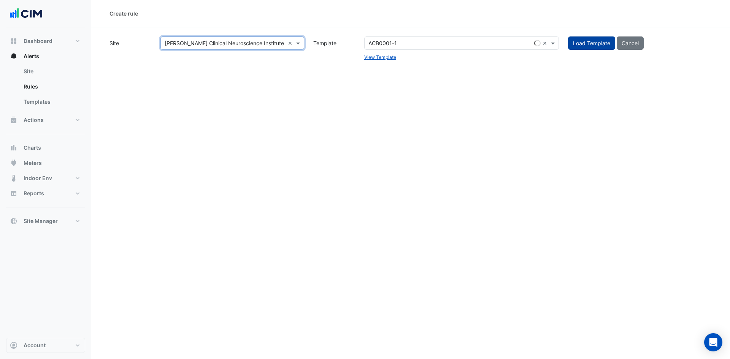
click at [590, 46] on button "Load Template" at bounding box center [591, 43] width 47 height 13
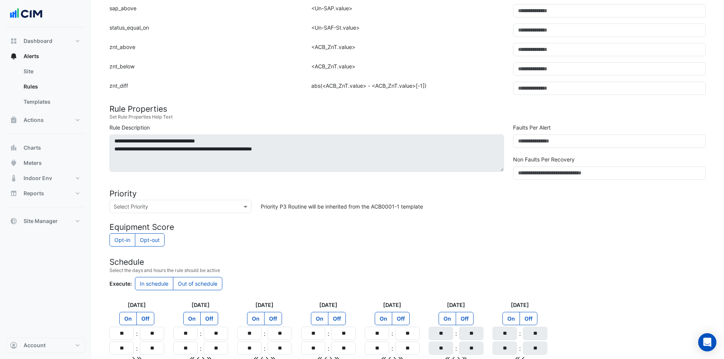
scroll to position [288, 0]
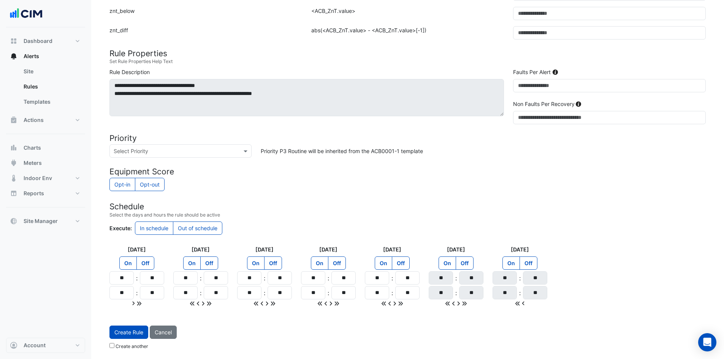
click at [114, 348] on small "Create another" at bounding box center [129, 347] width 39 height 6
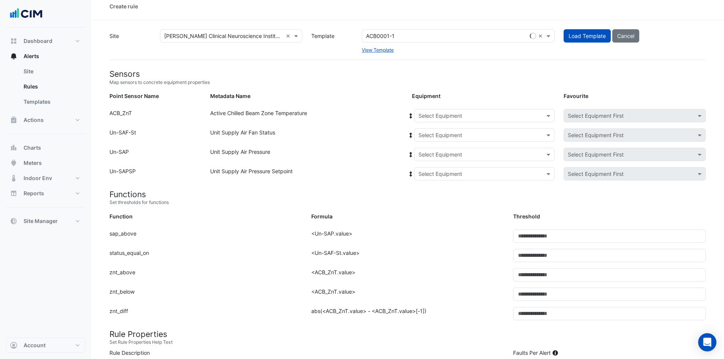
scroll to position [0, 0]
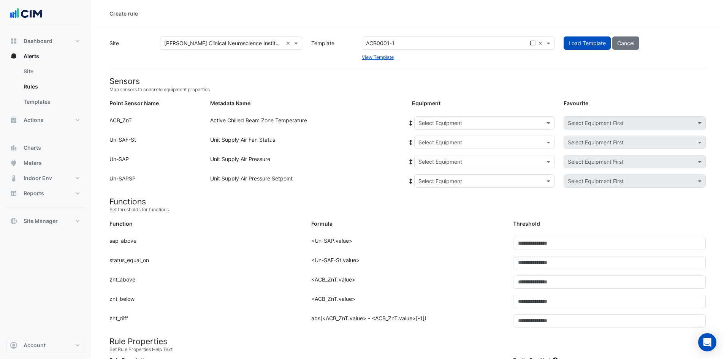
click at [519, 125] on input "text" at bounding box center [477, 123] width 117 height 8
click at [440, 142] on span "CB-120" at bounding box center [430, 139] width 19 height 6
click at [447, 141] on input "text" at bounding box center [477, 143] width 117 height 8
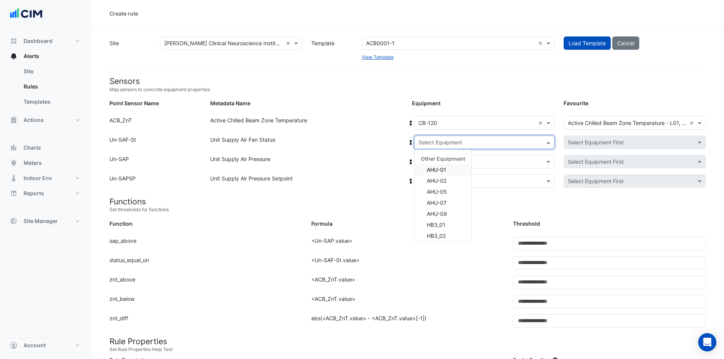
click at [489, 77] on h4 "Sensors" at bounding box center [408, 81] width 597 height 10
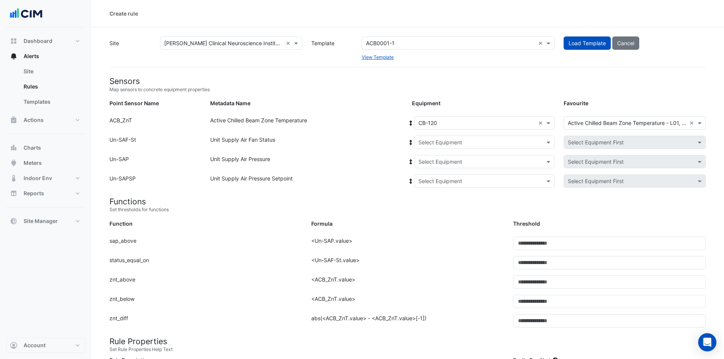
scroll to position [38, 0]
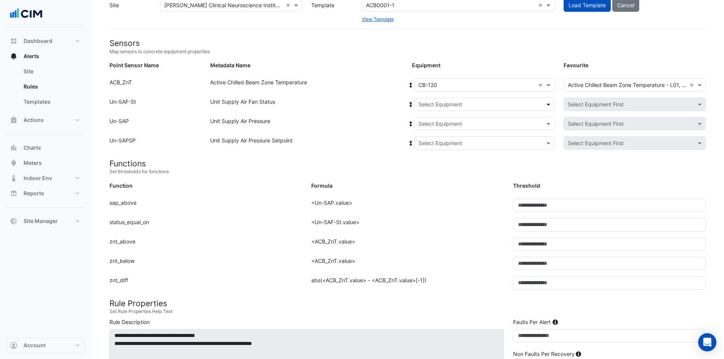
click at [549, 103] on span at bounding box center [550, 104] width 10 height 8
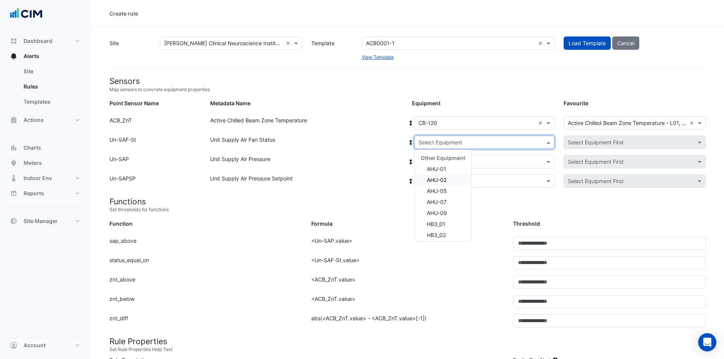
scroll to position [0, 0]
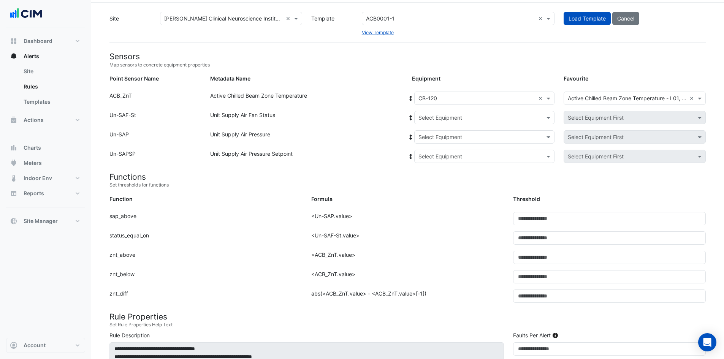
scroll to position [38, 0]
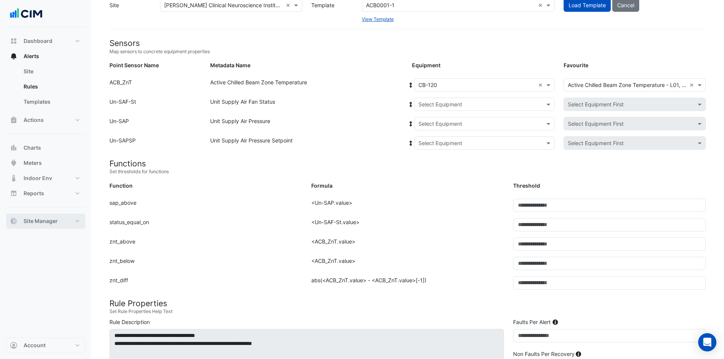
click at [78, 222] on button "Site Manager" at bounding box center [45, 221] width 79 height 15
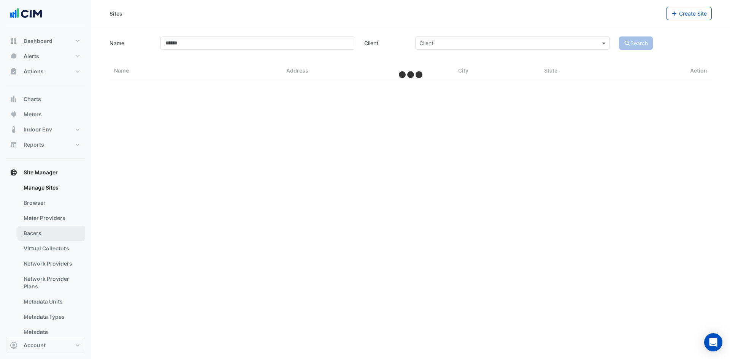
click at [59, 231] on link "Bacers" at bounding box center [51, 233] width 68 height 15
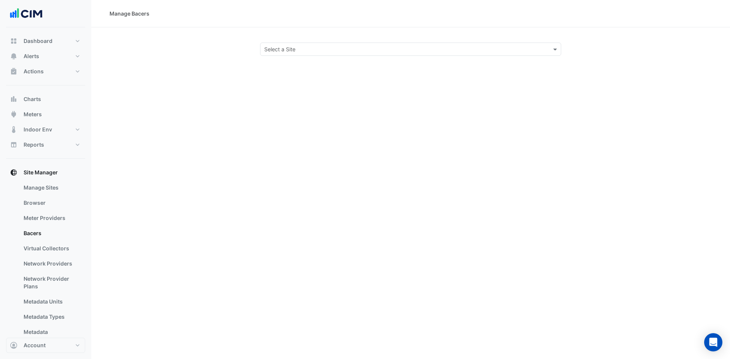
click at [312, 52] on input "text" at bounding box center [403, 50] width 278 height 8
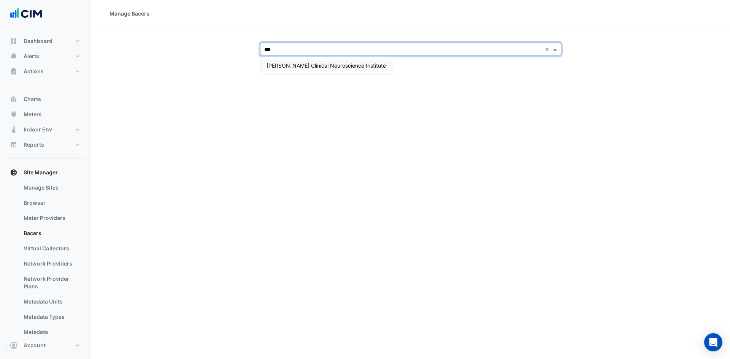
type input "****"
click at [287, 62] on span "Maurice Wohl Clinical Neuroscience Institute" at bounding box center [326, 65] width 119 height 6
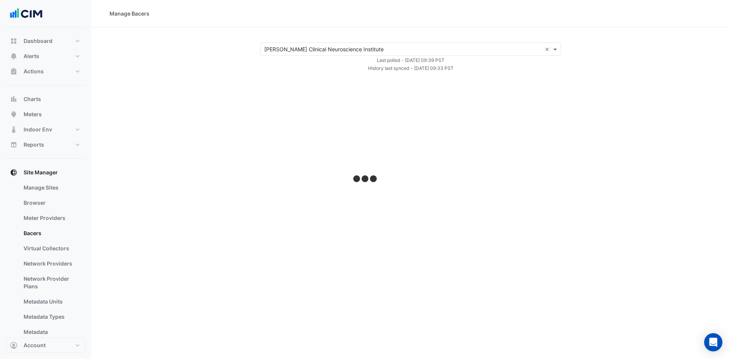
select select "***"
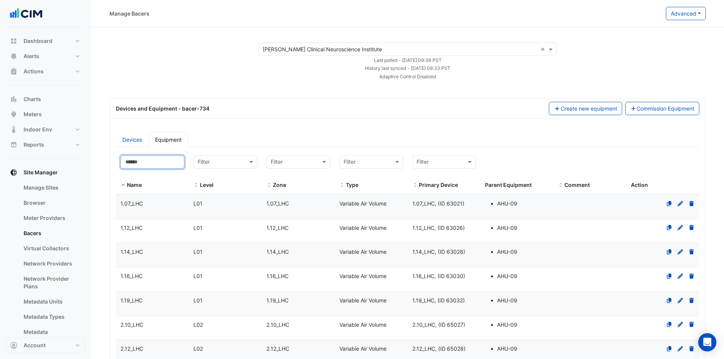
click at [159, 159] on input at bounding box center [153, 162] width 64 height 13
paste input "*********"
type input "*********"
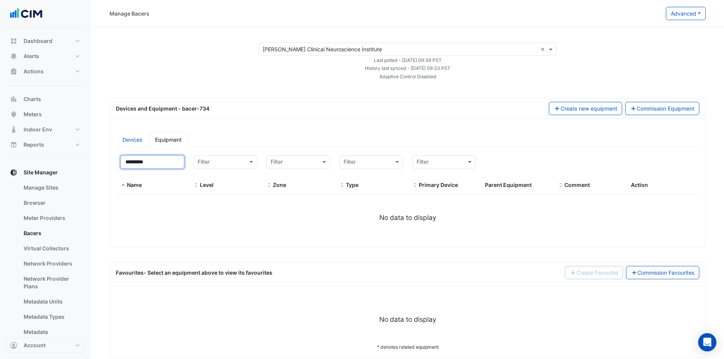
drag, startPoint x: 110, startPoint y: 157, endPoint x: 92, endPoint y: 156, distance: 17.9
click at [92, 157] on section "Select a Site × Maurice Wohl Clinical Neuroscience Institute × Last polled - Fr…" at bounding box center [407, 192] width 633 height 330
select select "***"
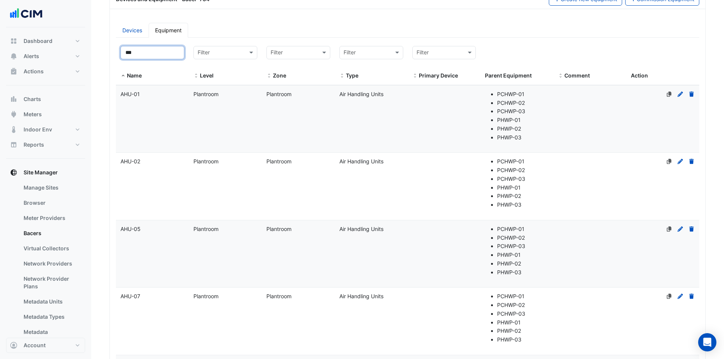
scroll to position [304, 0]
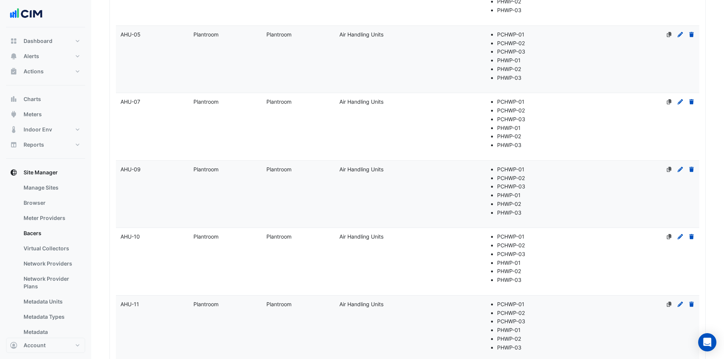
type input "***"
click at [147, 179] on datatable-body-cell "Name AHU-09" at bounding box center [152, 194] width 73 height 67
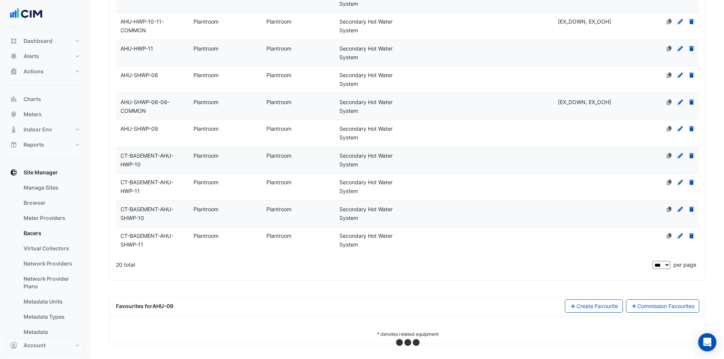
scroll to position [762, 0]
select select "***"
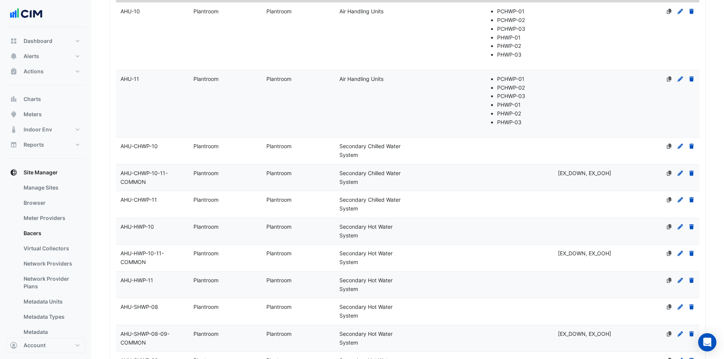
scroll to position [378, 0]
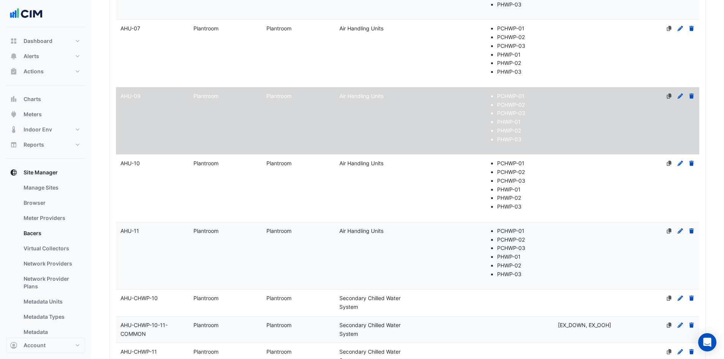
click at [156, 172] on datatable-body-cell "Name AHU-10" at bounding box center [152, 188] width 73 height 67
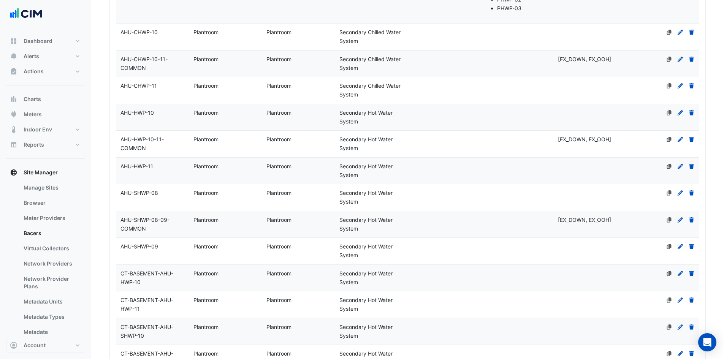
scroll to position [814, 0]
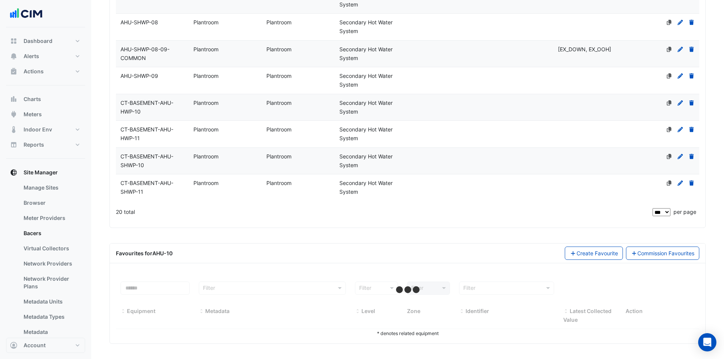
select select "***"
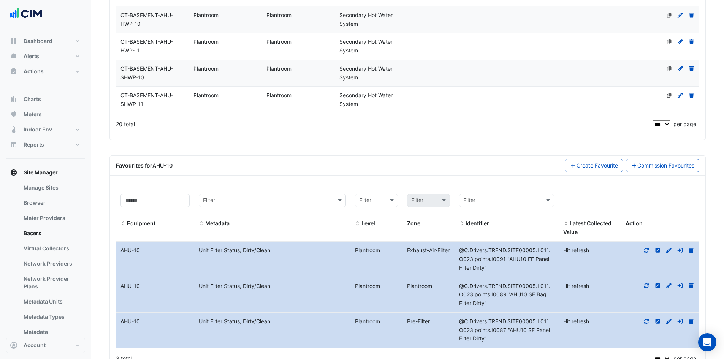
scroll to position [789, 0]
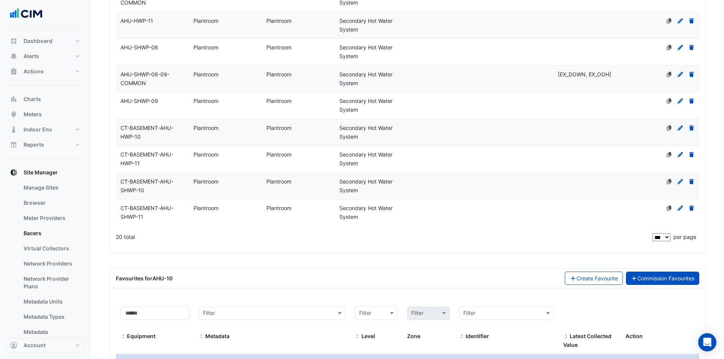
click at [662, 281] on link "Commission Favourites" at bounding box center [663, 278] width 74 height 13
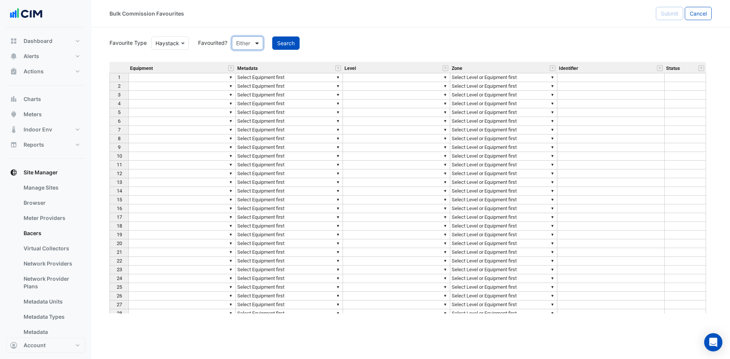
click at [260, 43] on span at bounding box center [258, 43] width 10 height 8
click at [257, 59] on div "Favourited" at bounding box center [256, 59] width 49 height 11
click at [311, 42] on button "Search" at bounding box center [304, 43] width 27 height 13
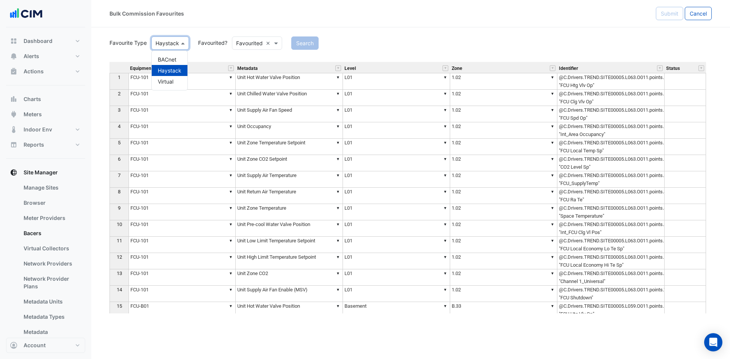
click at [182, 43] on span at bounding box center [184, 43] width 10 height 8
click at [205, 60] on div "Favourite Type Favourite Type Haystack BACnet Haystack Virtual Favourited? Eith…" at bounding box center [411, 174] width 602 height 279
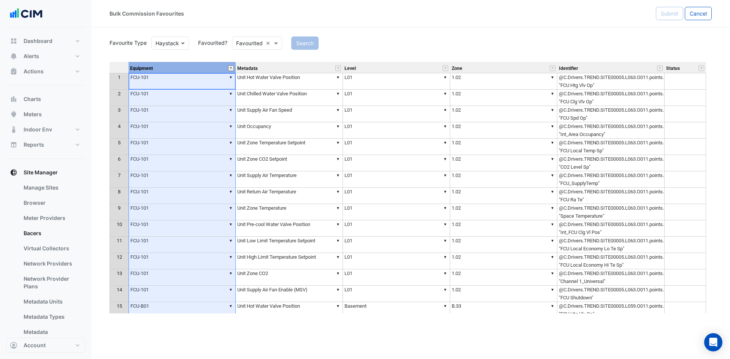
click at [231, 70] on button "" at bounding box center [231, 68] width 6 height 6
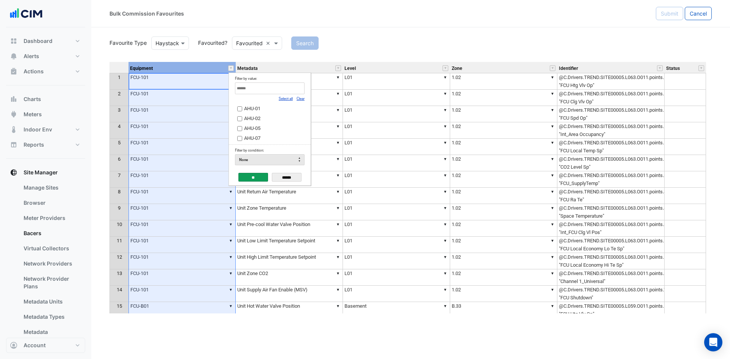
click at [300, 98] on link "Clear" at bounding box center [301, 99] width 8 height 4
click at [277, 110] on label "AHU-09" at bounding box center [266, 110] width 59 height 8
click at [256, 177] on input "**" at bounding box center [253, 177] width 30 height 9
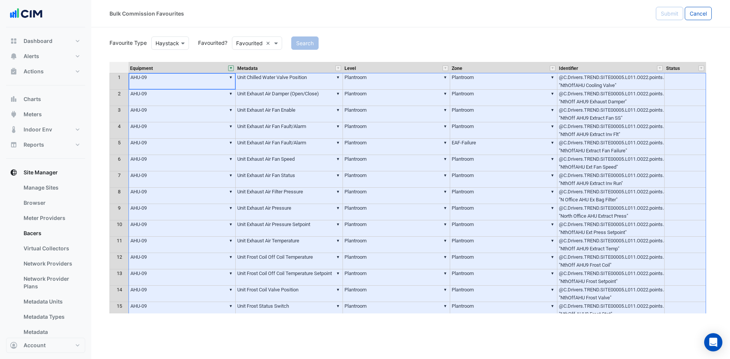
click at [121, 66] on div at bounding box center [119, 68] width 19 height 10
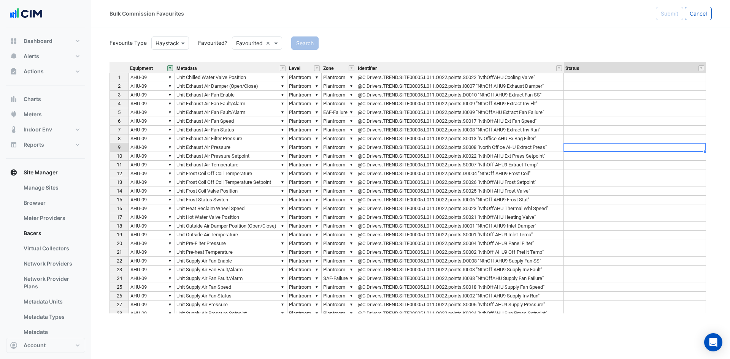
click at [615, 146] on td at bounding box center [635, 147] width 142 height 9
click at [283, 68] on button "" at bounding box center [283, 68] width 6 height 6
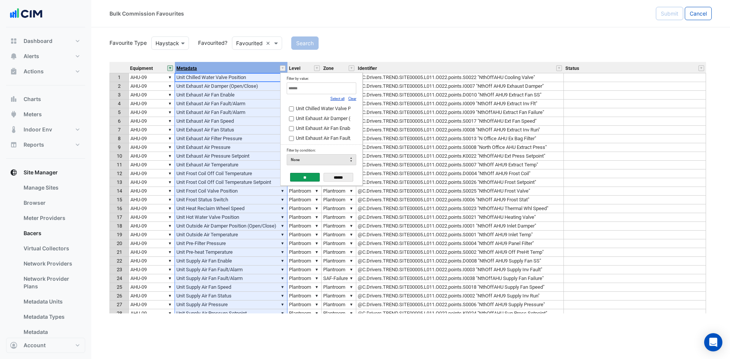
click at [190, 69] on span "Metadata" at bounding box center [186, 68] width 21 height 5
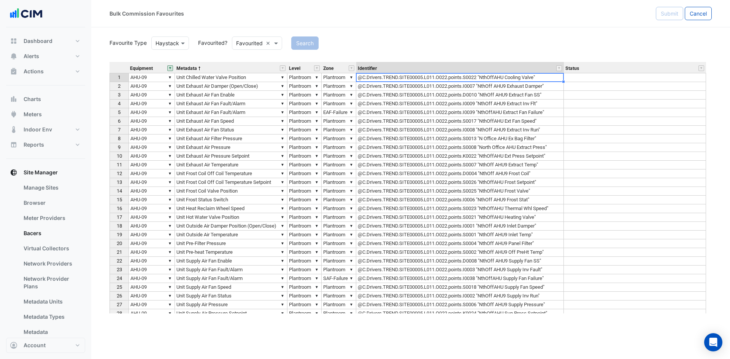
click at [423, 77] on td "@C.Drivers.TREND.SITE00005.L011.O022.points.S0022 "NthOffAHU Cooling Valve"" at bounding box center [460, 77] width 208 height 9
click at [538, 80] on td "@C.Drivers.TREND.SITE00005.L011.O022.points.S0022 "NthOffAHU Cooling Valve"" at bounding box center [460, 77] width 208 height 9
type textarea "**********"
drag, startPoint x: 533, startPoint y: 78, endPoint x: 493, endPoint y: 81, distance: 40.8
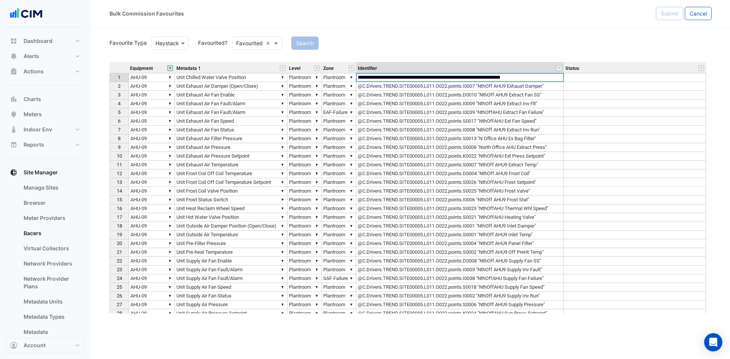
click at [493, 81] on textarea "**********" at bounding box center [460, 77] width 208 height 9
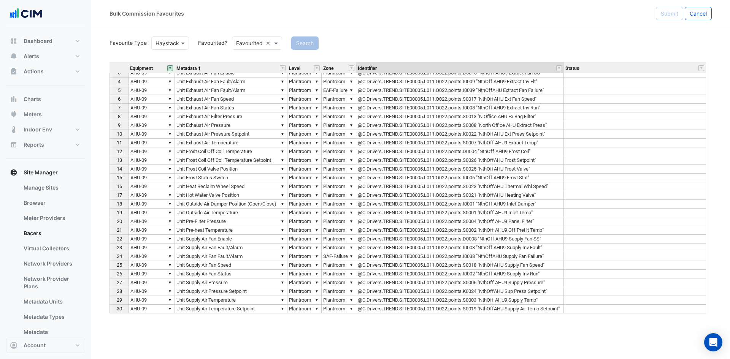
scroll to position [0, 0]
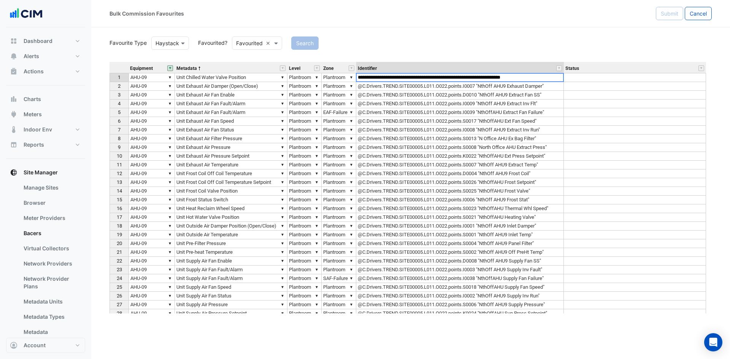
drag, startPoint x: 614, startPoint y: 160, endPoint x: 609, endPoint y: 160, distance: 4.6
click at [110, 160] on div "Equipment Metadata Level Zone Identifier Status 1 ▼ AHU-09 ▼ Unit Chilled Water…" at bounding box center [110, 199] width 0 height 274
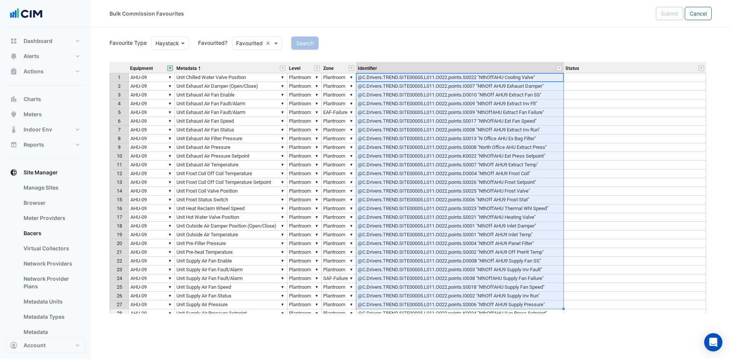
scroll to position [22, 0]
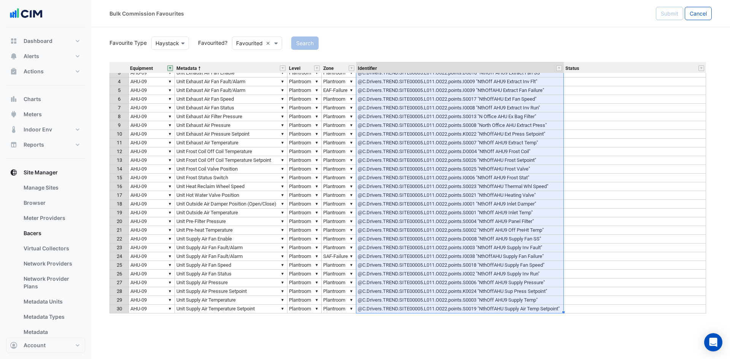
drag, startPoint x: 534, startPoint y: 79, endPoint x: 535, endPoint y: 322, distance: 242.2
click at [535, 322] on div "Bulk Commission Favourites Submit Cancel Favourite Type Favourite Type Haystack…" at bounding box center [410, 179] width 639 height 359
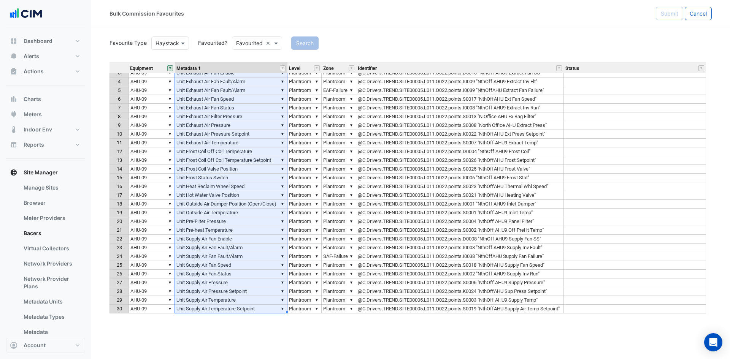
drag, startPoint x: 239, startPoint y: 80, endPoint x: 245, endPoint y: 312, distance: 232.0
click at [245, 312] on tbody "1 ▼ AHU-09 ▼ Unit Chilled Water Valve Position ▼ Plantroom ▼ Plantroom @C.Drive…" at bounding box center [408, 182] width 597 height 263
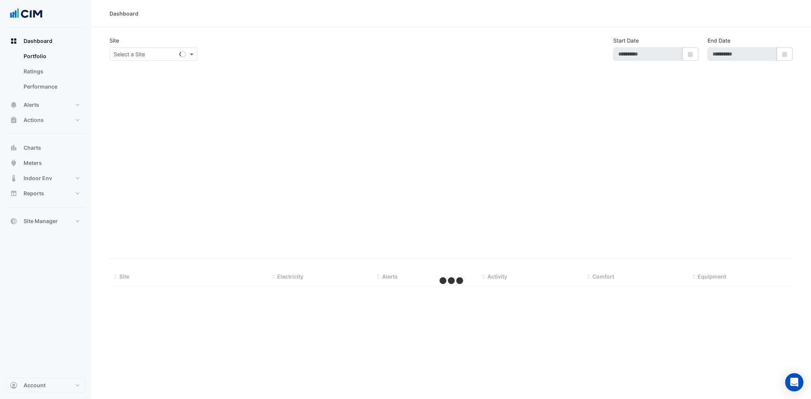
type input "**********"
select select "***"
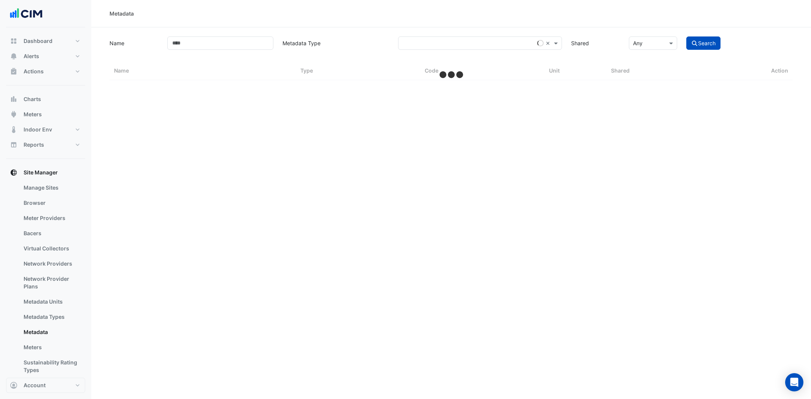
select select "***"
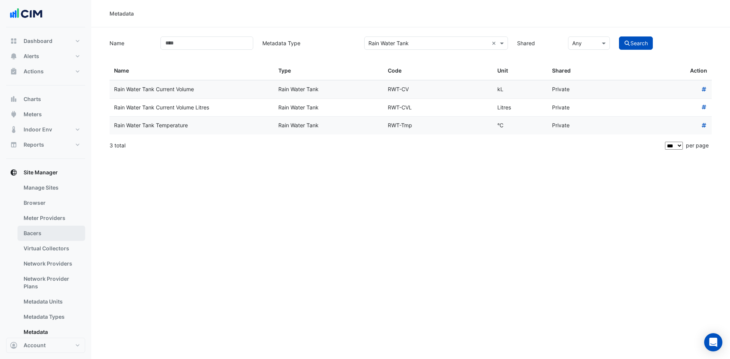
click at [46, 235] on link "Bacers" at bounding box center [51, 233] width 68 height 15
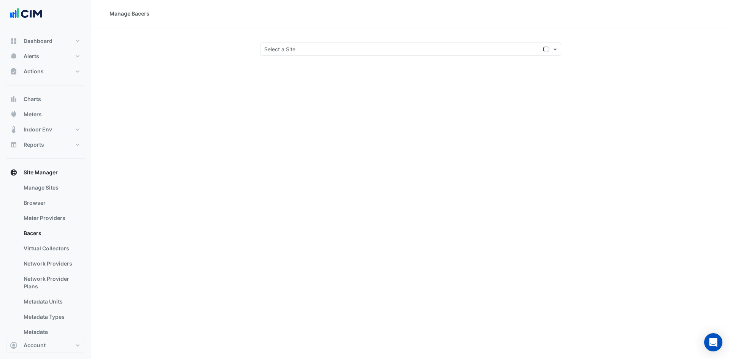
click at [308, 51] on input "text" at bounding box center [403, 50] width 278 height 8
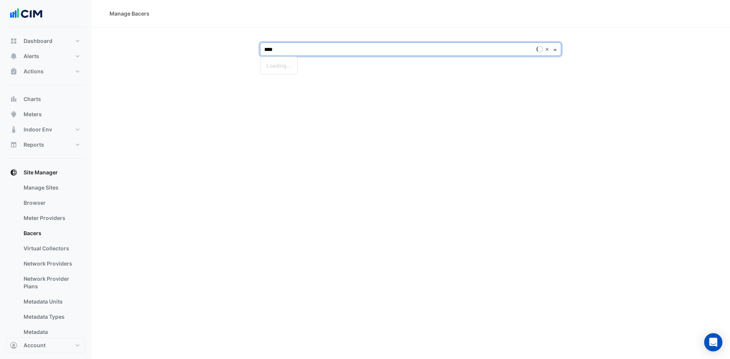
type input "****"
click at [344, 67] on span "[PERSON_NAME] Clinical Neuroscience Institute" at bounding box center [326, 65] width 119 height 6
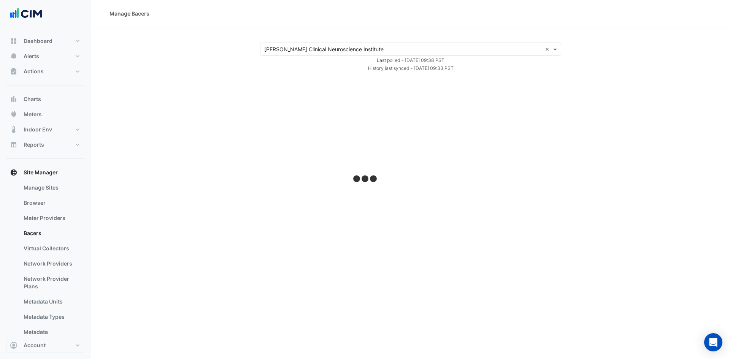
select select "***"
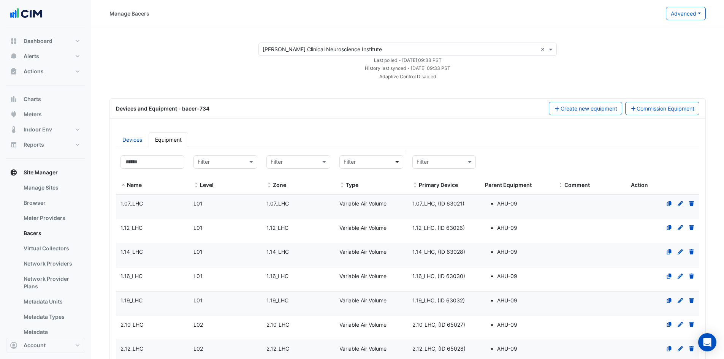
click at [400, 160] on span at bounding box center [399, 162] width 10 height 9
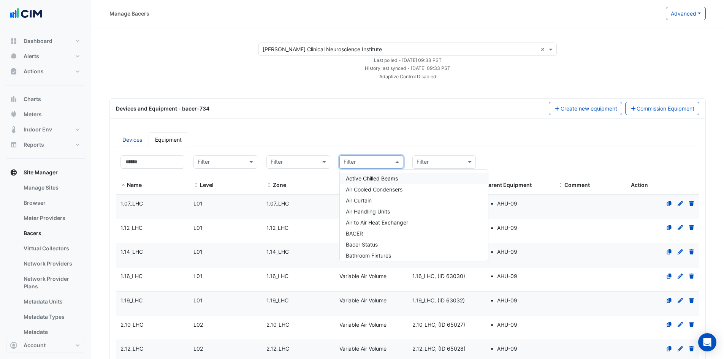
click at [381, 180] on span "Active Chilled Beams" at bounding box center [372, 178] width 52 height 6
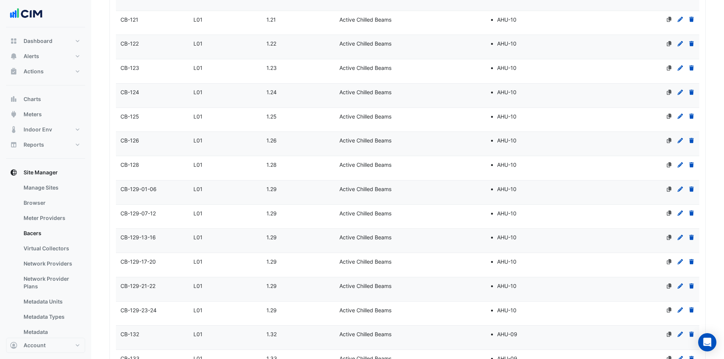
scroll to position [266, 0]
